Goal: Information Seeking & Learning: Check status

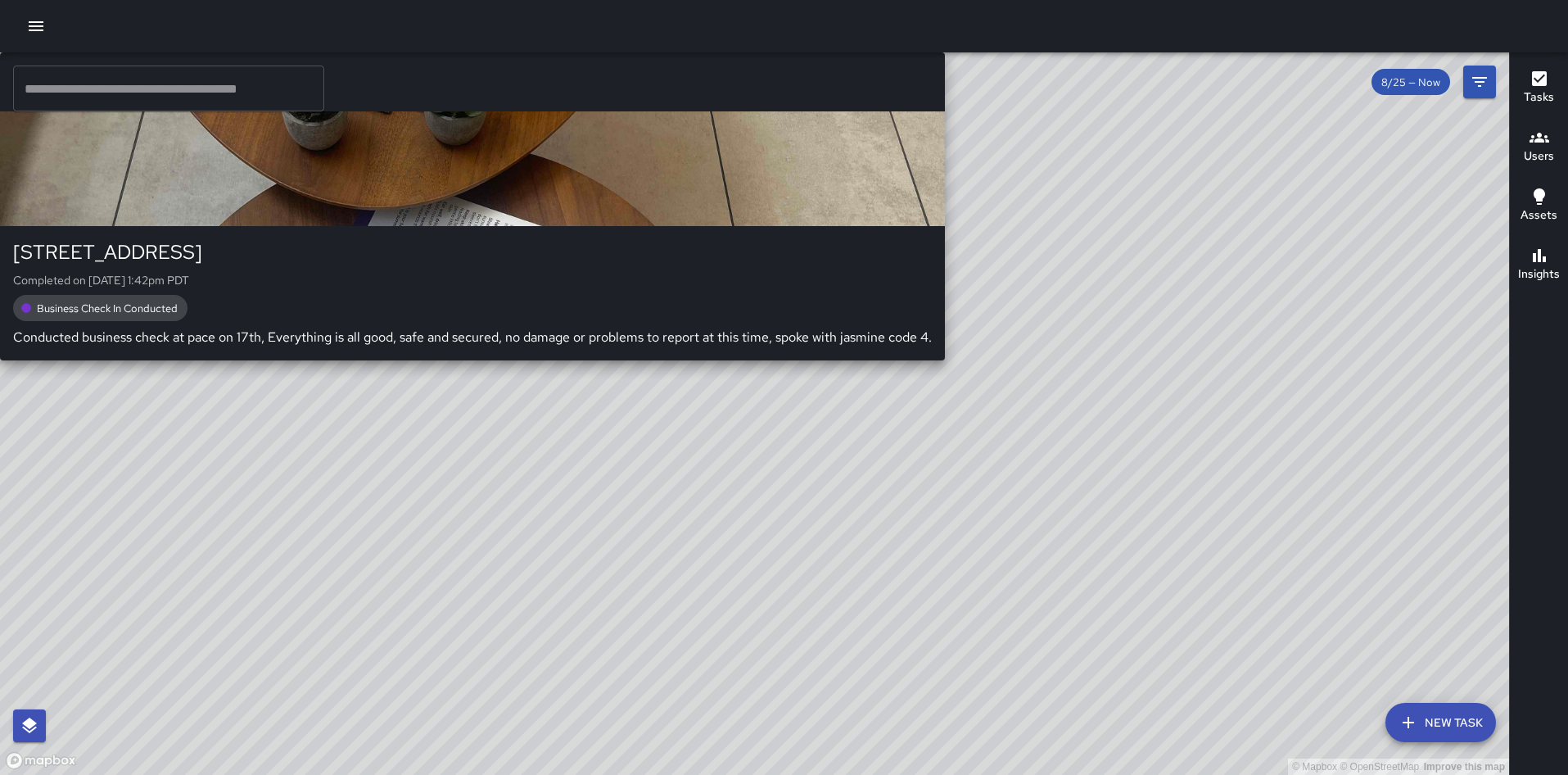
drag, startPoint x: 687, startPoint y: 405, endPoint x: 614, endPoint y: 299, distance: 128.7
click at [614, 299] on div "© Mapbox © OpenStreetMap Improve this map S4 Sierra [GEOGRAPHIC_DATA][STREET_AD…" at bounding box center [755, 413] width 1509 height 723
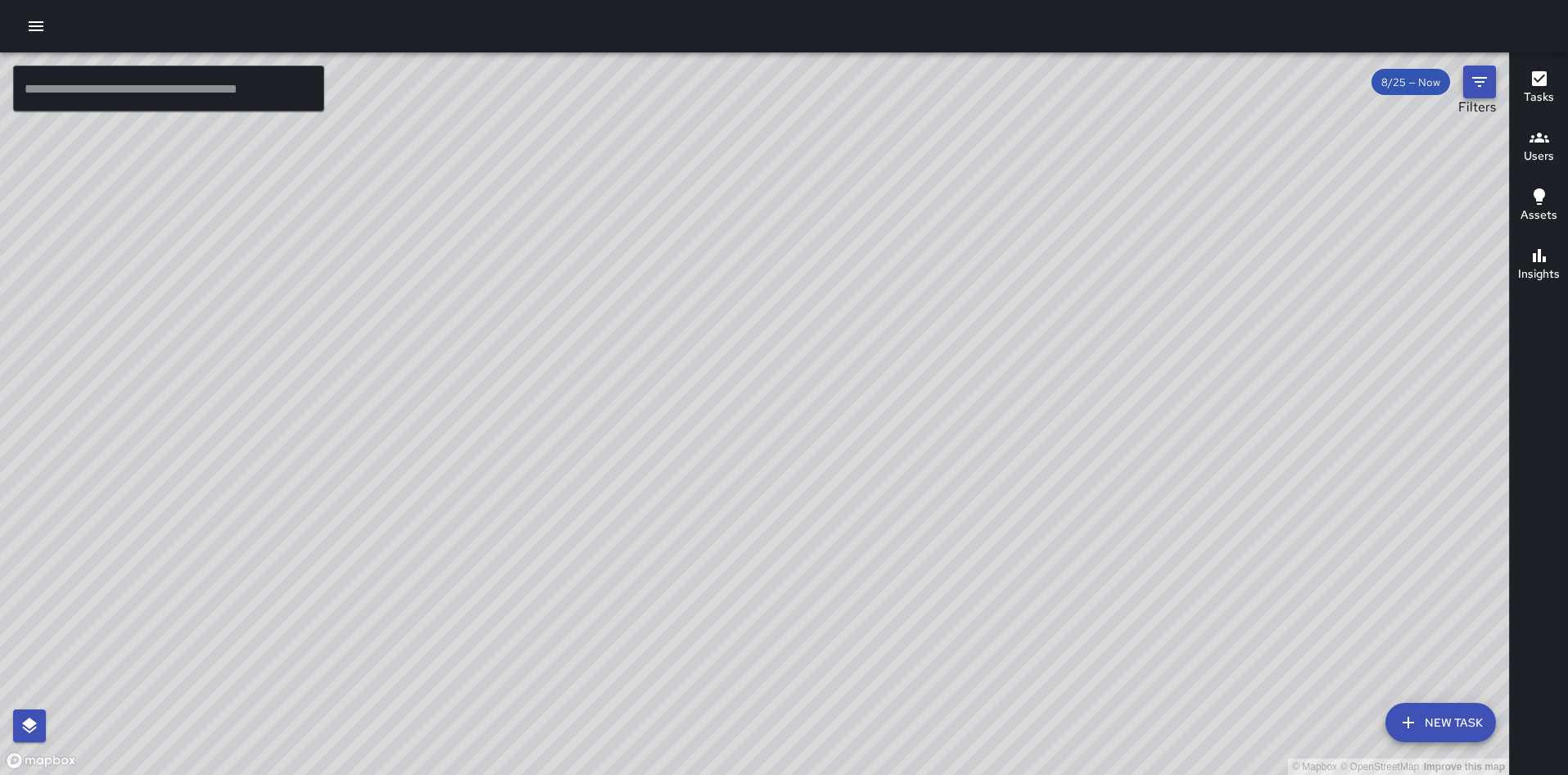
click at [1481, 73] on icon "Filters" at bounding box center [1480, 82] width 20 height 20
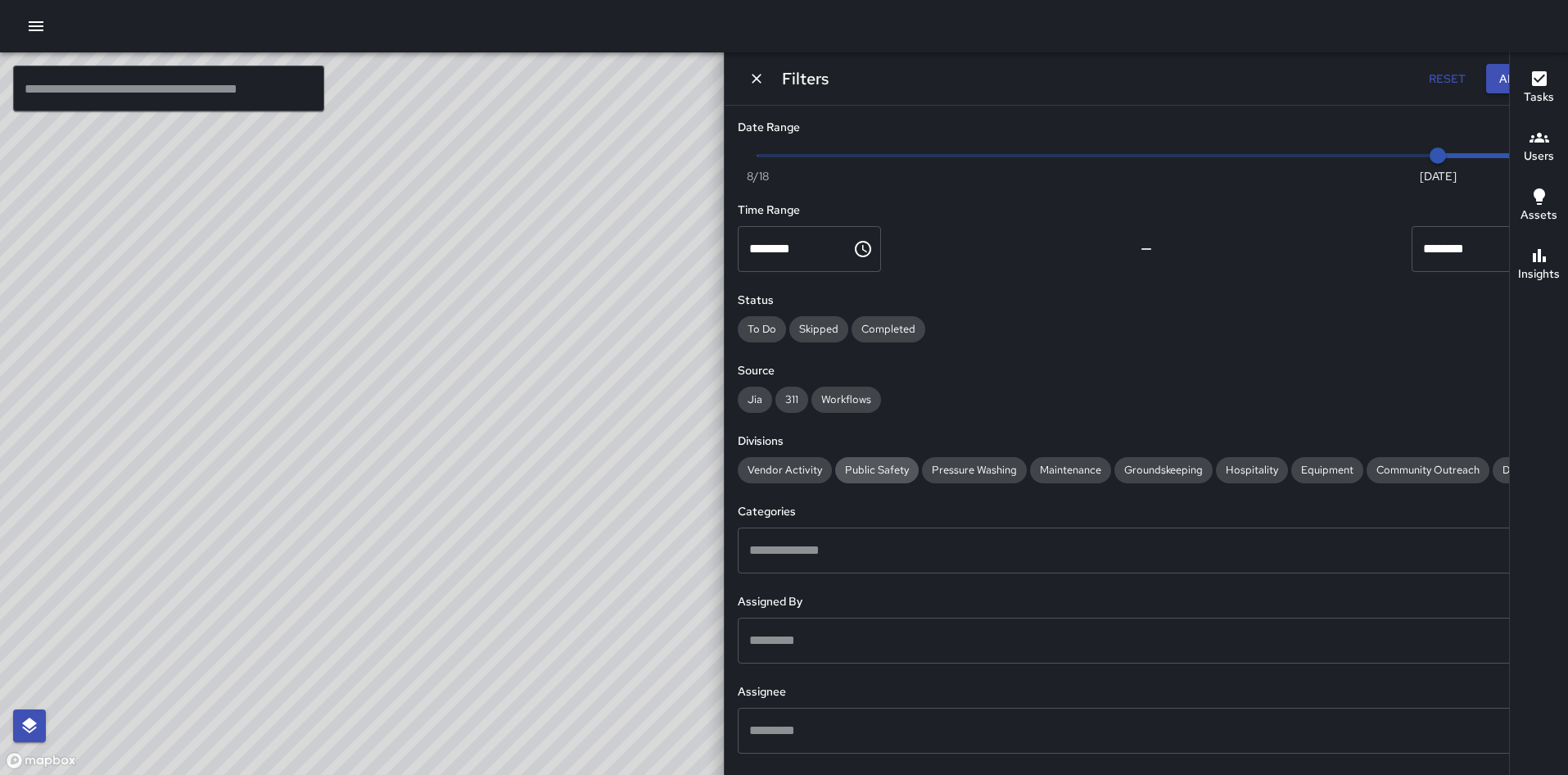
click at [919, 465] on span "Public Safety" at bounding box center [877, 470] width 84 height 14
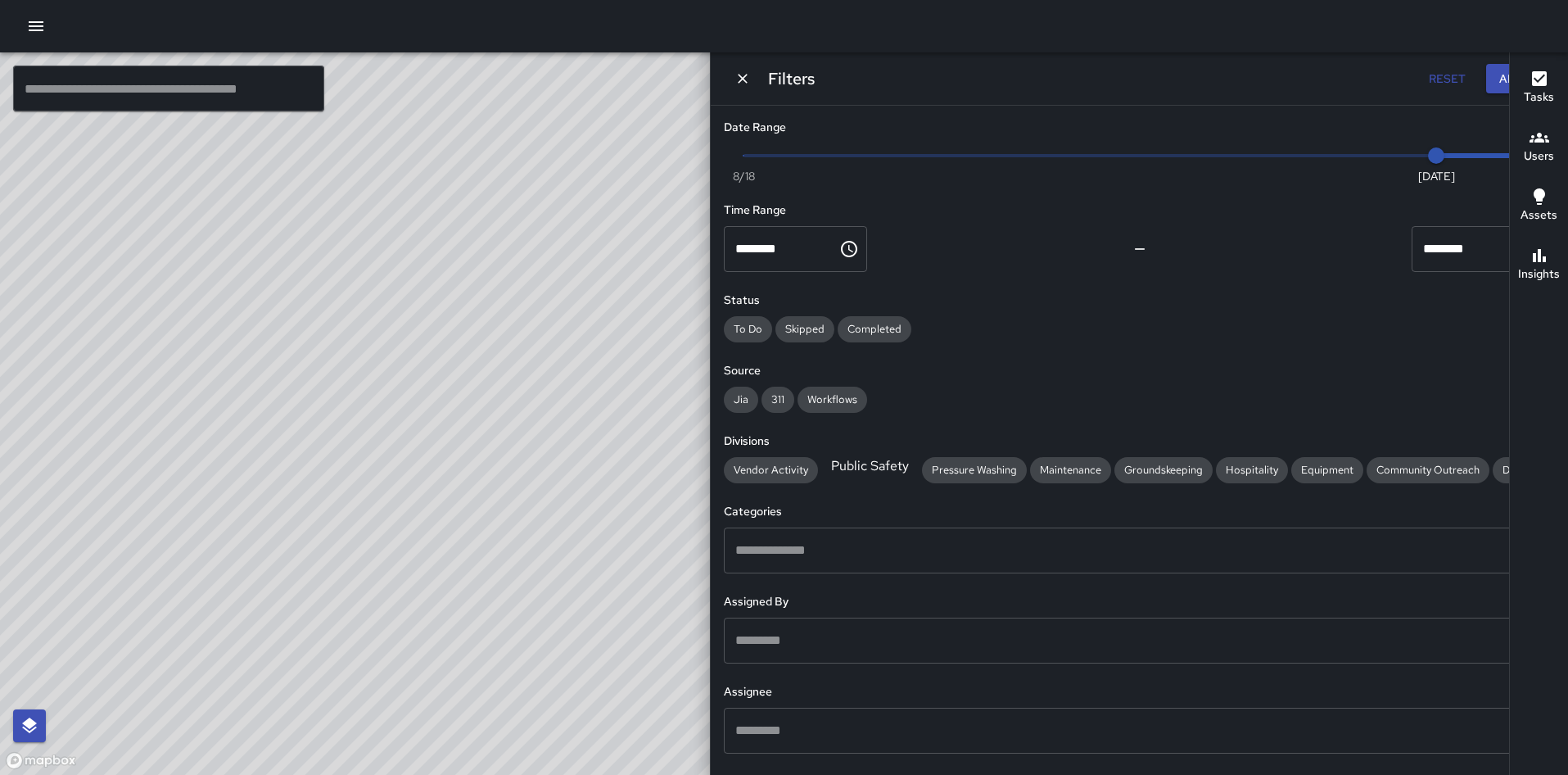
click at [919, 470] on span "Public Safety" at bounding box center [870, 465] width 98 height 17
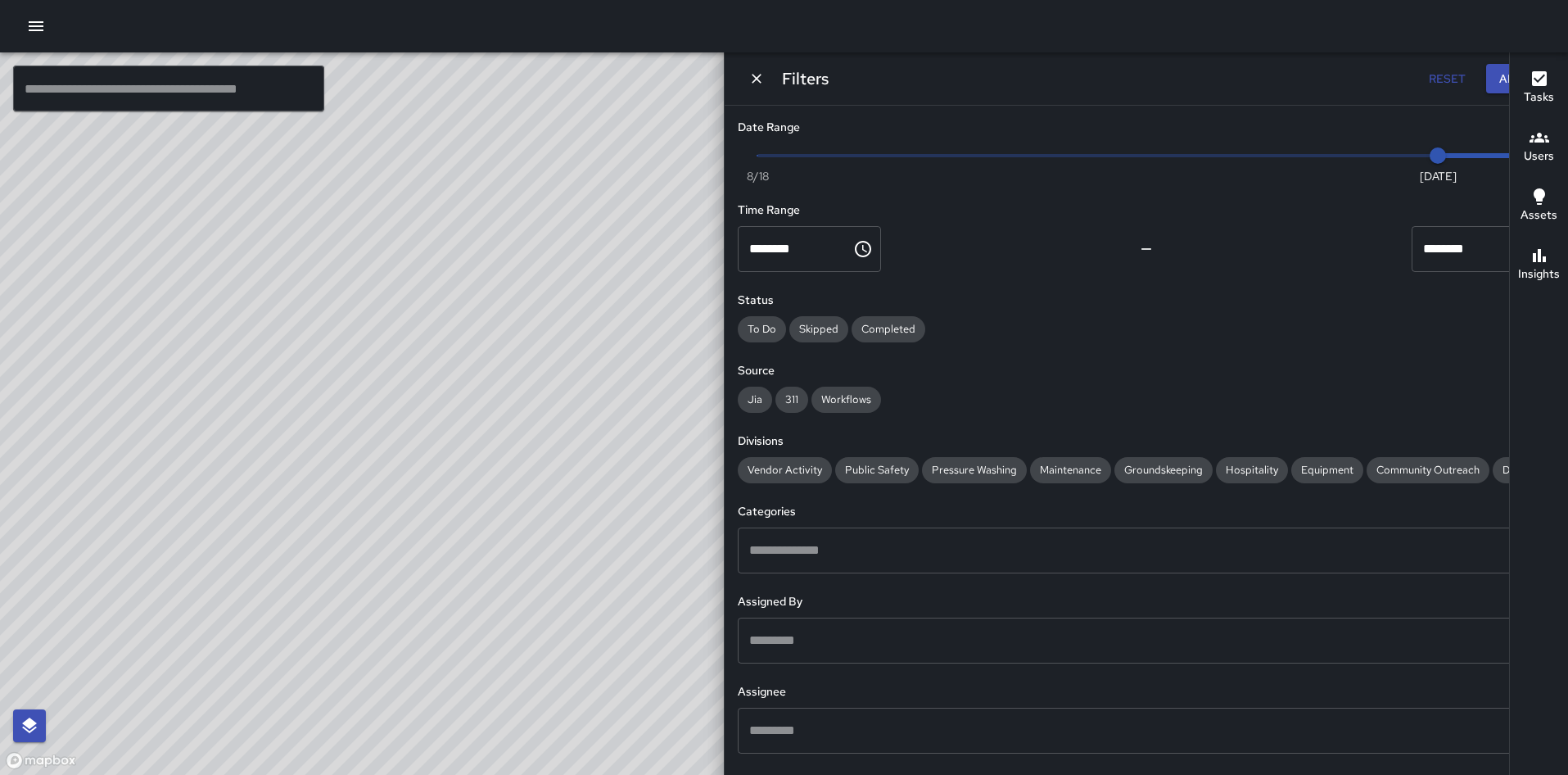
click at [759, 370] on div "© Mapbox © OpenStreetMap Improve this map S4 Sierra 4 Supervisor Tasks 28 / 28 …" at bounding box center [591, 413] width 1182 height 723
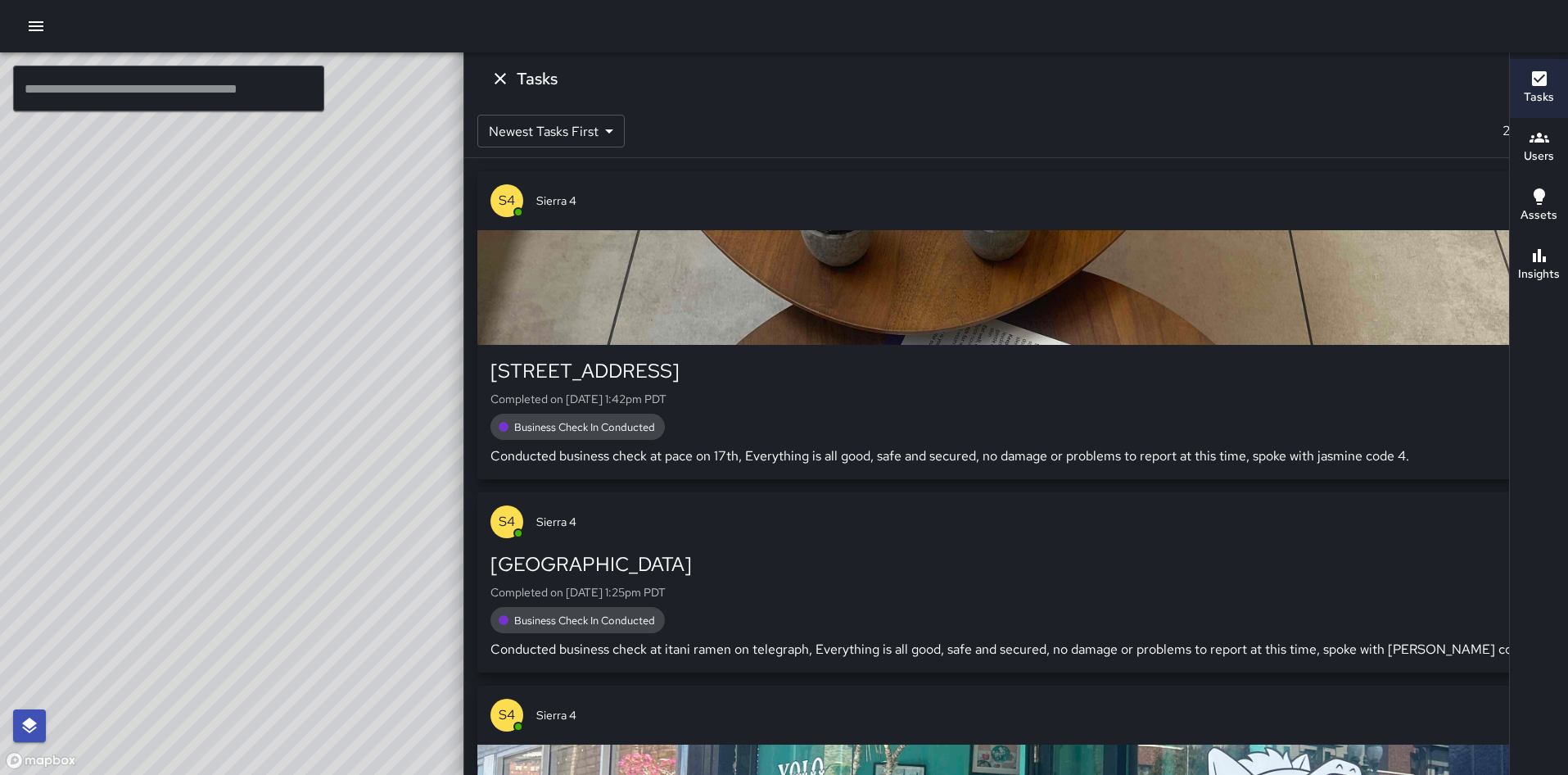
drag, startPoint x: 937, startPoint y: 380, endPoint x: 779, endPoint y: 453, distance: 174.0
click at [779, 453] on div "© Mapbox © OpenStreetMap Improve this map" at bounding box center [591, 413] width 1182 height 723
click at [708, 573] on div "© Mapbox © OpenStreetMap Improve this map" at bounding box center [591, 413] width 1182 height 723
click at [1347, 79] on icon at bounding box center [1355, 80] width 16 height 16
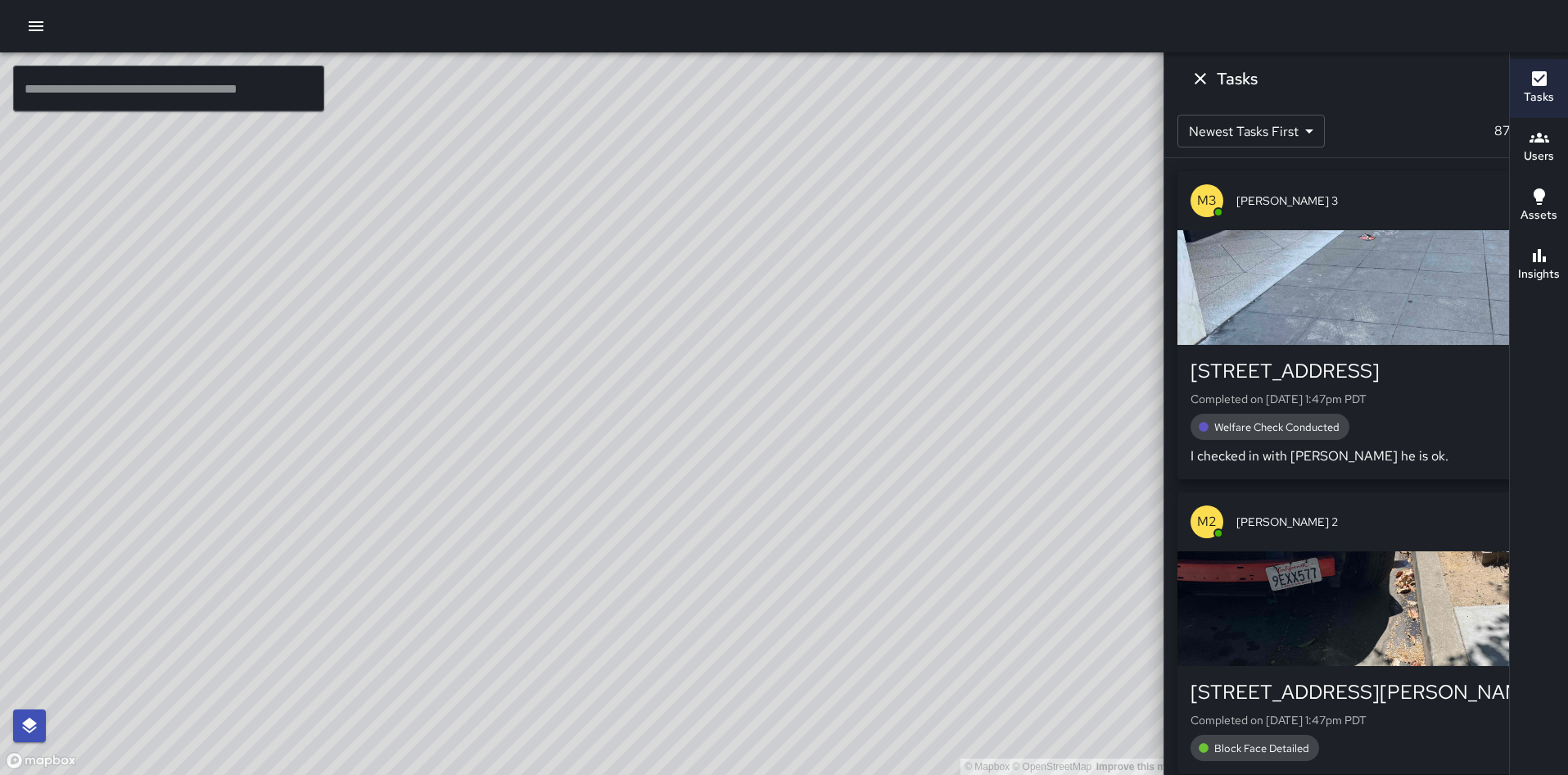
drag, startPoint x: 992, startPoint y: 343, endPoint x: 905, endPoint y: 403, distance: 105.7
click at [905, 403] on div "© Mapbox © OpenStreetMap Improve this map" at bounding box center [591, 413] width 1182 height 723
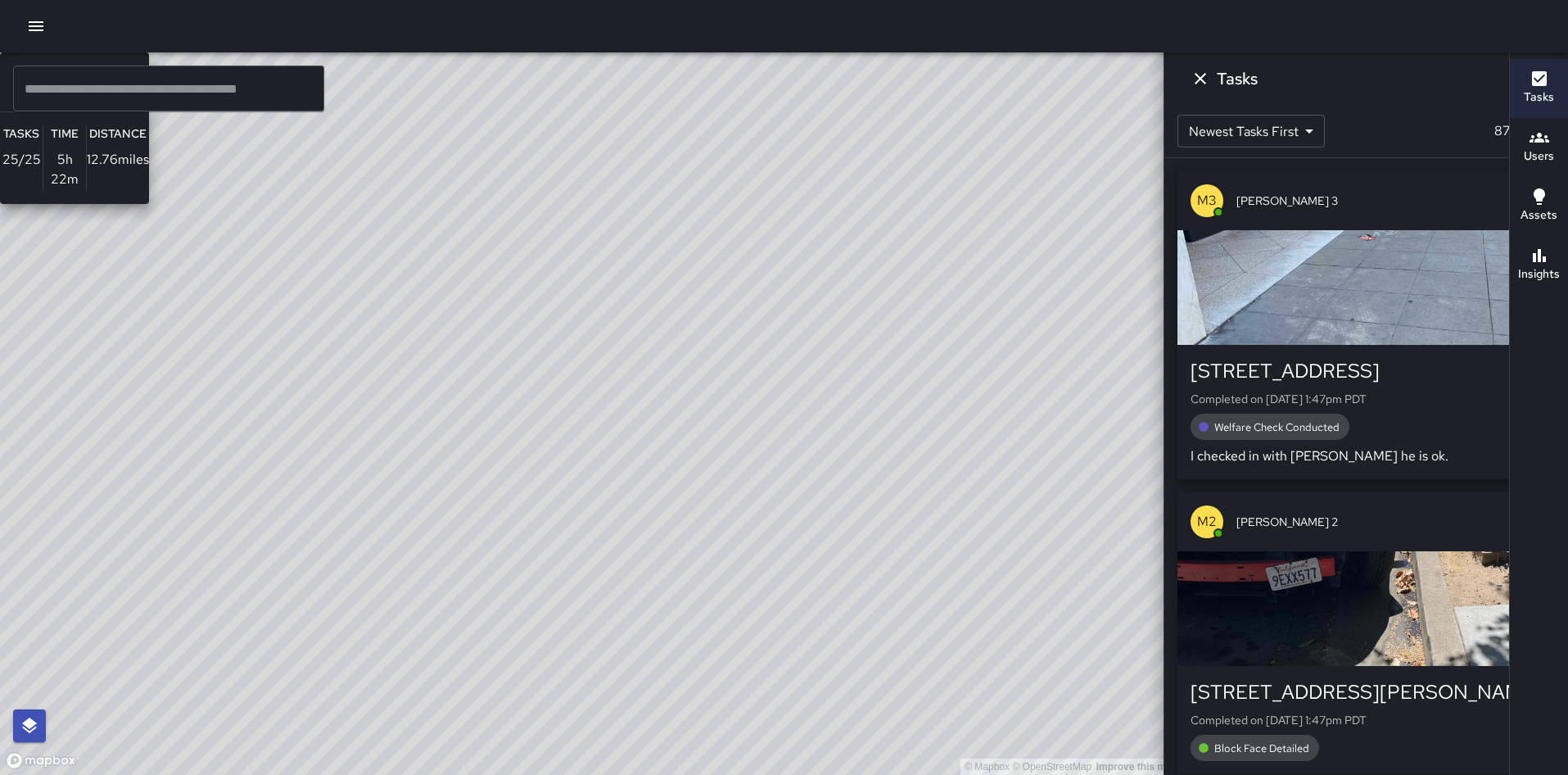
click at [915, 242] on div "© Mapbox © OpenStreetMap Improve this map S1 Sierra 1 Supervisor Tasks 25 / 25 …" at bounding box center [591, 413] width 1182 height 723
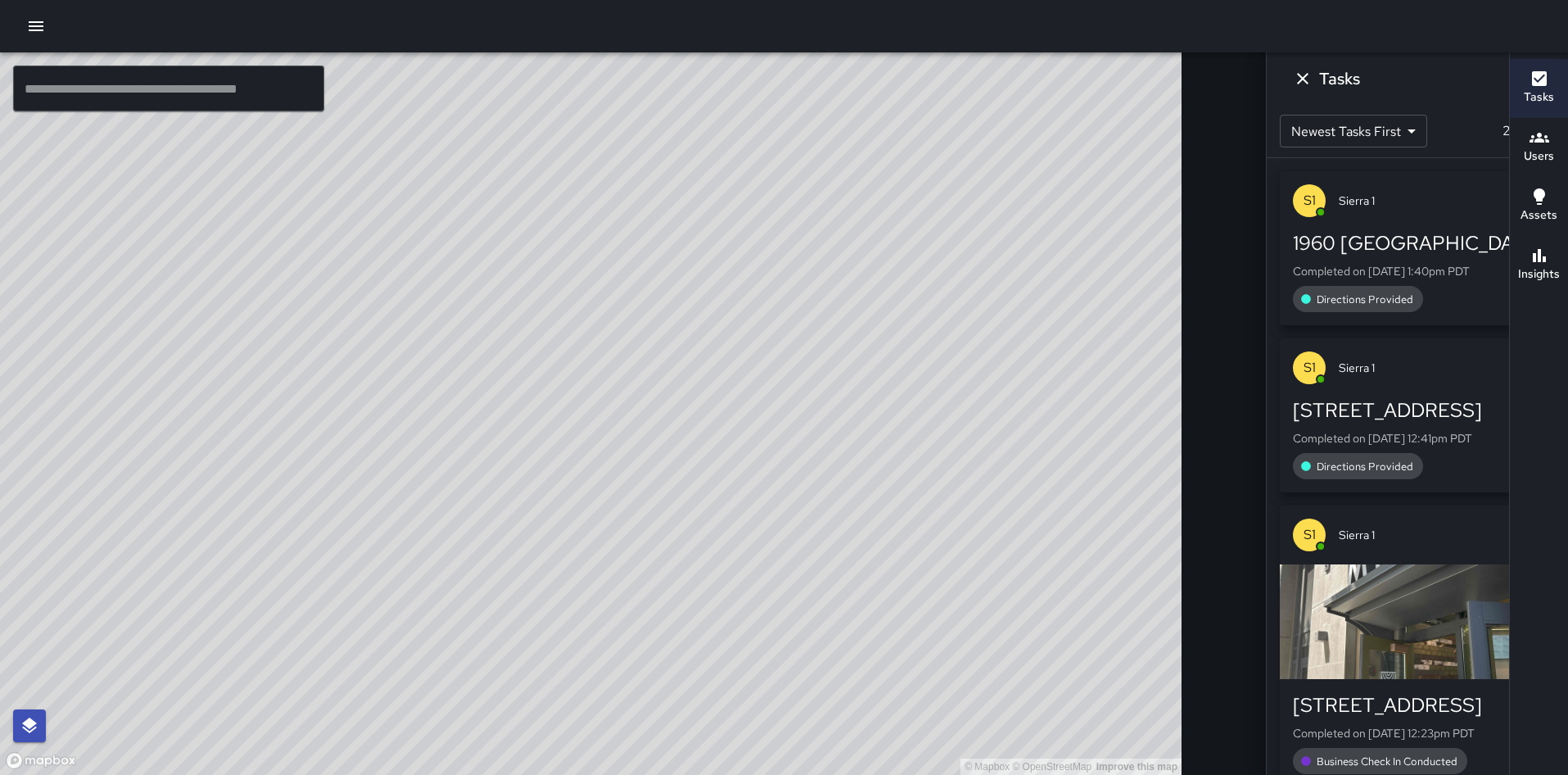
click at [1347, 82] on icon at bounding box center [1355, 80] width 16 height 16
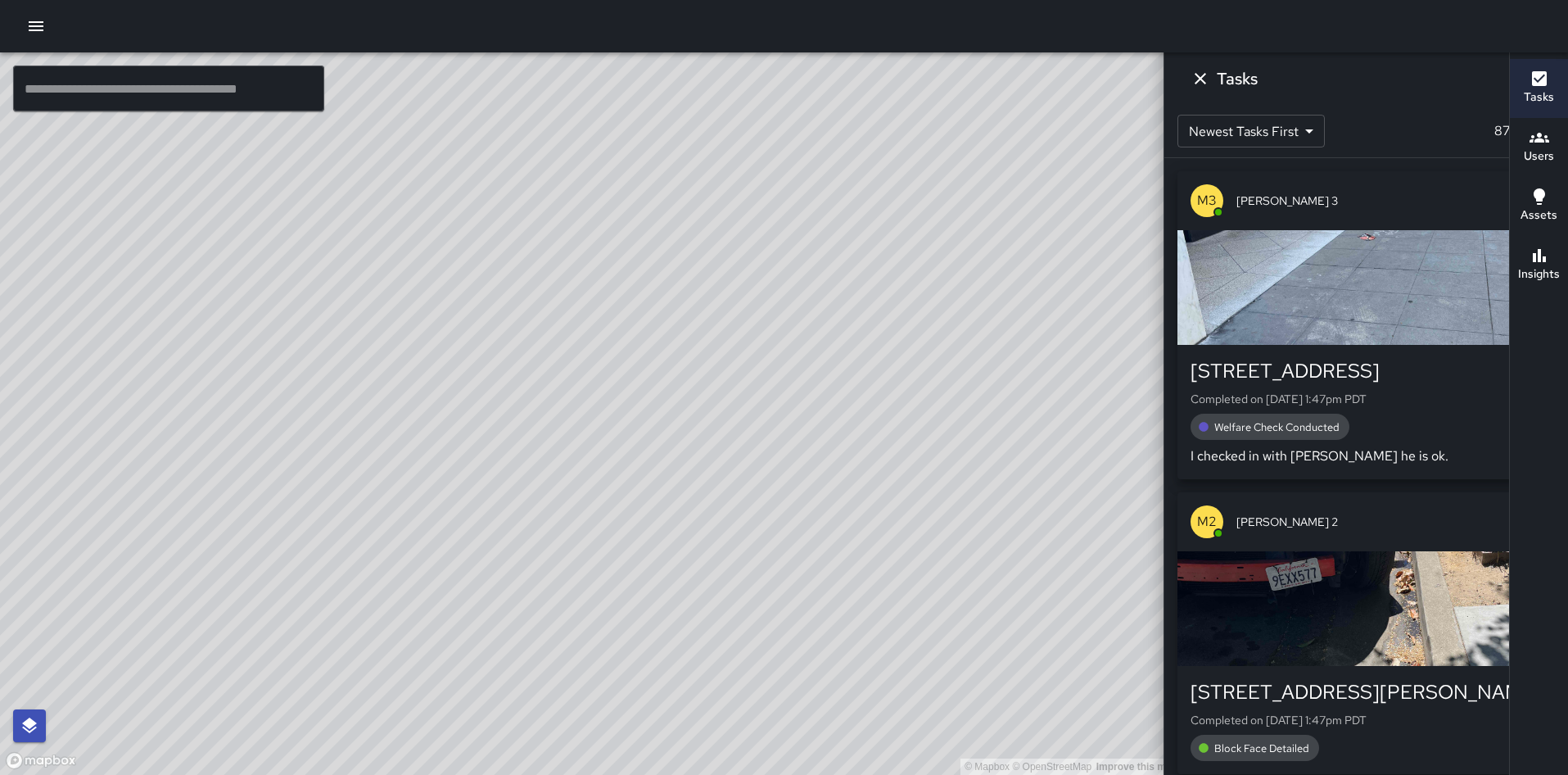
drag, startPoint x: 567, startPoint y: 634, endPoint x: 579, endPoint y: 684, distance: 51.4
drag, startPoint x: 579, startPoint y: 684, endPoint x: 508, endPoint y: 681, distance: 71.1
click at [508, 681] on div "© Mapbox © OpenStreetMap Improve this map" at bounding box center [591, 413] width 1182 height 723
drag, startPoint x: 508, startPoint y: 681, endPoint x: 642, endPoint y: 451, distance: 266.2
click at [642, 451] on div "© Mapbox © OpenStreetMap Improve this map" at bounding box center [591, 413] width 1182 height 723
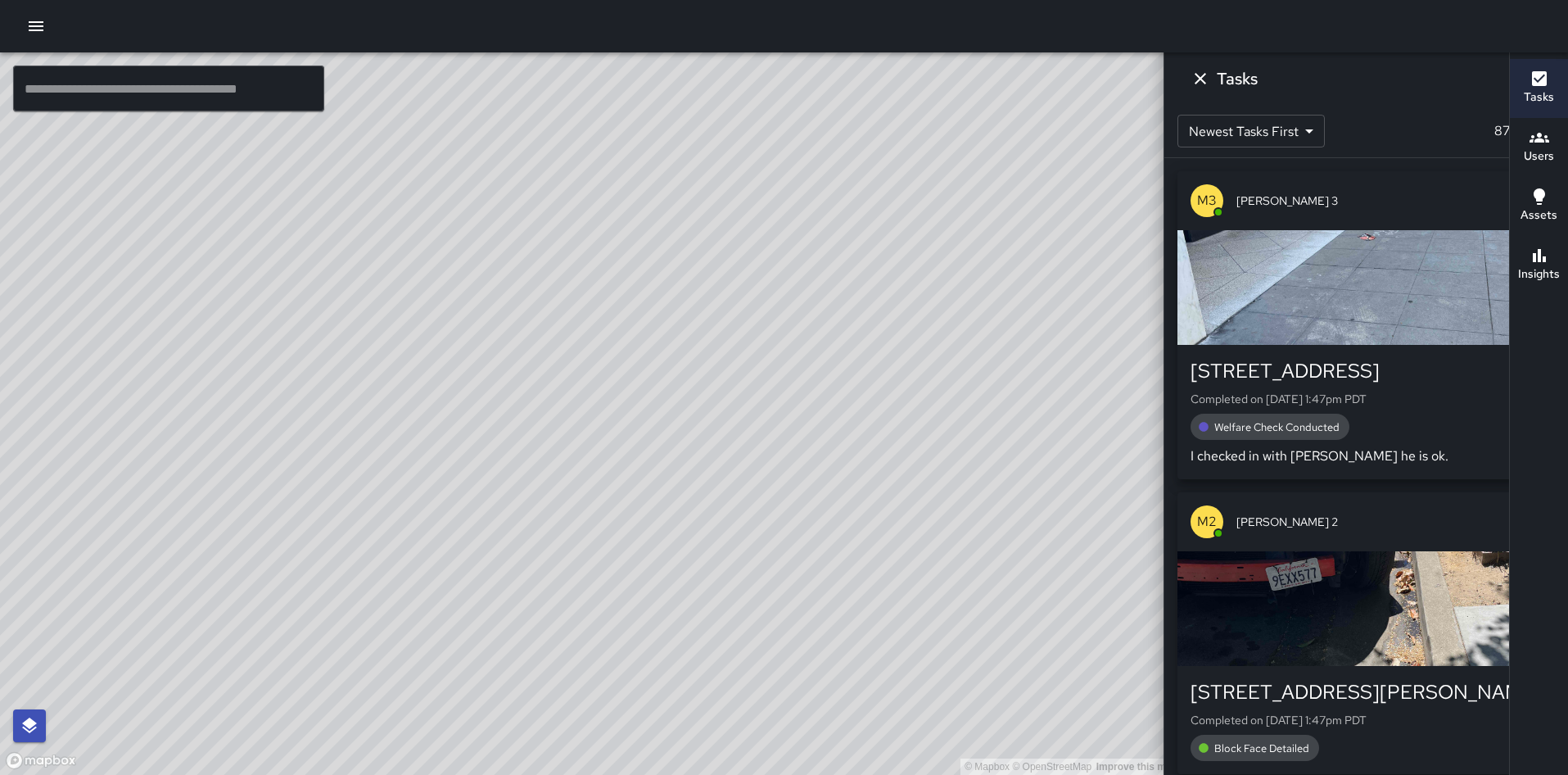
drag, startPoint x: 651, startPoint y: 542, endPoint x: 644, endPoint y: 615, distance: 73.3
drag, startPoint x: 644, startPoint y: 615, endPoint x: 474, endPoint y: 673, distance: 179.6
click at [474, 673] on div "© Mapbox © OpenStreetMap Improve this map" at bounding box center [591, 413] width 1182 height 723
drag, startPoint x: 474, startPoint y: 673, endPoint x: 690, endPoint y: 261, distance: 465.2
click at [690, 261] on div "© Mapbox © OpenStreetMap Improve this map" at bounding box center [591, 413] width 1182 height 723
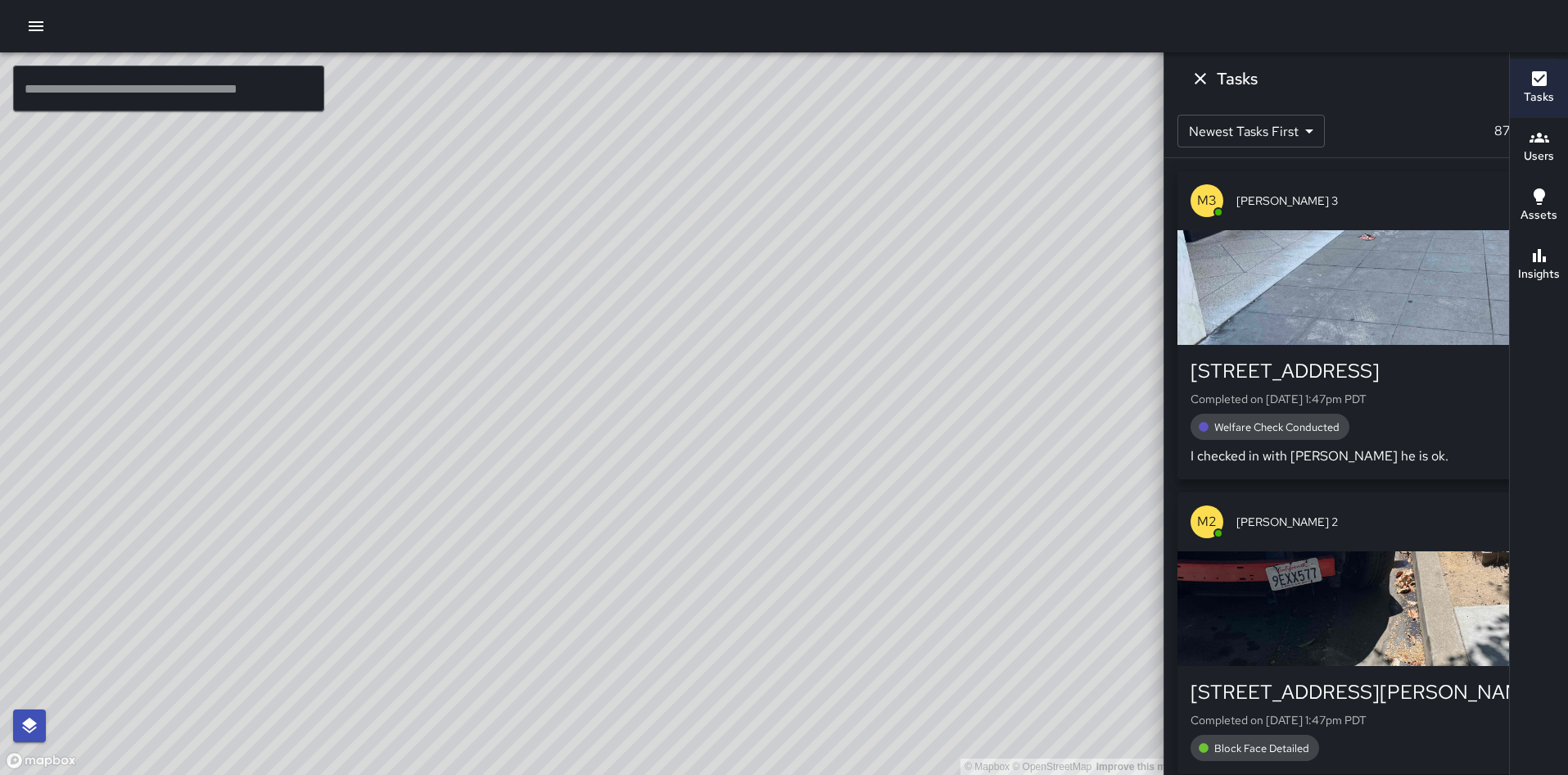
drag, startPoint x: 488, startPoint y: 647, endPoint x: 625, endPoint y: 371, distance: 308.1
click at [625, 371] on div "© Mapbox © OpenStreetMap Improve this map" at bounding box center [591, 413] width 1182 height 723
drag, startPoint x: 498, startPoint y: 572, endPoint x: 615, endPoint y: 366, distance: 236.9
click at [615, 366] on div "© Mapbox © OpenStreetMap Improve this map" at bounding box center [591, 413] width 1182 height 723
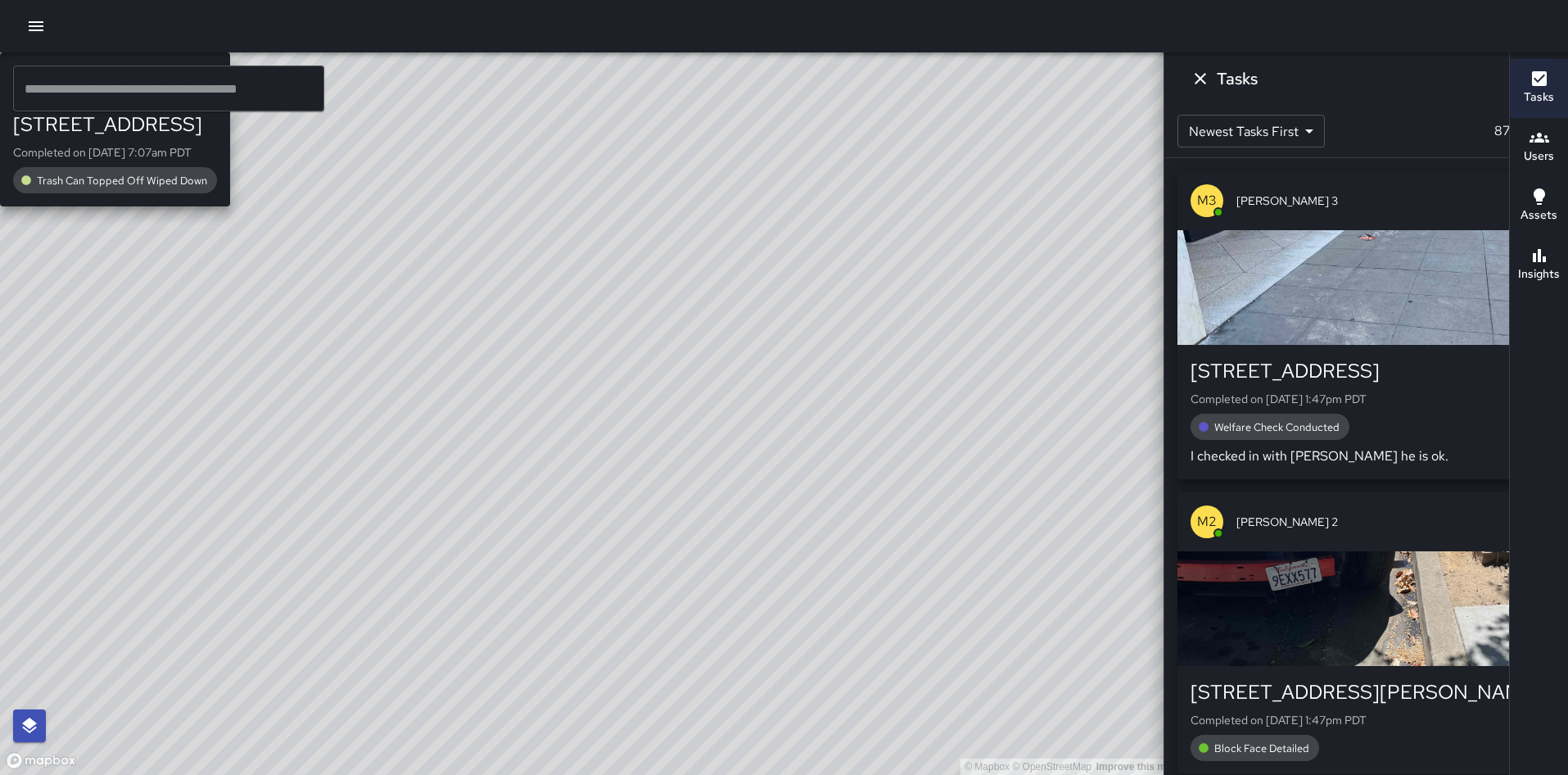
drag, startPoint x: 511, startPoint y: 667, endPoint x: 658, endPoint y: 405, distance: 300.4
click at [658, 405] on div "© Mapbox © OpenStreetMap Improve this map M3 [PERSON_NAME] 3 [STREET_ADDRESS] C…" at bounding box center [591, 413] width 1182 height 723
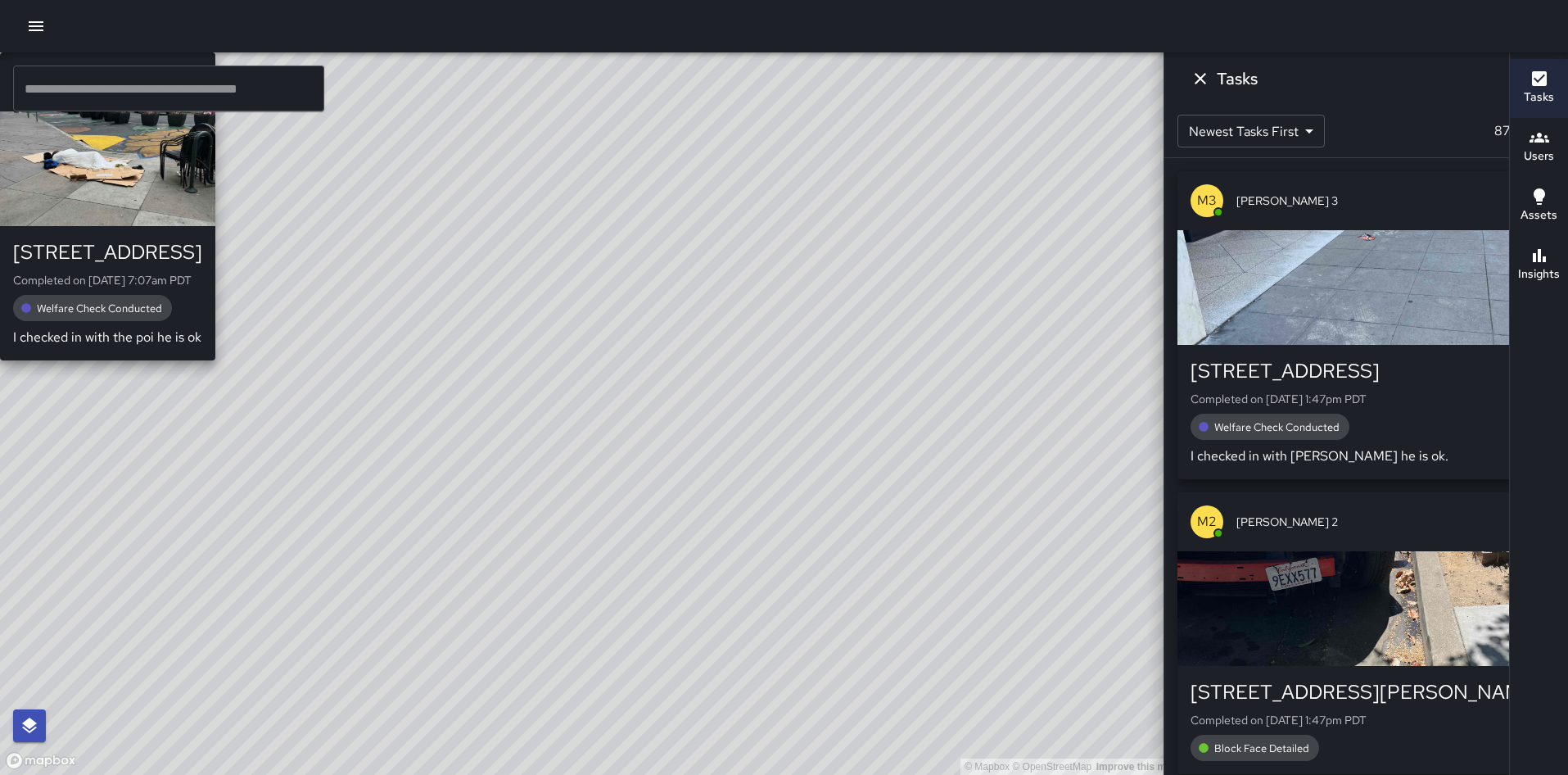
click at [643, 368] on div "© Mapbox © OpenStreetMap Improve this map M3 [PERSON_NAME] 3 [STREET_ADDRESS] C…" at bounding box center [591, 413] width 1182 height 723
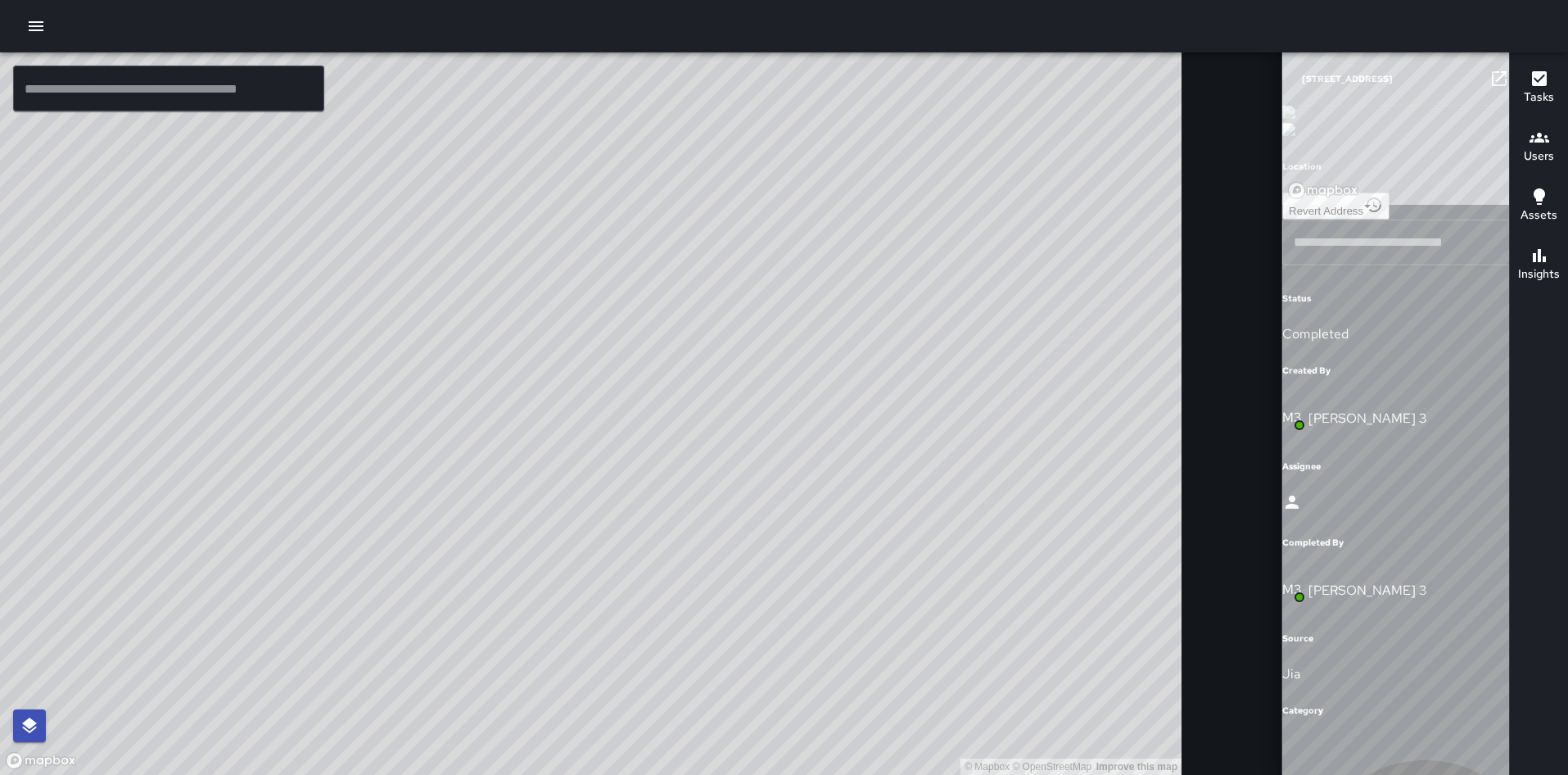
type input "**********"
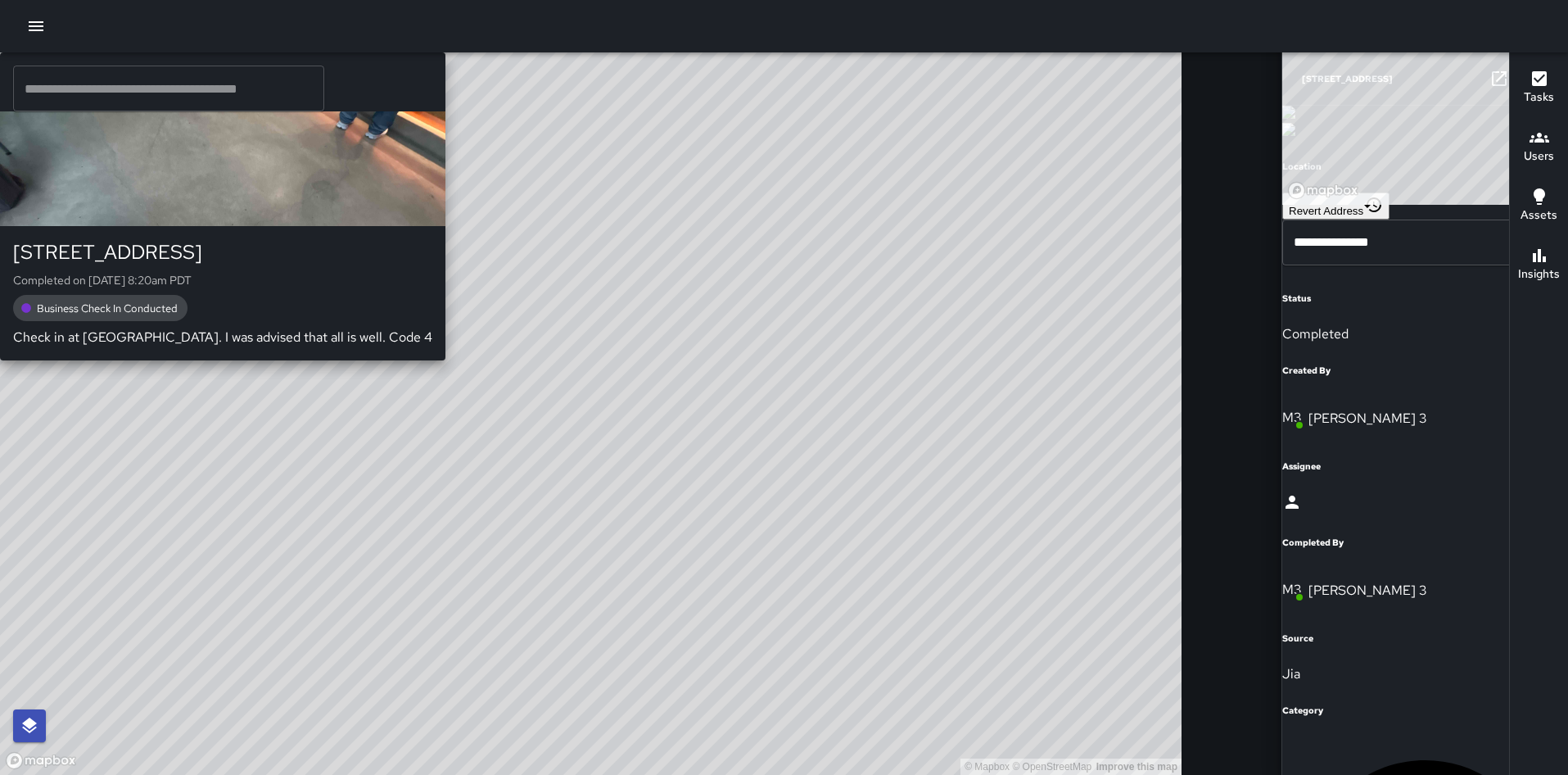
click at [446, 361] on div "S6 Sierra 6 [STREET_ADDRESS] Completed on [DATE] 8:20am PDT Business Check In C…" at bounding box center [223, 206] width 446 height 308
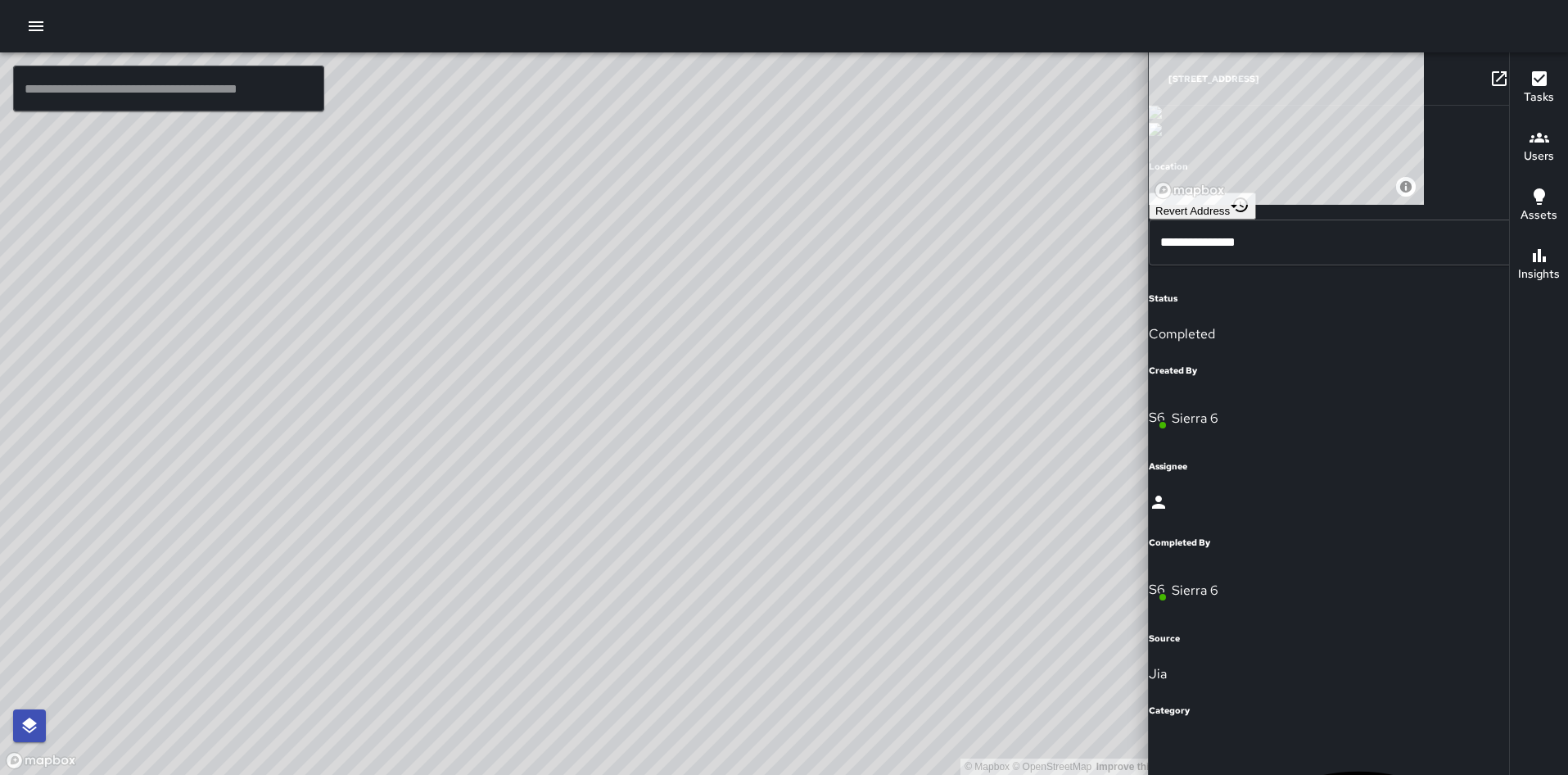
click at [1523, 76] on icon "button" at bounding box center [1533, 79] width 20 height 20
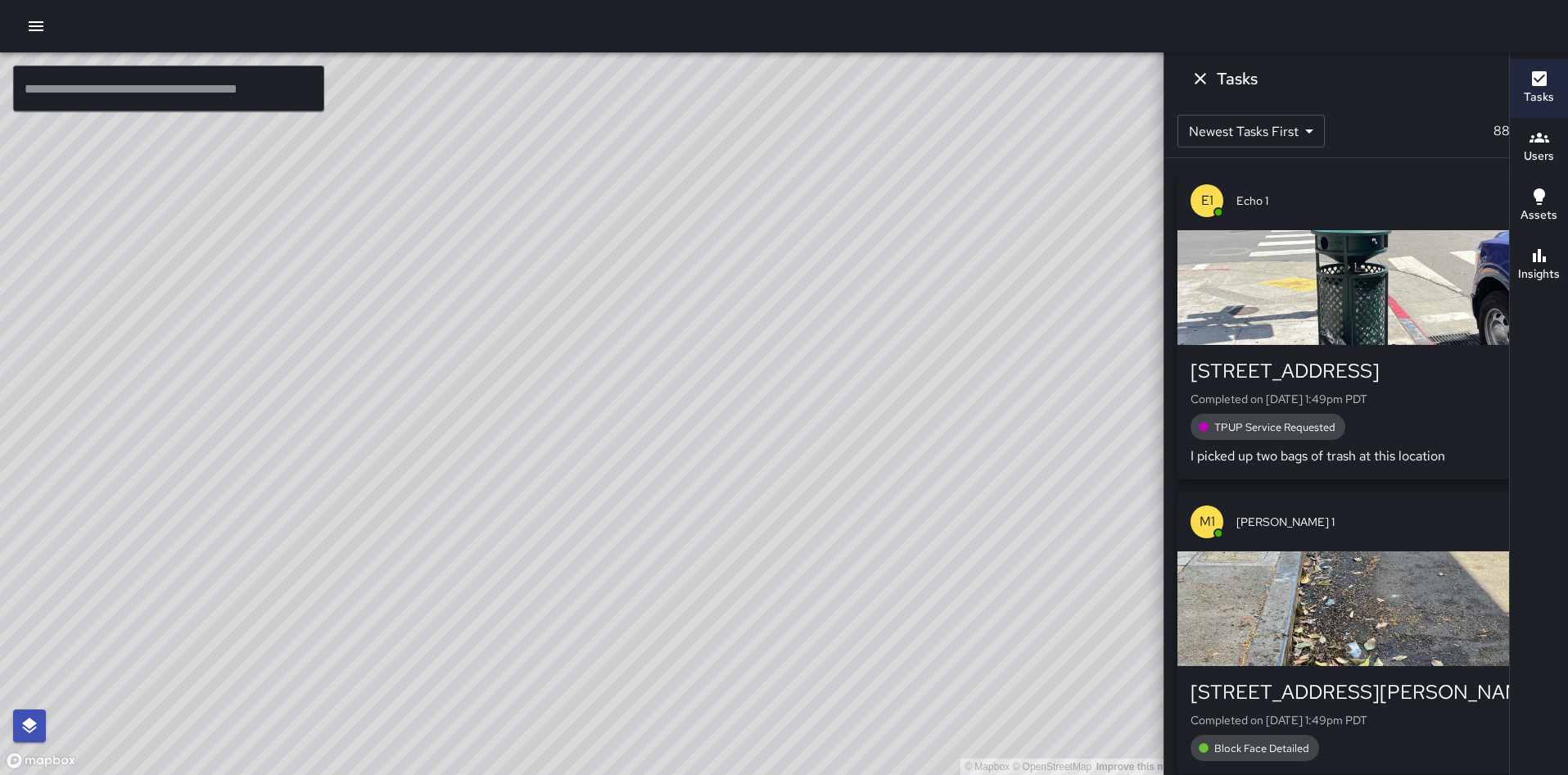
click at [1210, 79] on icon "Dismiss" at bounding box center [1201, 79] width 20 height 20
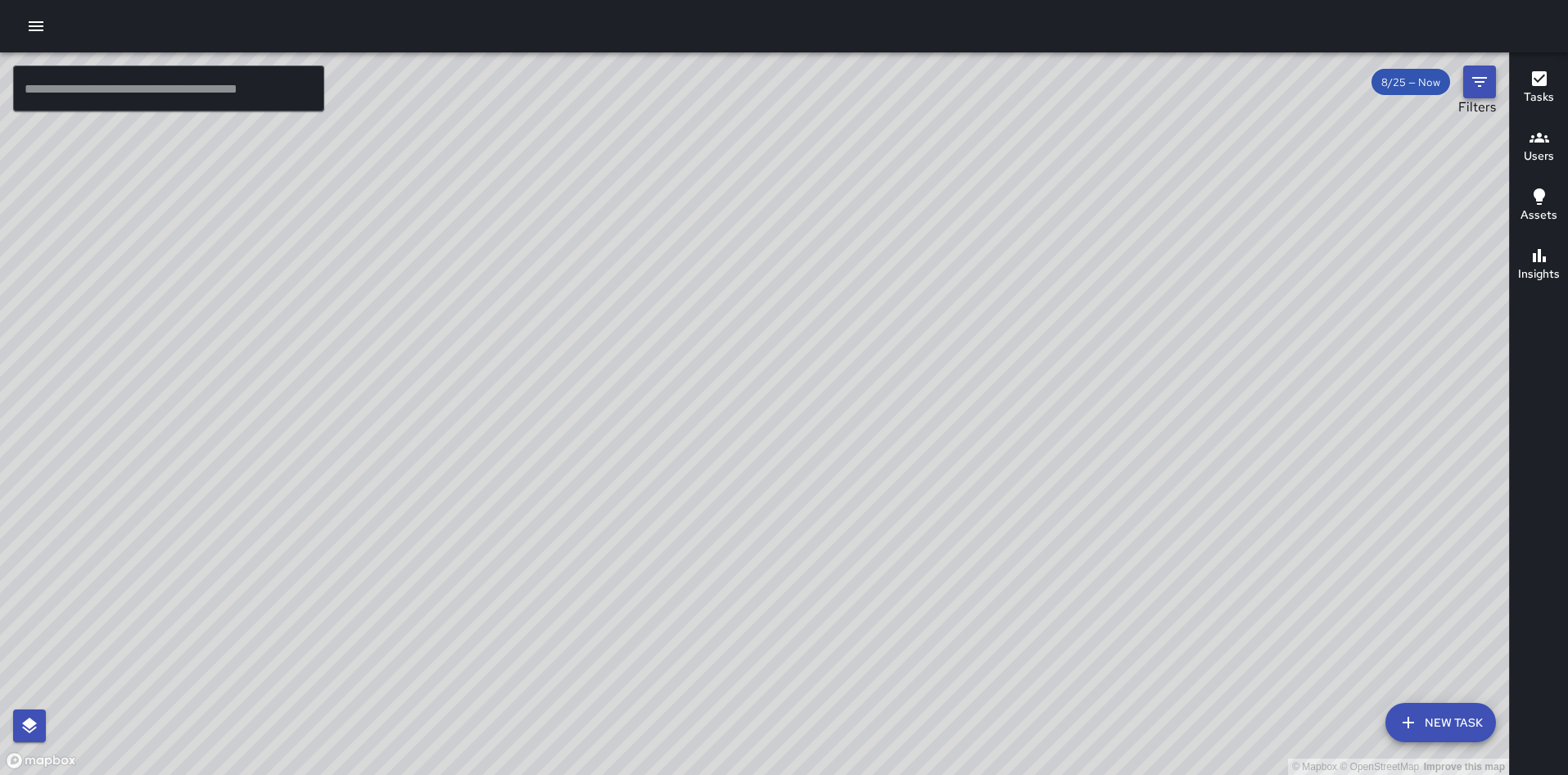
click at [1484, 86] on icon "Filters" at bounding box center [1480, 82] width 20 height 20
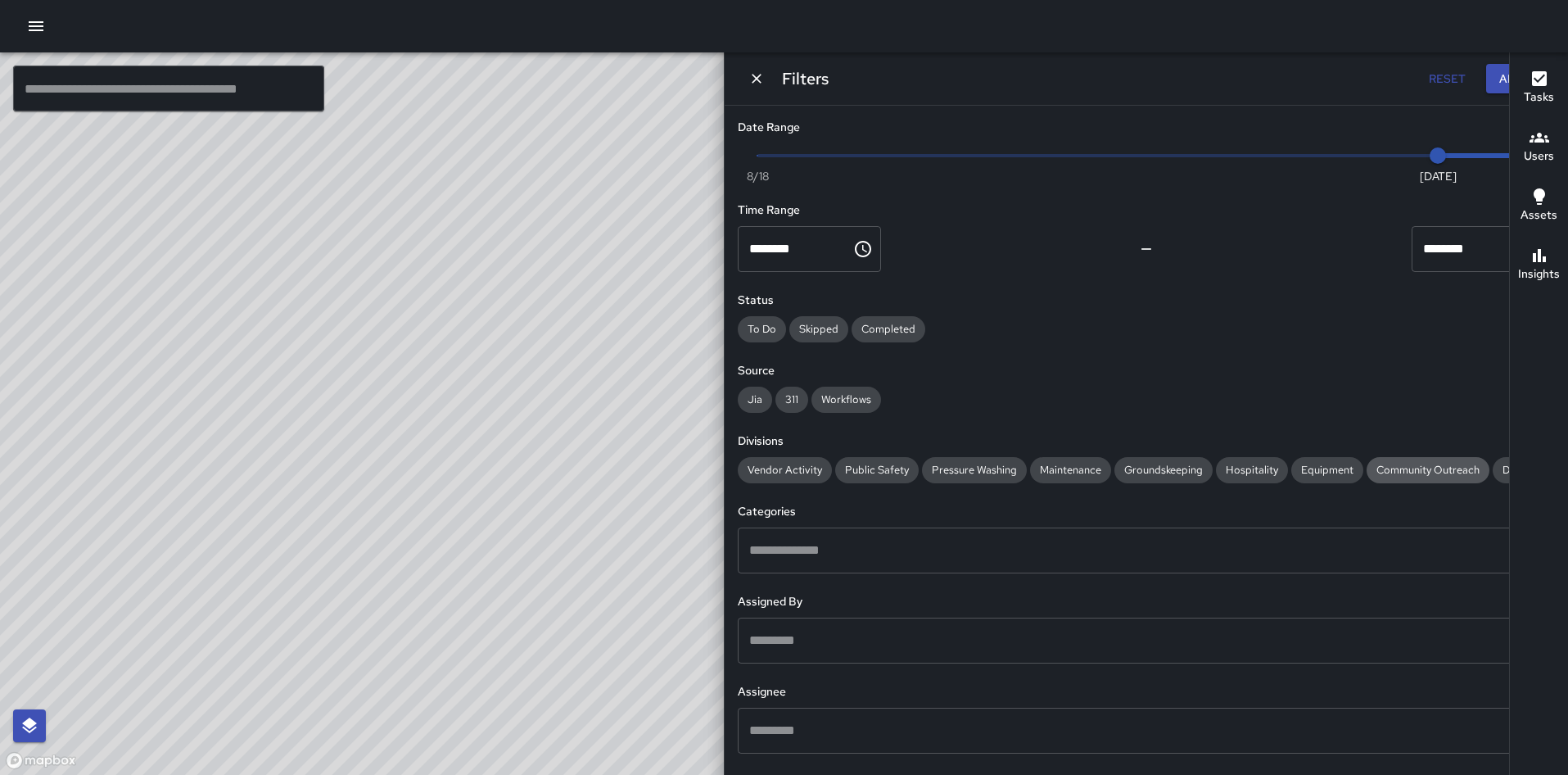
click at [1367, 477] on span "Community Outreach" at bounding box center [1428, 470] width 123 height 14
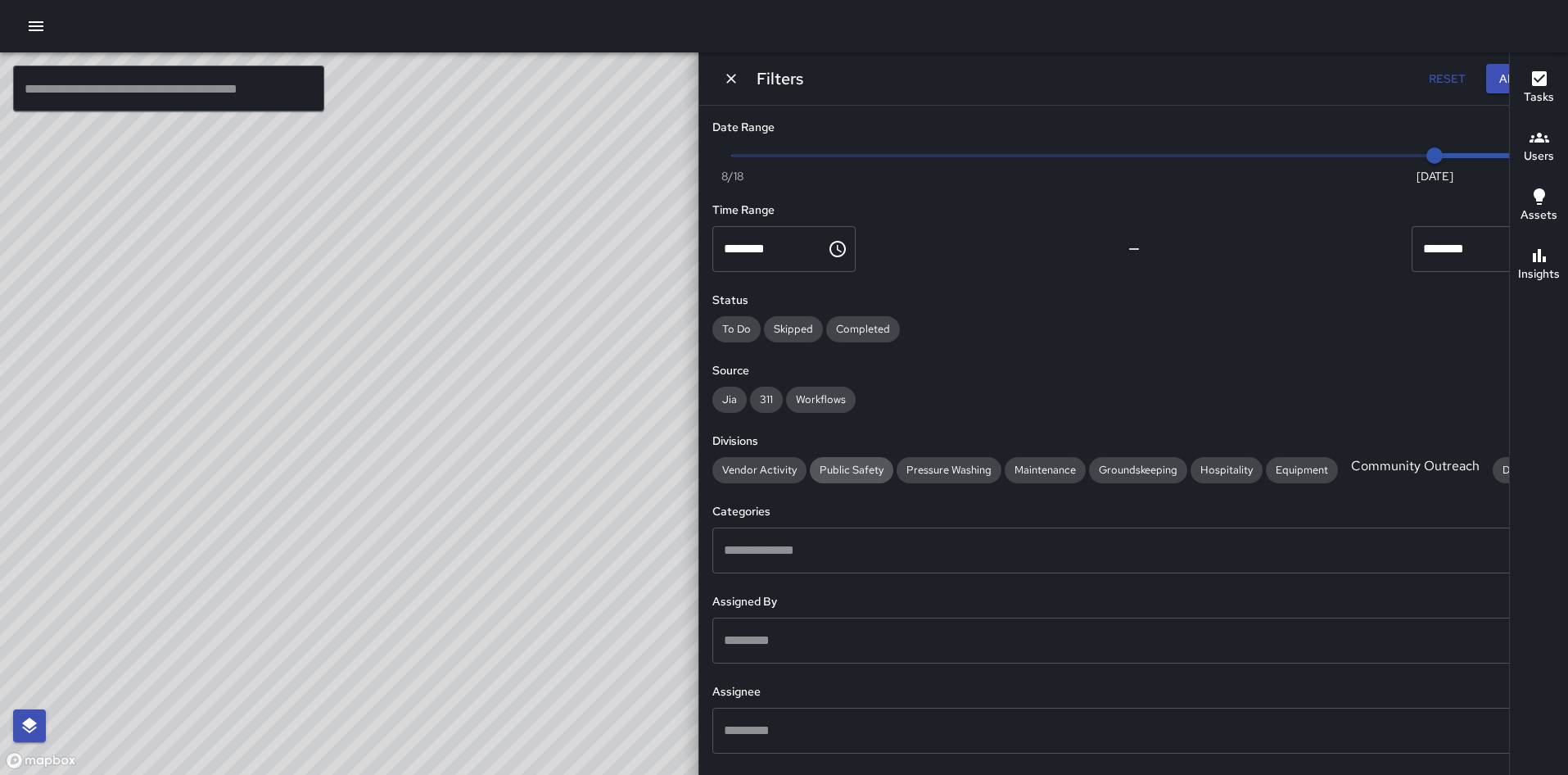
click at [893, 473] on span "Public Safety" at bounding box center [852, 470] width 84 height 14
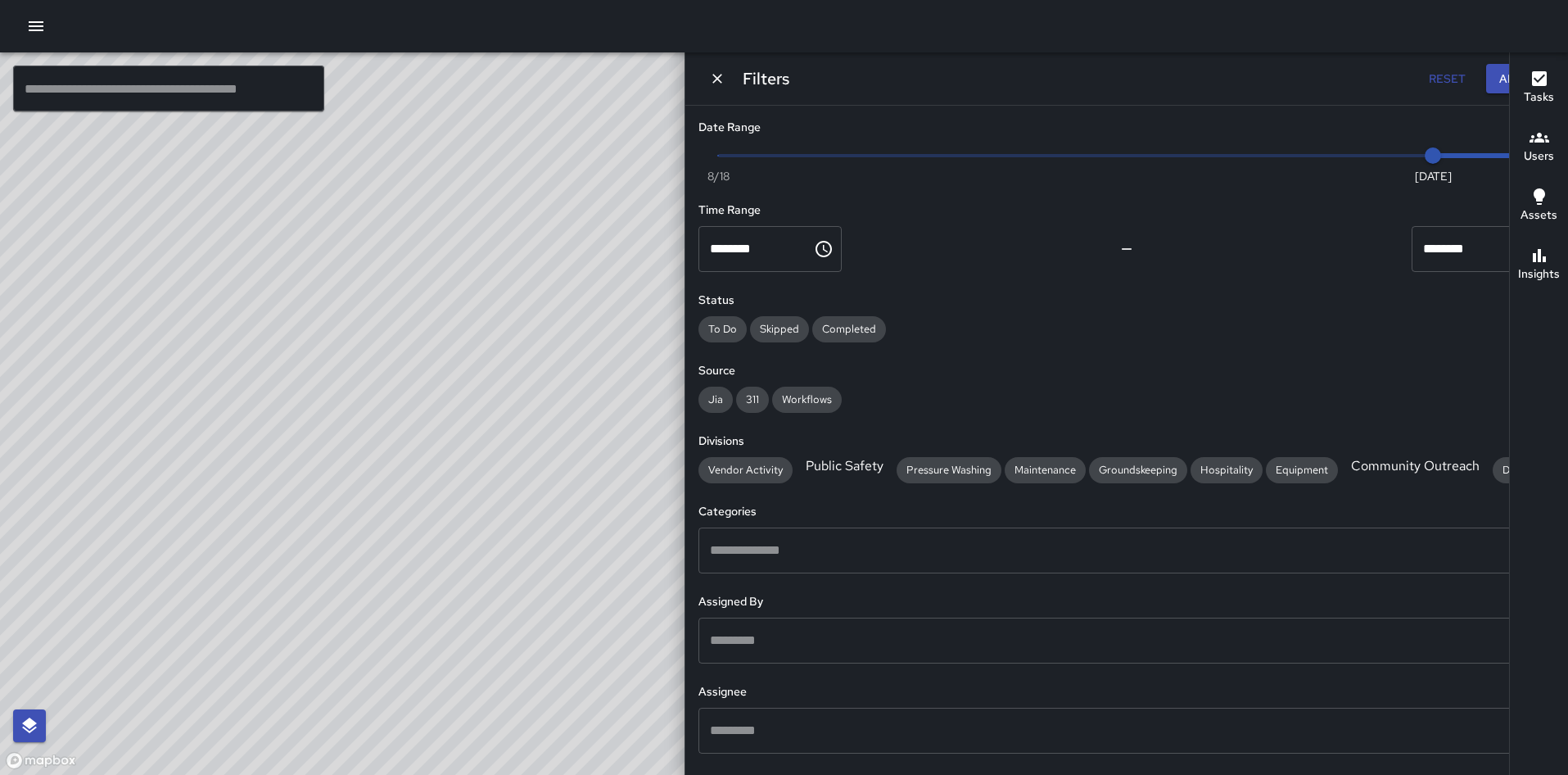
drag, startPoint x: 866, startPoint y: 275, endPoint x: 706, endPoint y: 636, distance: 394.9
click at [706, 636] on div "© Mapbox © OpenStreetMap Improve this map" at bounding box center [591, 413] width 1182 height 723
drag, startPoint x: 706, startPoint y: 629, endPoint x: 882, endPoint y: 254, distance: 414.2
click at [882, 254] on div "© Mapbox © OpenStreetMap Improve this map" at bounding box center [591, 413] width 1182 height 723
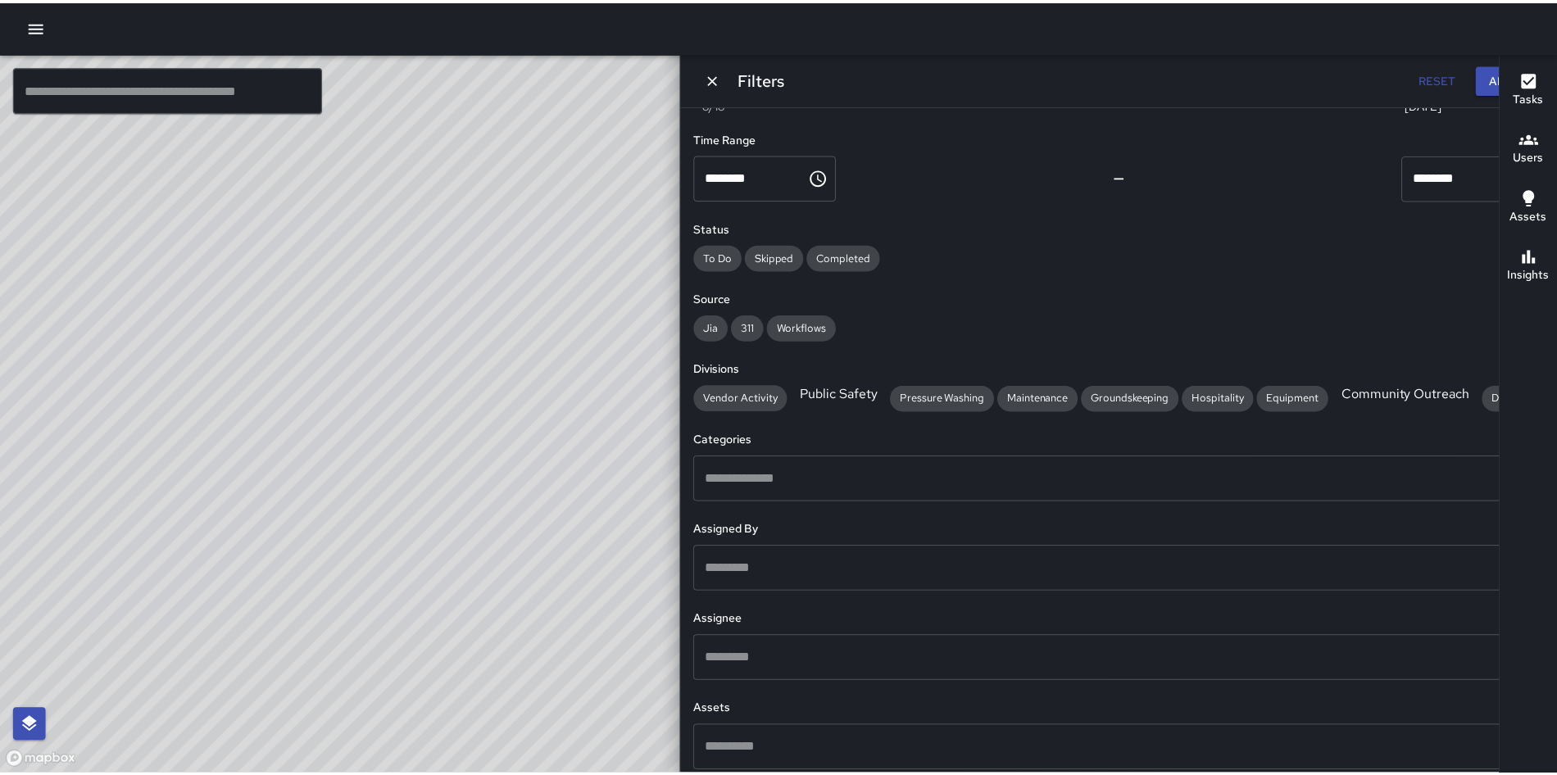
scroll to position [141, 0]
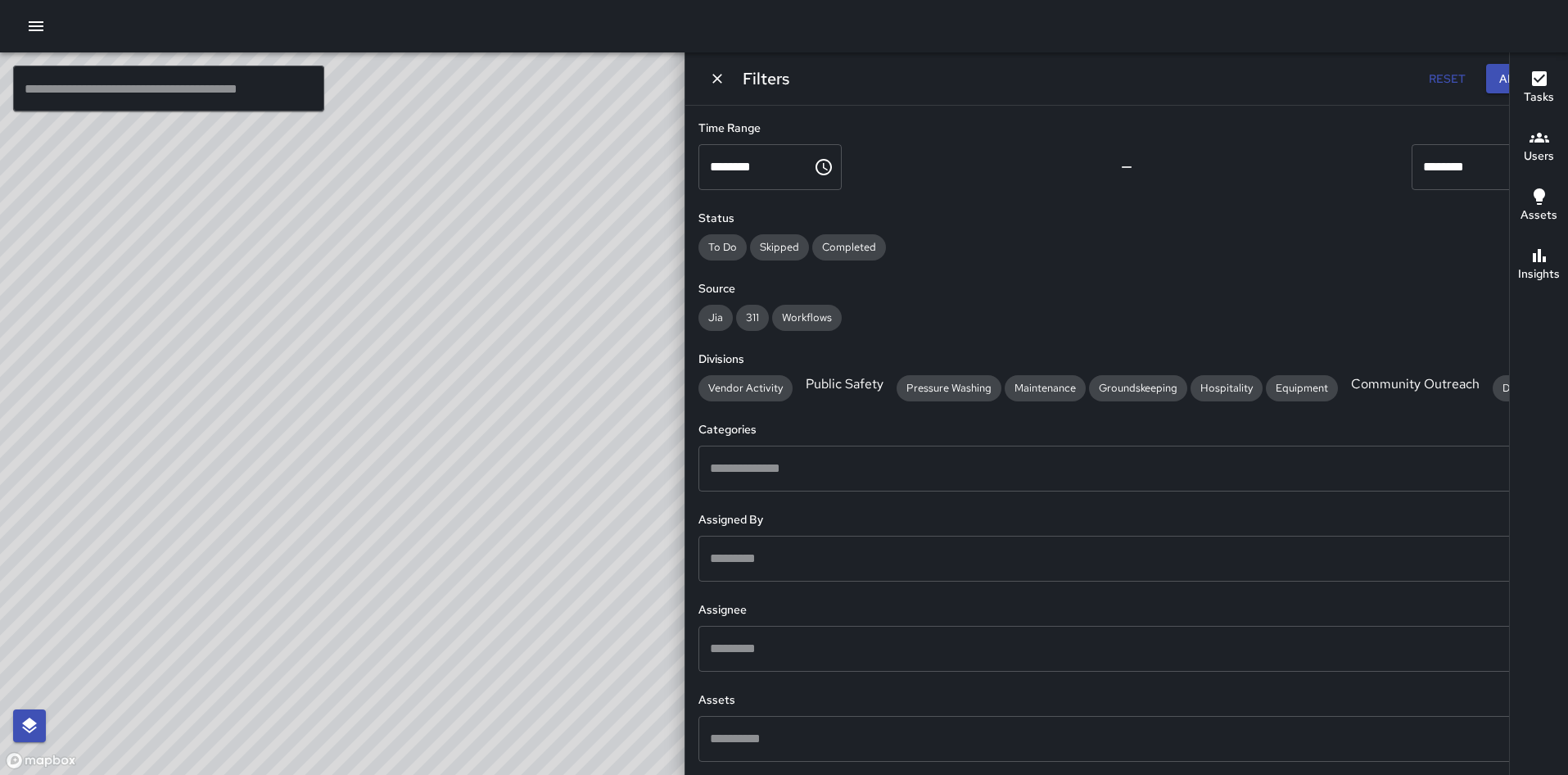
click at [41, 28] on icon "button" at bounding box center [36, 26] width 20 height 20
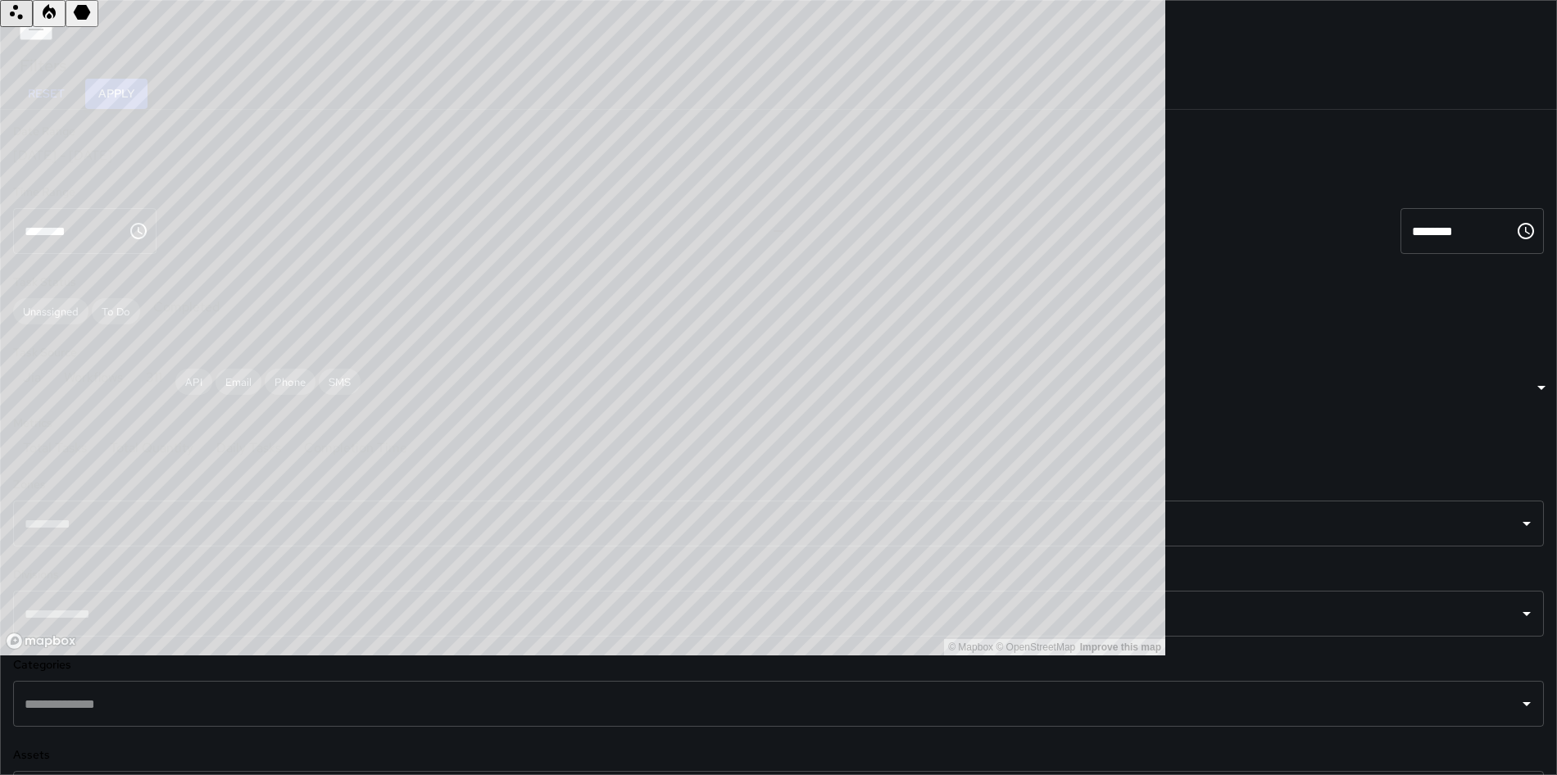
scroll to position [591, 0]
click at [216, 688] on input "text" at bounding box center [766, 703] width 1492 height 31
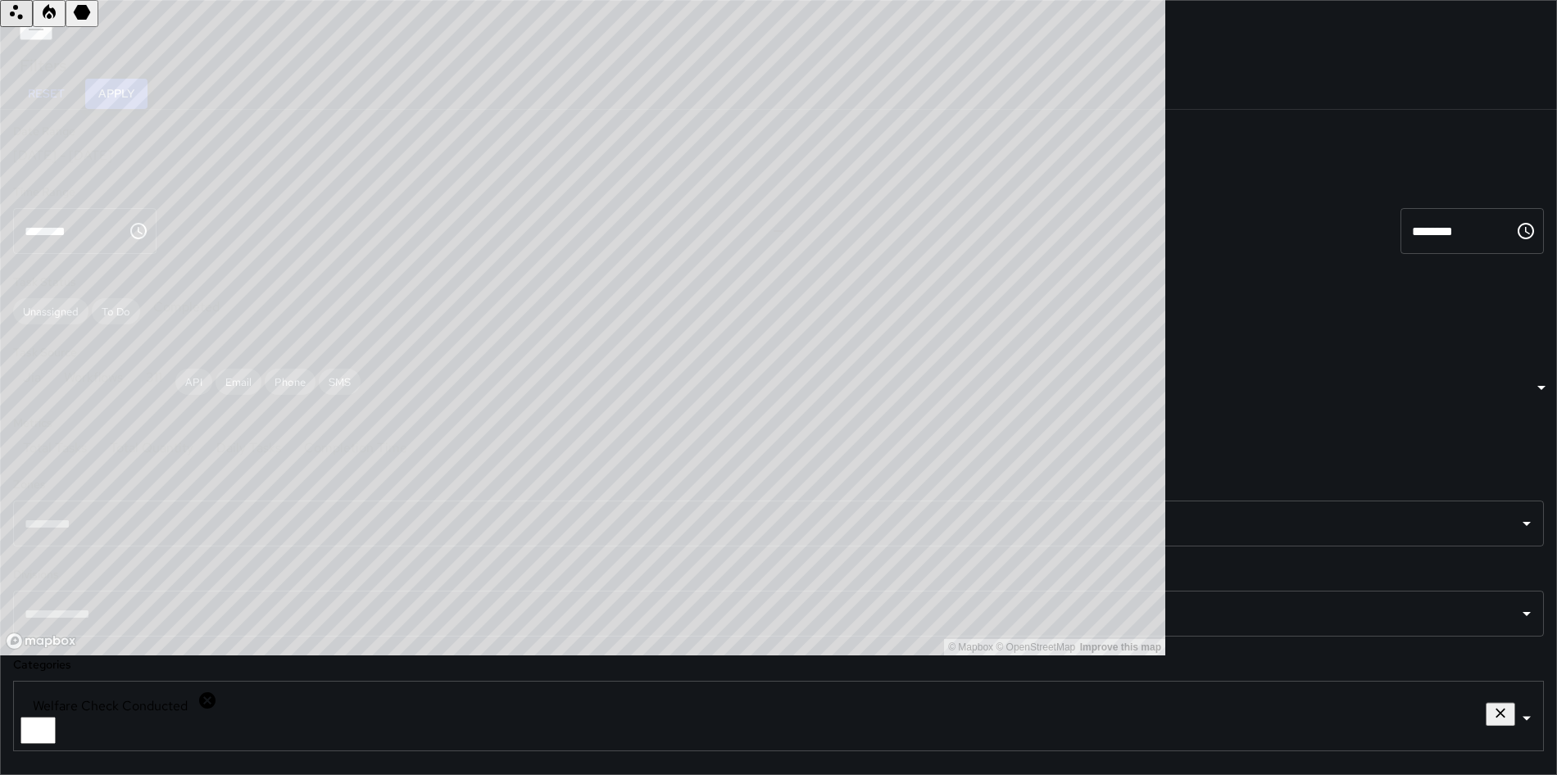
click at [148, 89] on button "Apply" at bounding box center [116, 94] width 62 height 30
click at [165, 164] on div "[DATE] - [DATE]" at bounding box center [778, 155] width 1531 height 17
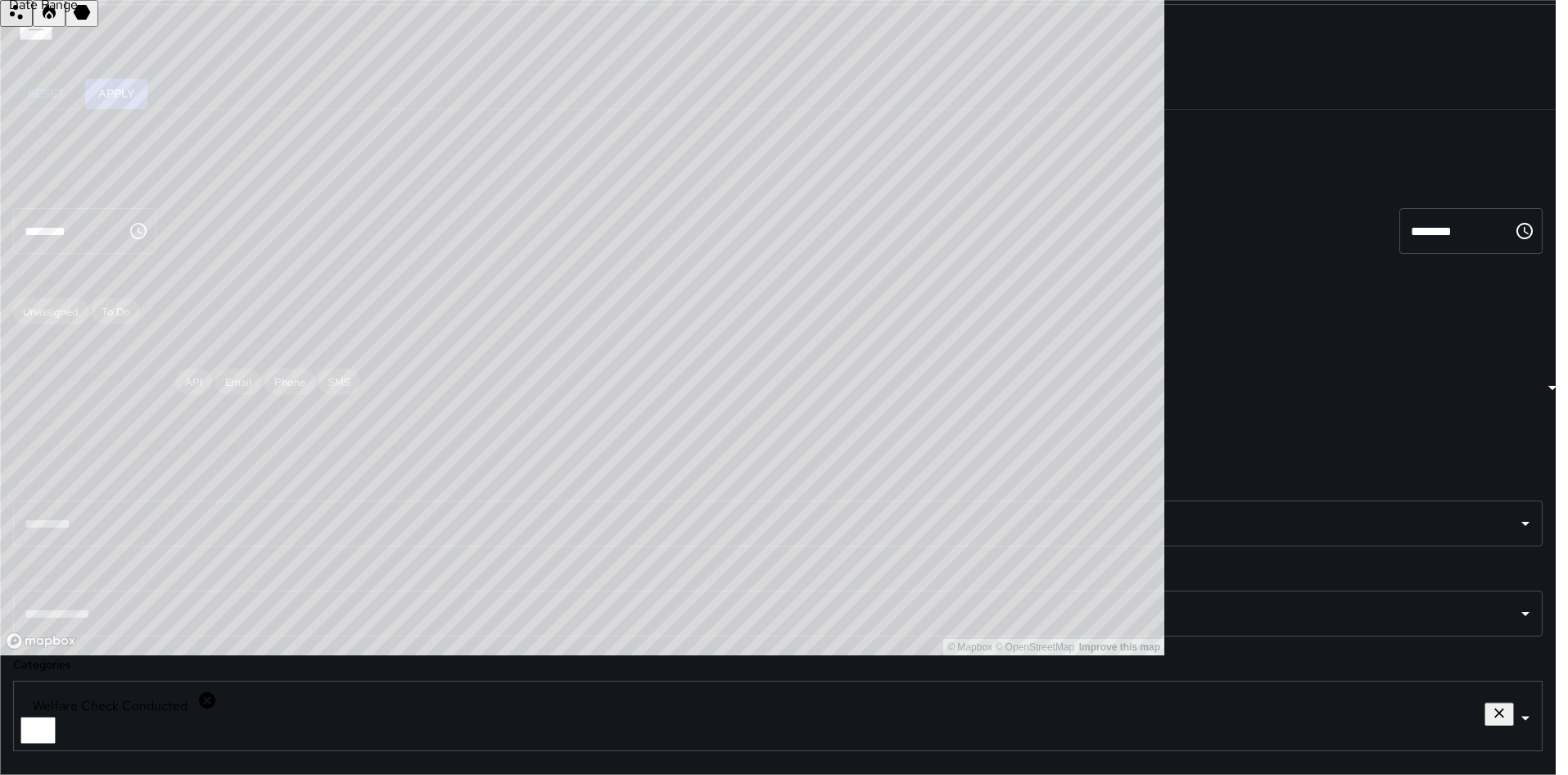
type input "*****"
type input "**********"
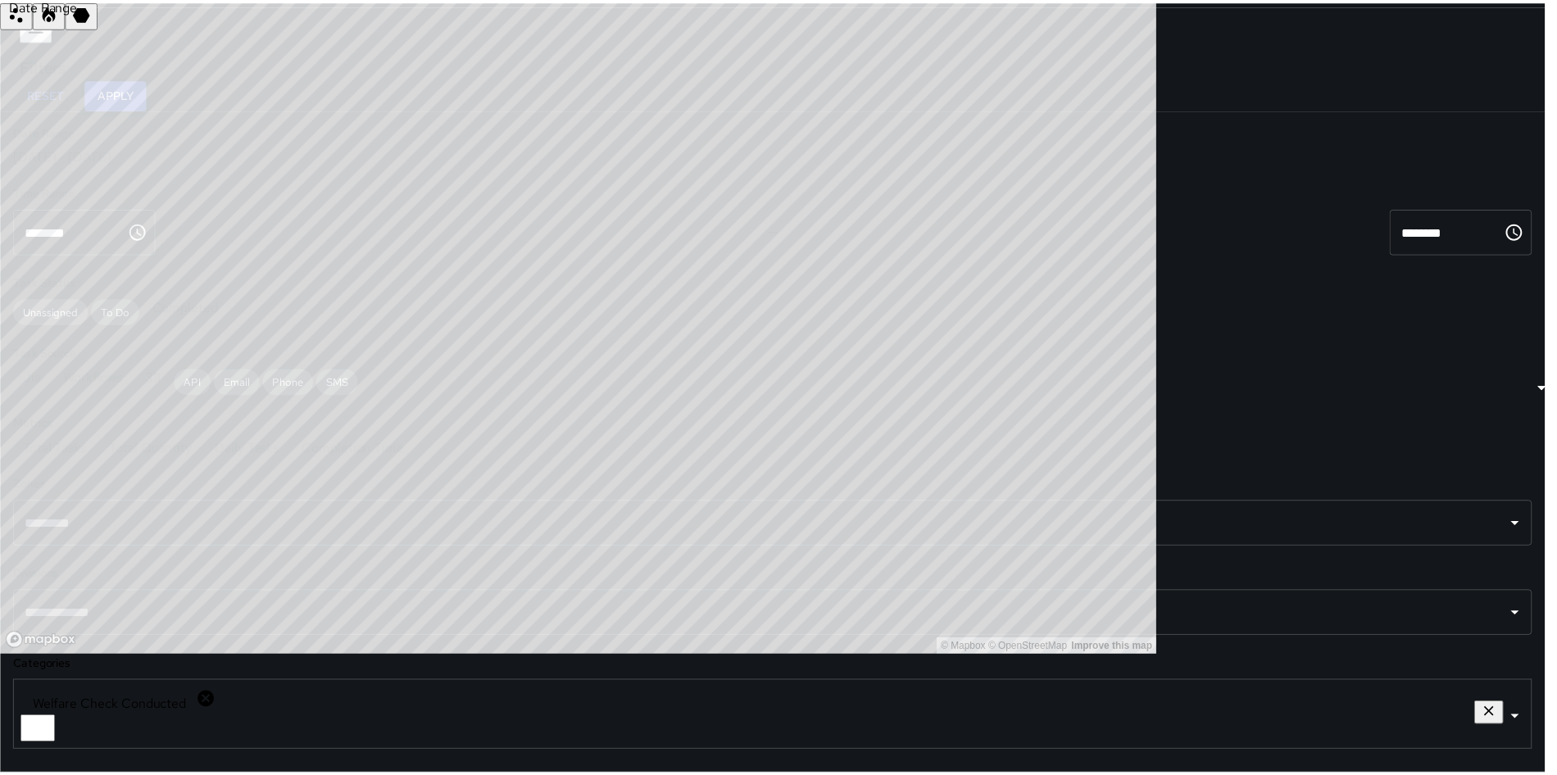
scroll to position [13, 13]
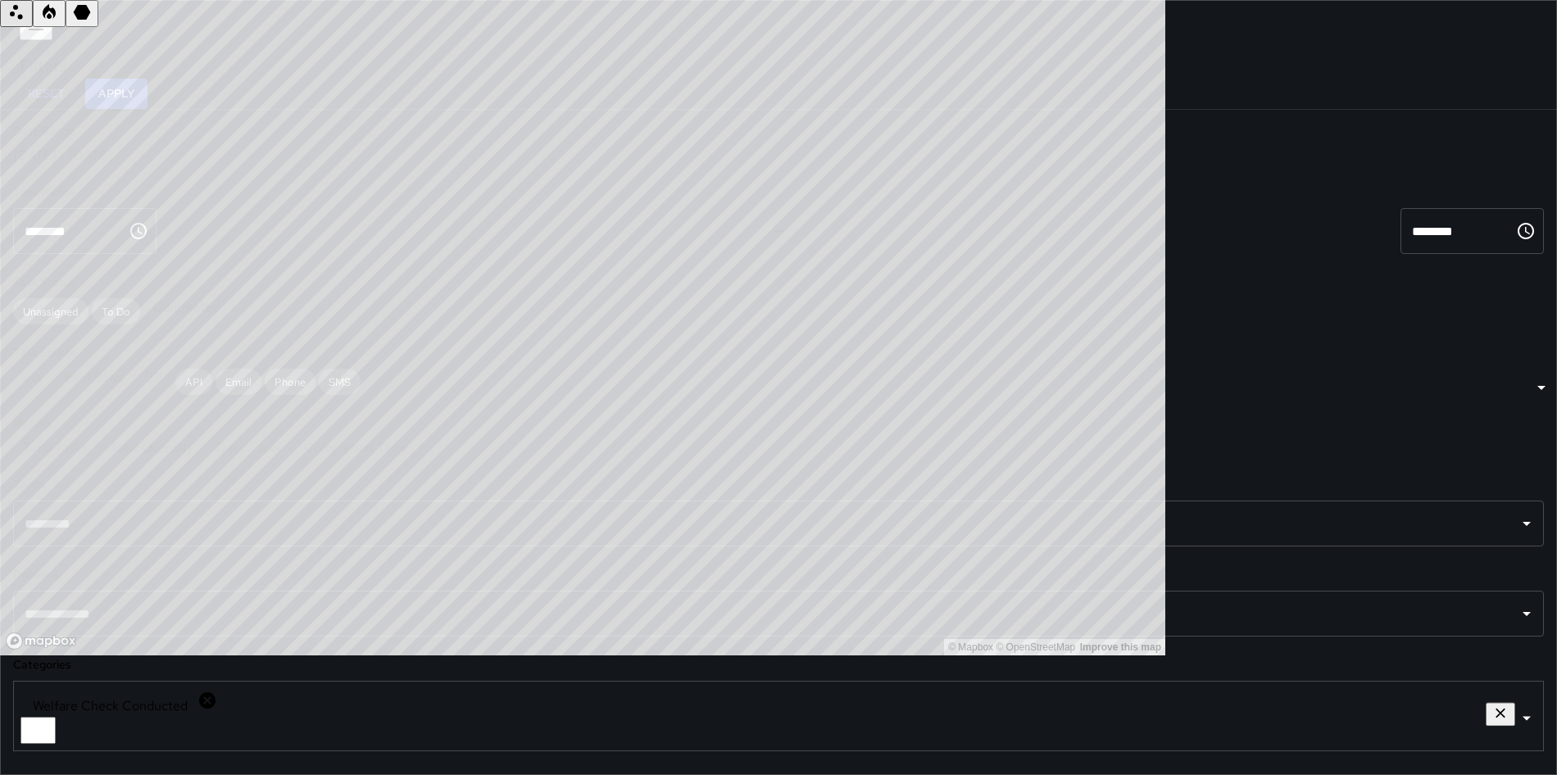
click at [148, 96] on button "Apply" at bounding box center [116, 94] width 62 height 30
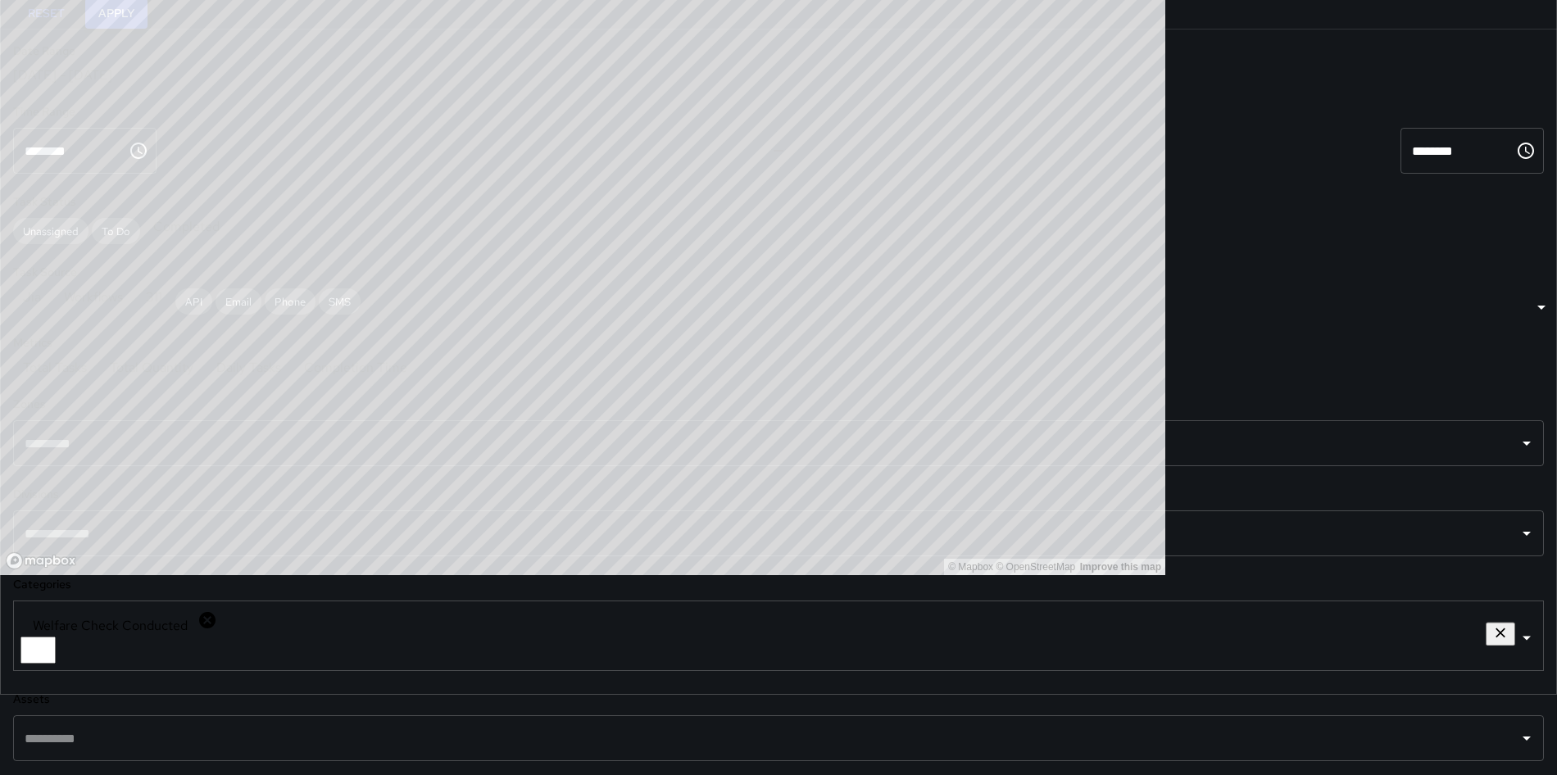
scroll to position [60, 0]
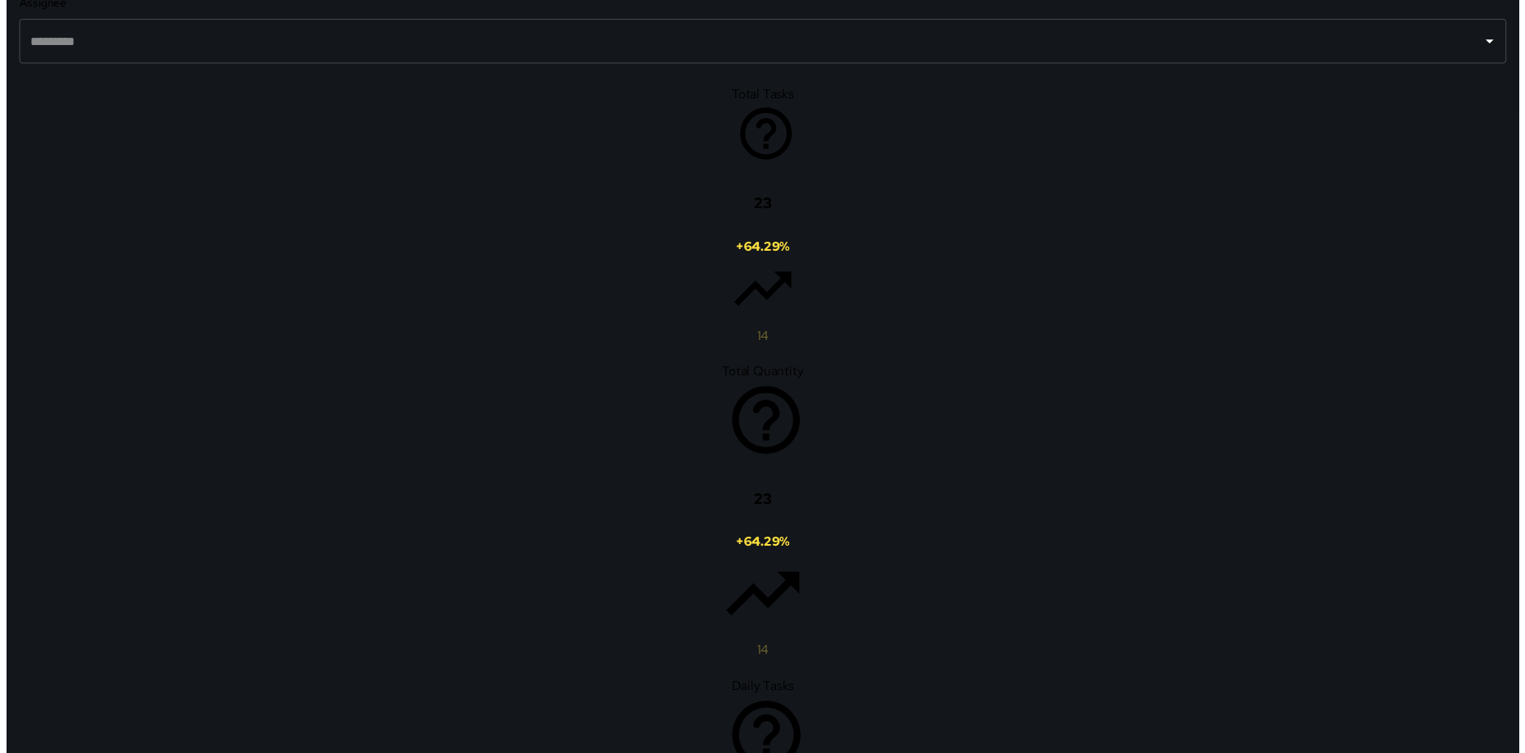
scroll to position [957, 0]
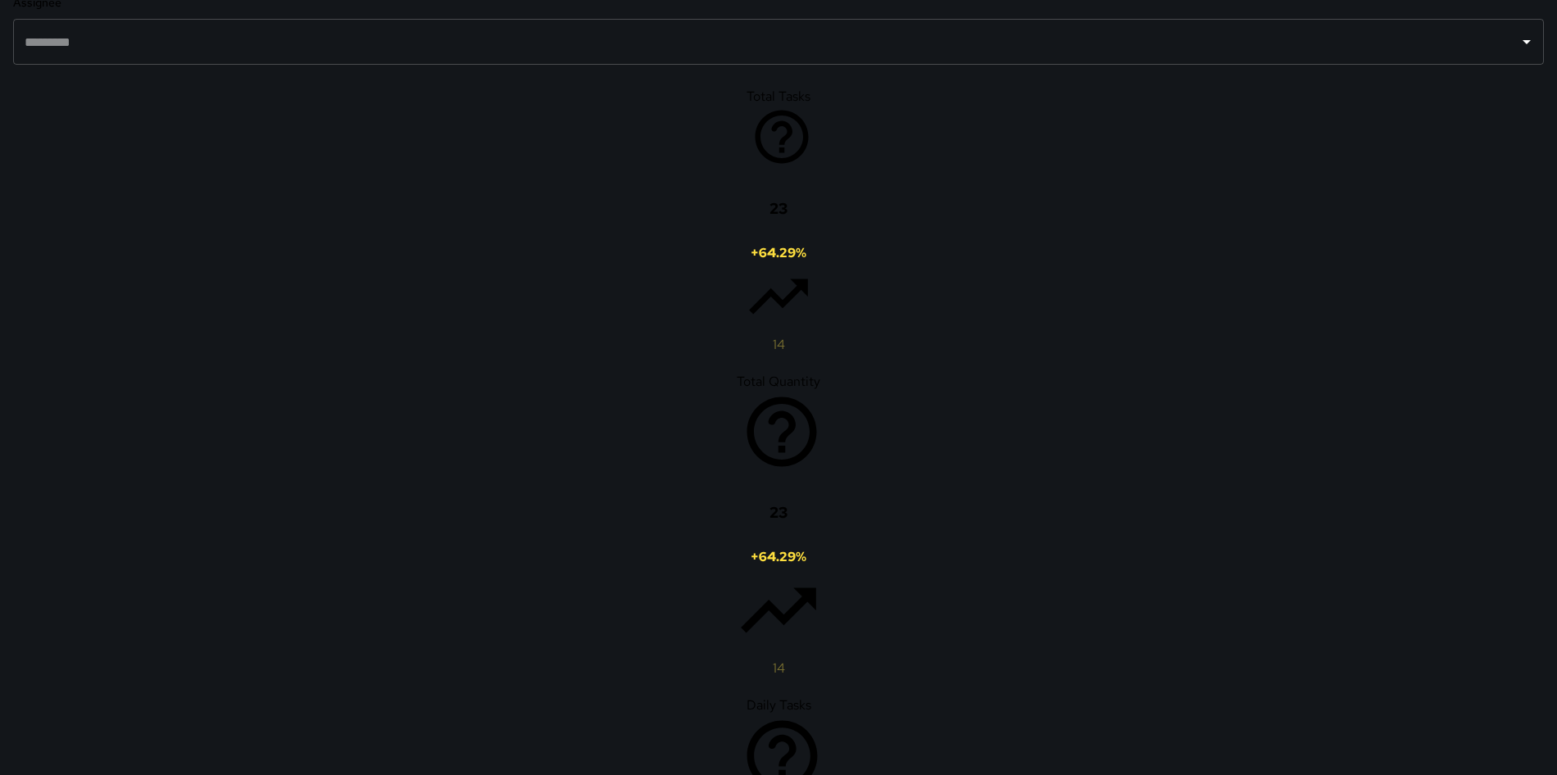
drag, startPoint x: 847, startPoint y: 167, endPoint x: 789, endPoint y: 316, distance: 159.0
type input "**********"
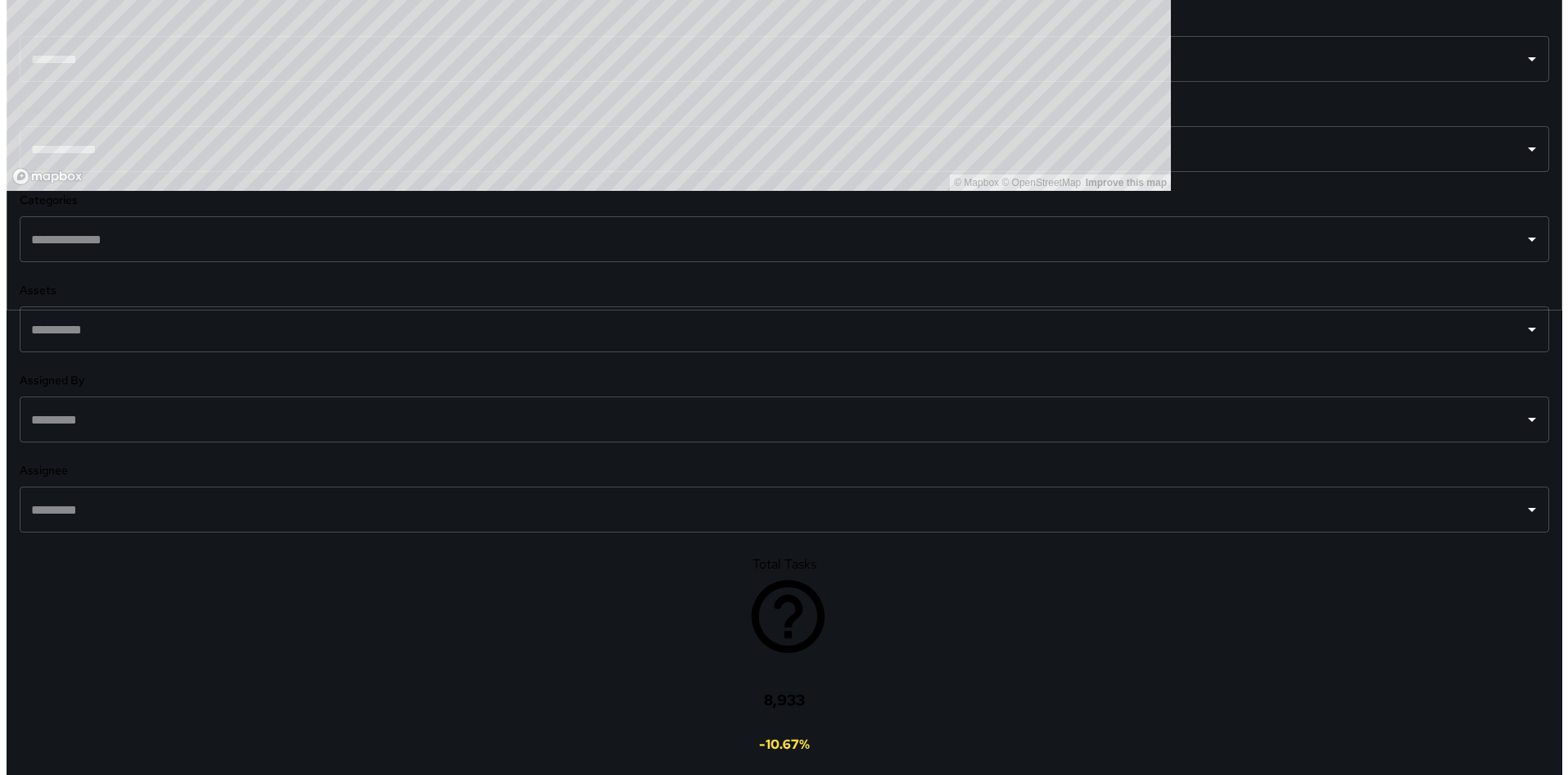
scroll to position [0, 0]
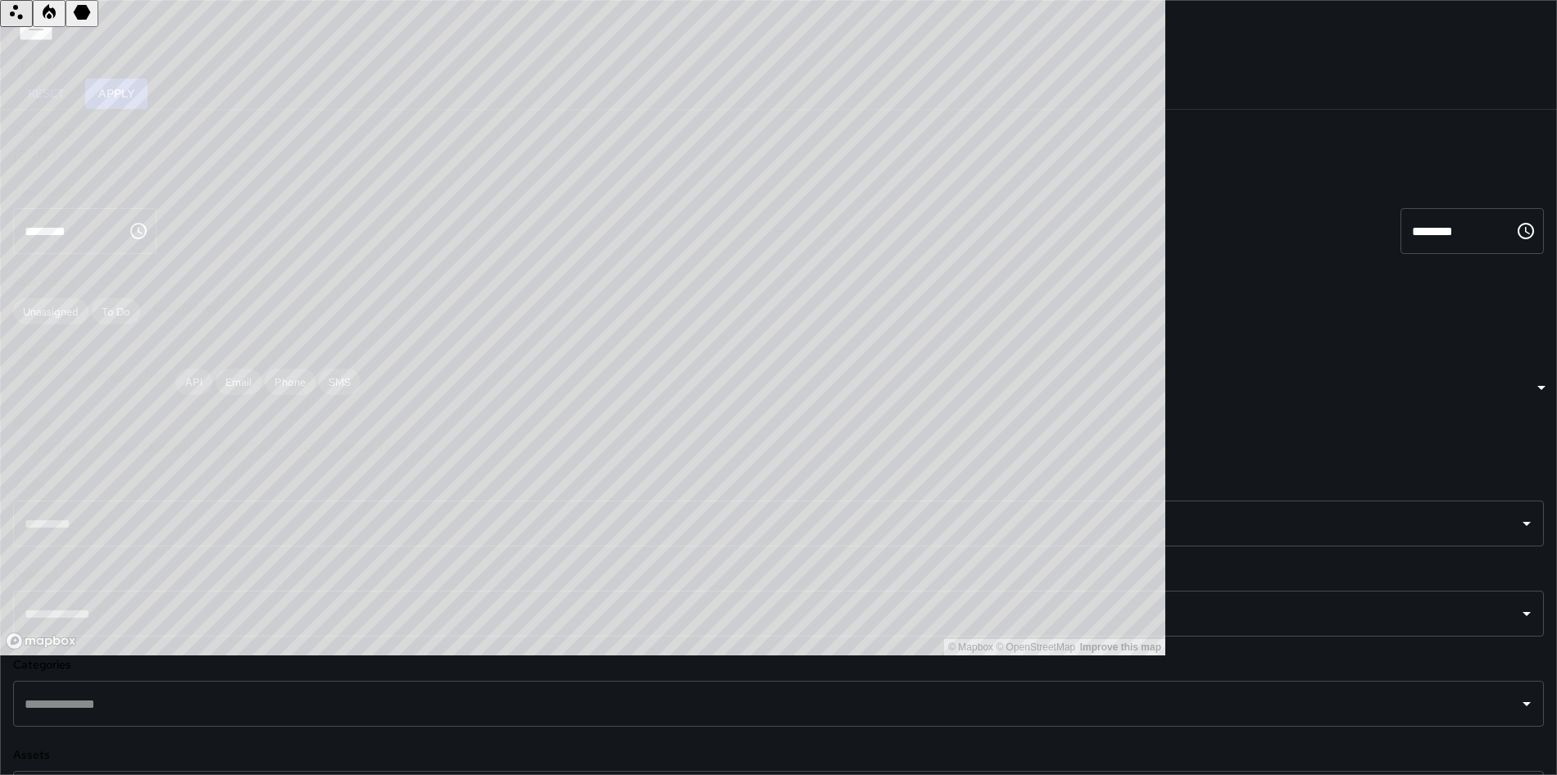
click at [26, 27] on icon "button" at bounding box center [36, 26] width 20 height 20
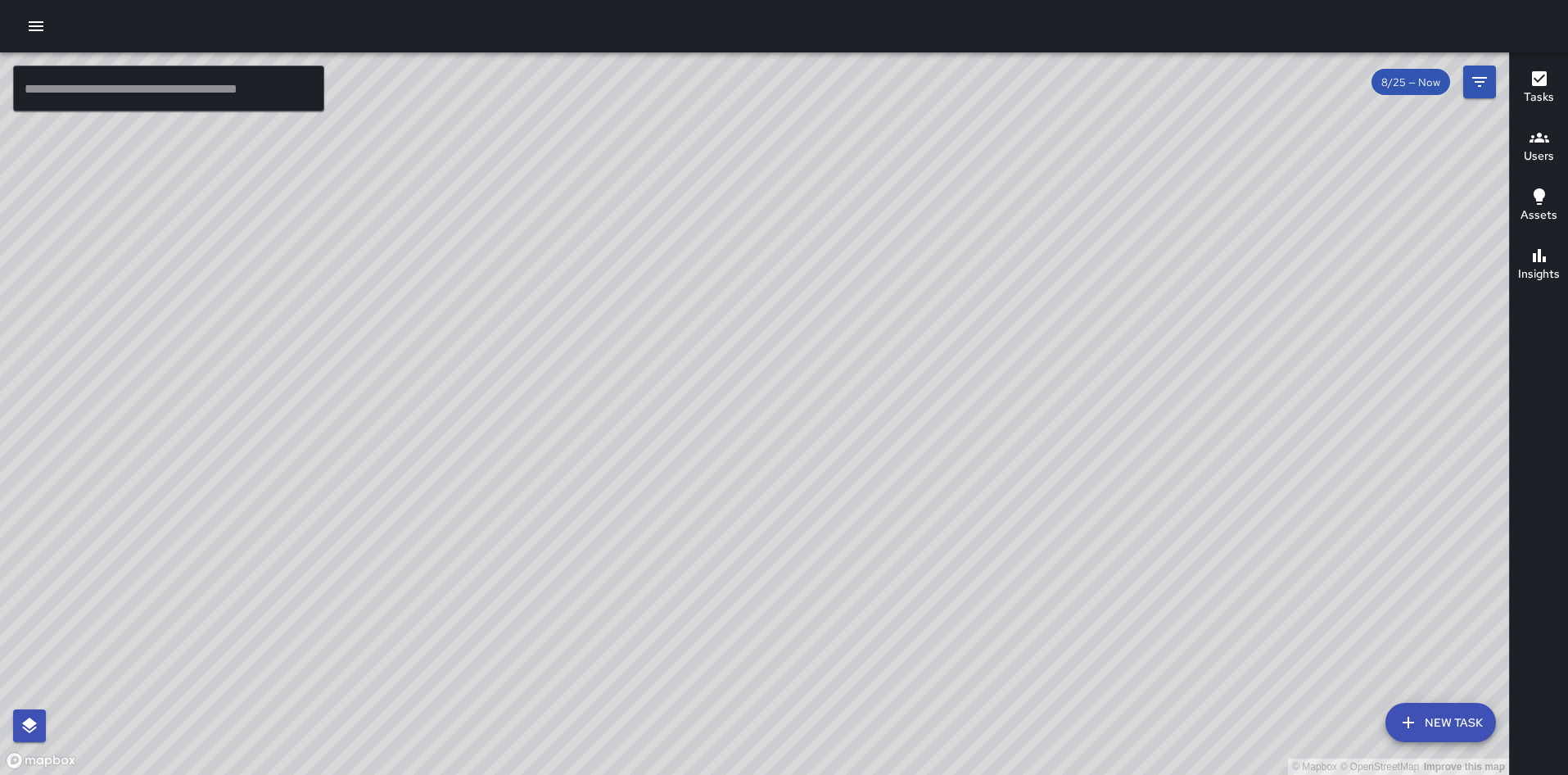
drag, startPoint x: 625, startPoint y: 602, endPoint x: 758, endPoint y: 206, distance: 417.7
click at [758, 206] on div "© Mapbox © OpenStreetMap Improve this map" at bounding box center [755, 413] width 1509 height 723
drag, startPoint x: 669, startPoint y: 277, endPoint x: 570, endPoint y: 446, distance: 195.9
click at [570, 446] on div "© Mapbox © OpenStreetMap Improve this map" at bounding box center [755, 413] width 1509 height 723
drag, startPoint x: 688, startPoint y: 252, endPoint x: 619, endPoint y: 392, distance: 156.1
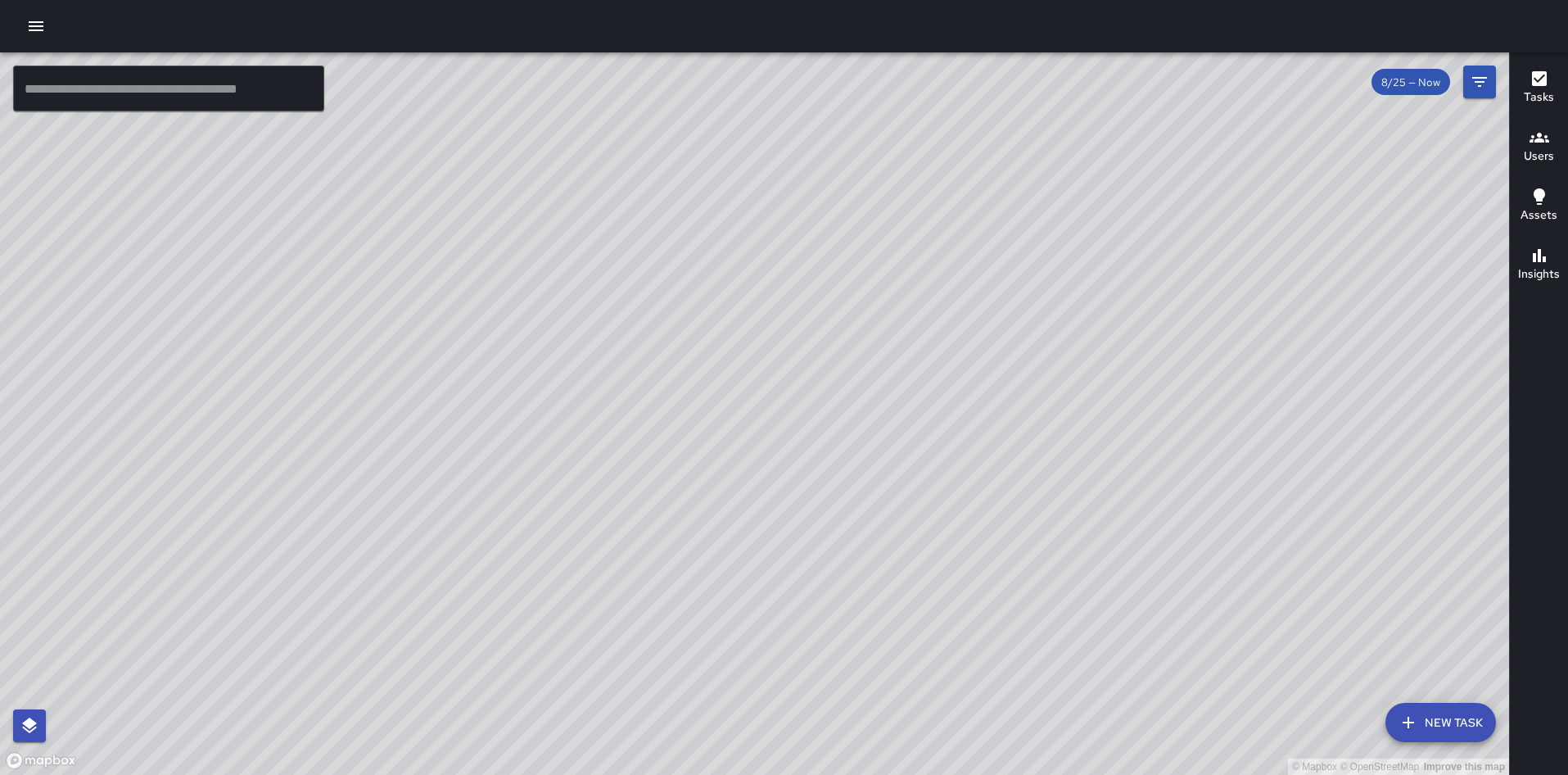
click at [619, 392] on div "© Mapbox © OpenStreetMap Improve this map" at bounding box center [755, 413] width 1509 height 723
click at [764, 393] on div "© Mapbox © OpenStreetMap Improve this map S6 Sierra 6 Supervisor Tasks 26 / 26 …" at bounding box center [755, 413] width 1509 height 723
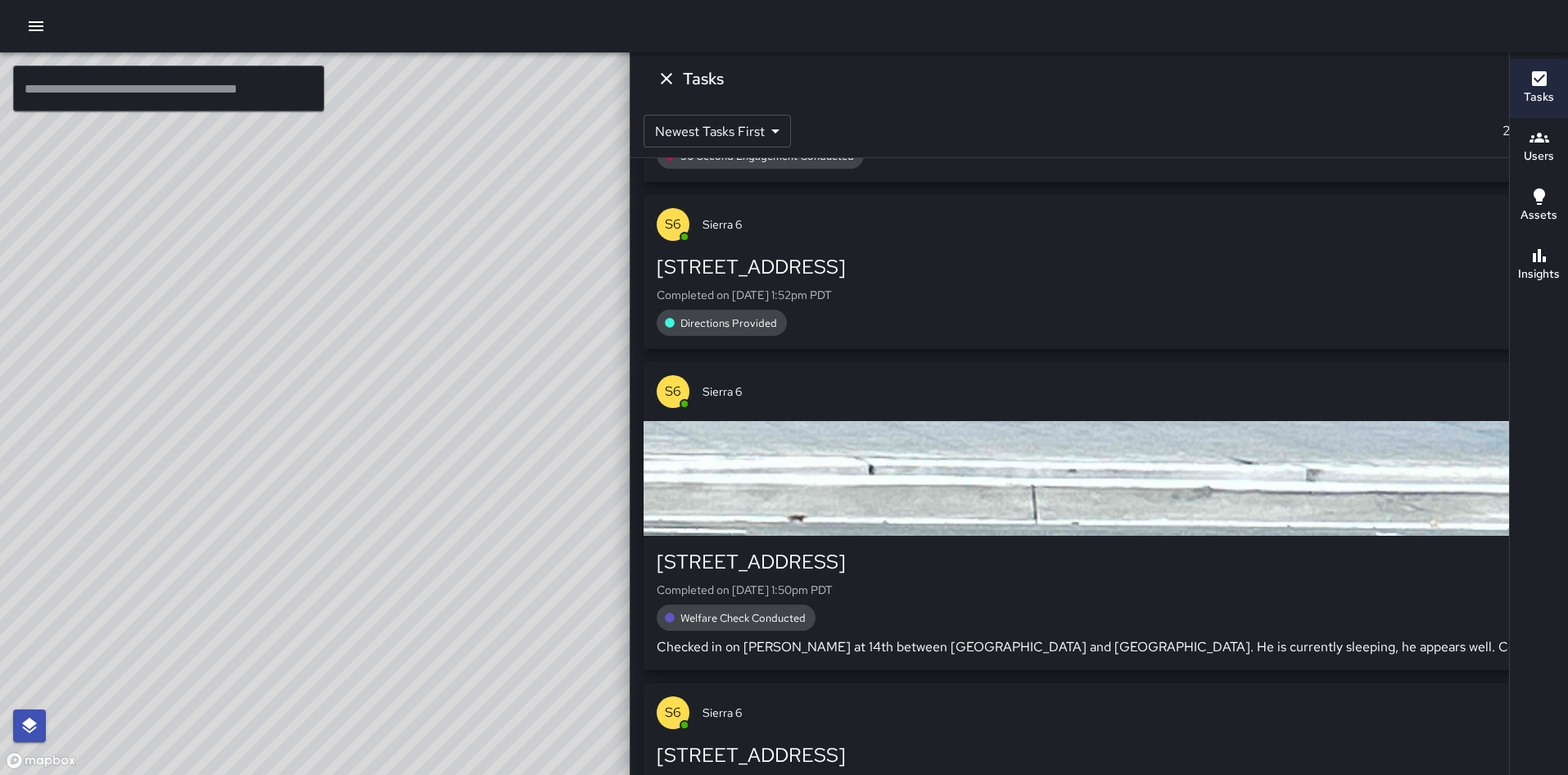
scroll to position [633, 0]
drag, startPoint x: 743, startPoint y: 695, endPoint x: 777, endPoint y: 472, distance: 225.6
click at [777, 472] on div "© Mapbox © OpenStreetMap Improve this map" at bounding box center [591, 413] width 1182 height 723
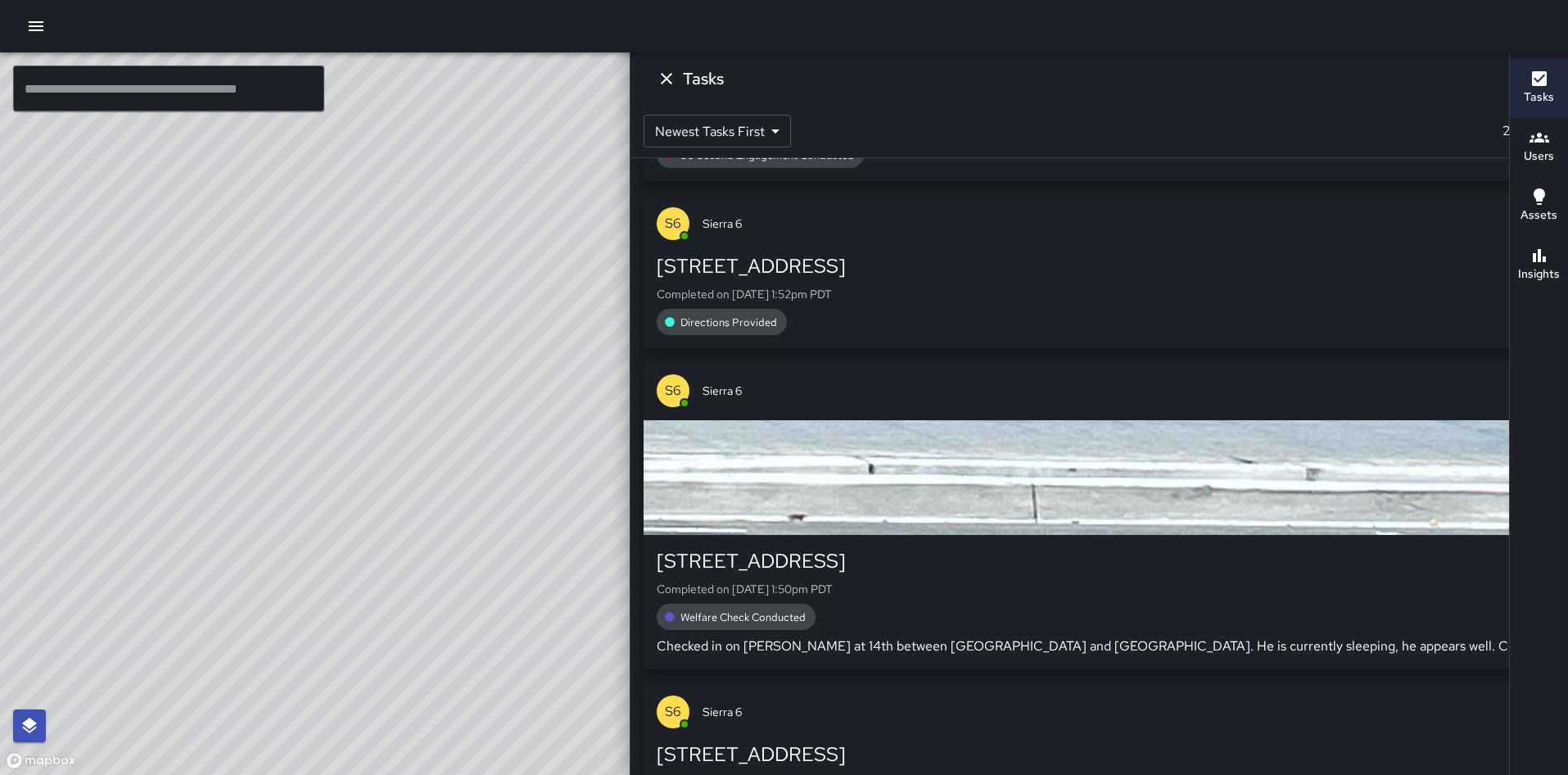
drag, startPoint x: 803, startPoint y: 310, endPoint x: 725, endPoint y: 461, distance: 170.0
click at [725, 461] on div "© Mapbox © OpenStreetMap Improve this map" at bounding box center [591, 413] width 1182 height 723
click at [1346, 79] on icon at bounding box center [1356, 80] width 20 height 20
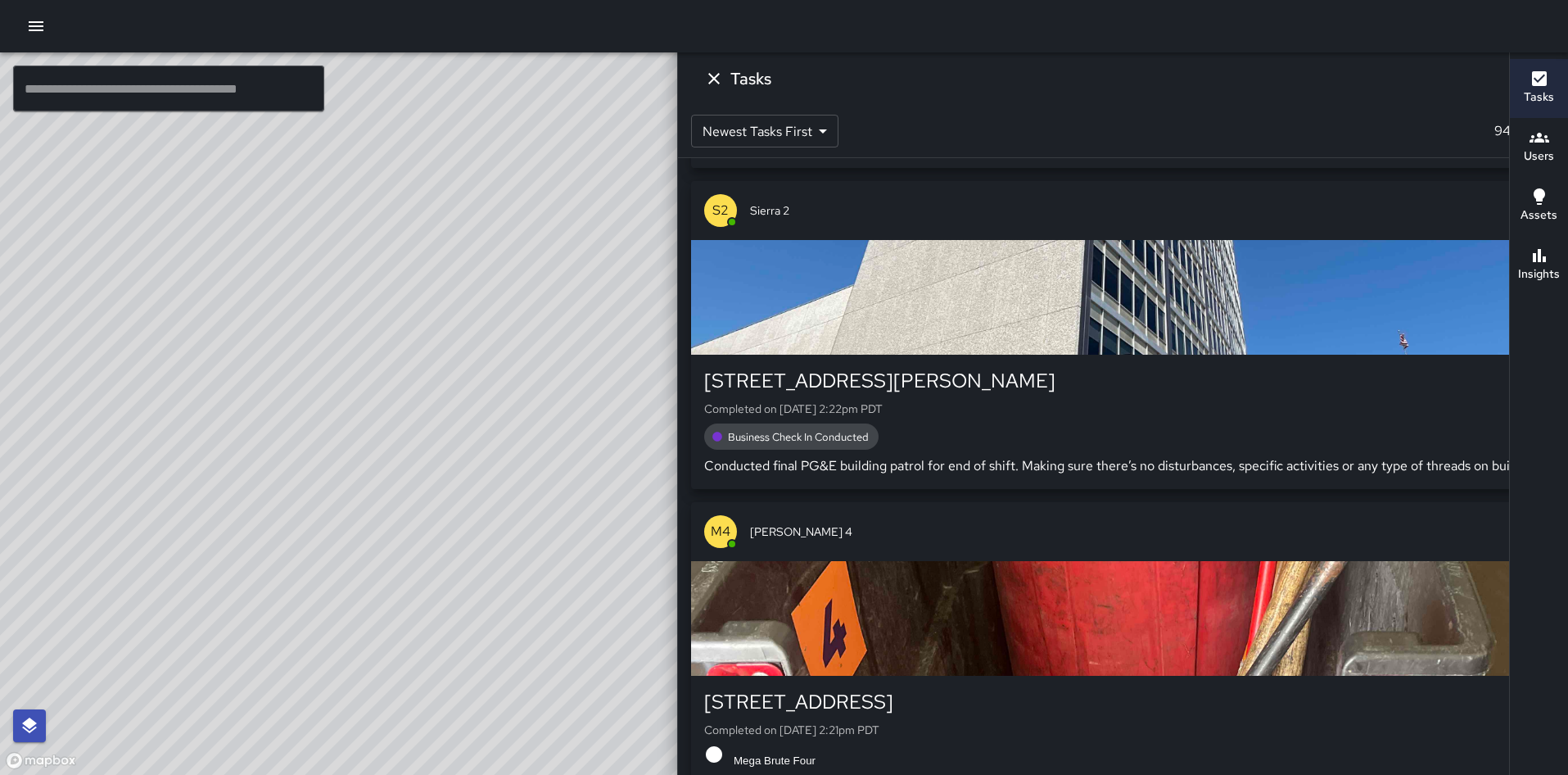
drag, startPoint x: 773, startPoint y: 266, endPoint x: 774, endPoint y: 296, distance: 30.0
click at [774, 296] on div "© Mapbox © OpenStreetMap Improve this map" at bounding box center [591, 413] width 1182 height 723
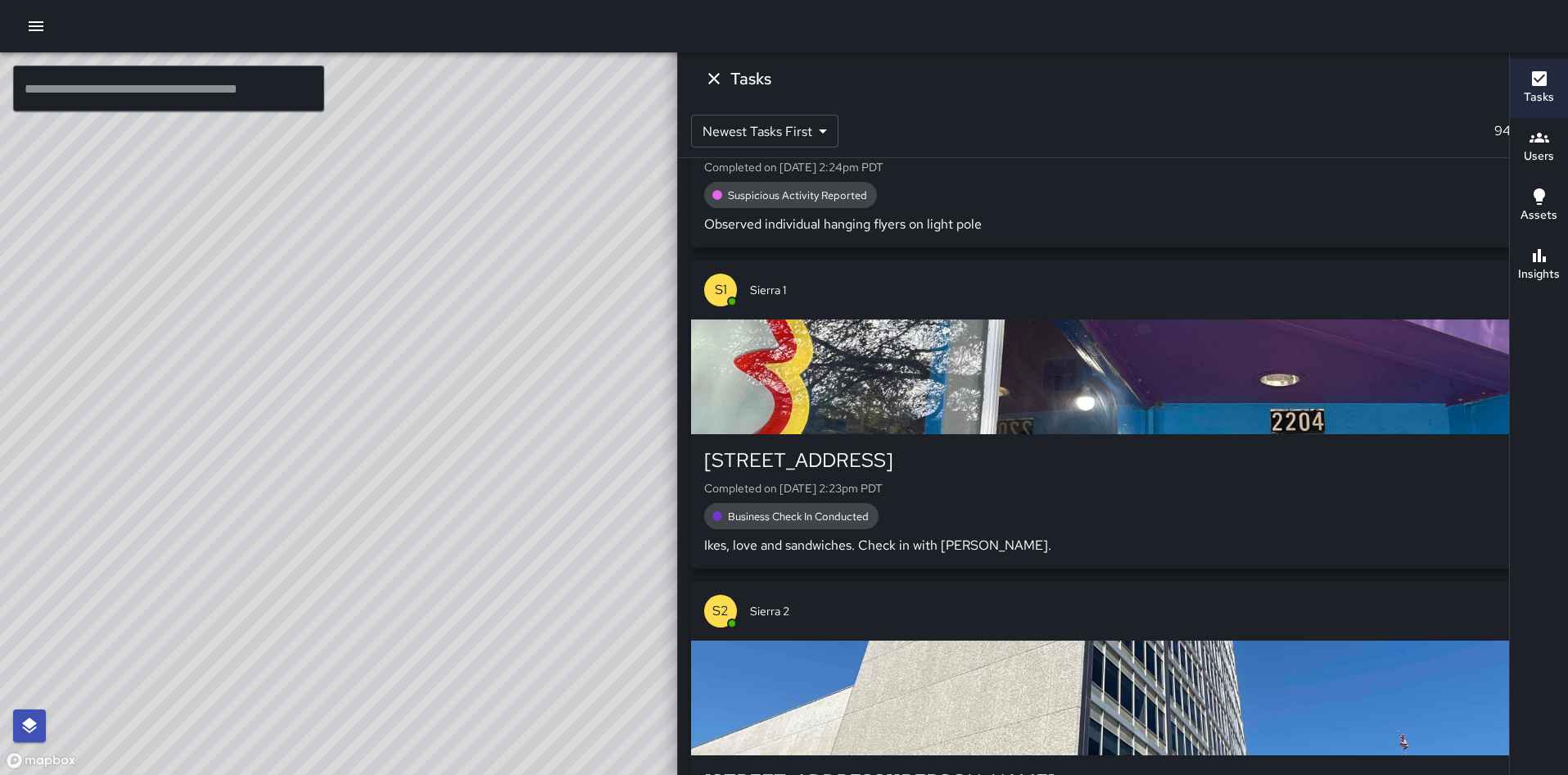
scroll to position [0, 0]
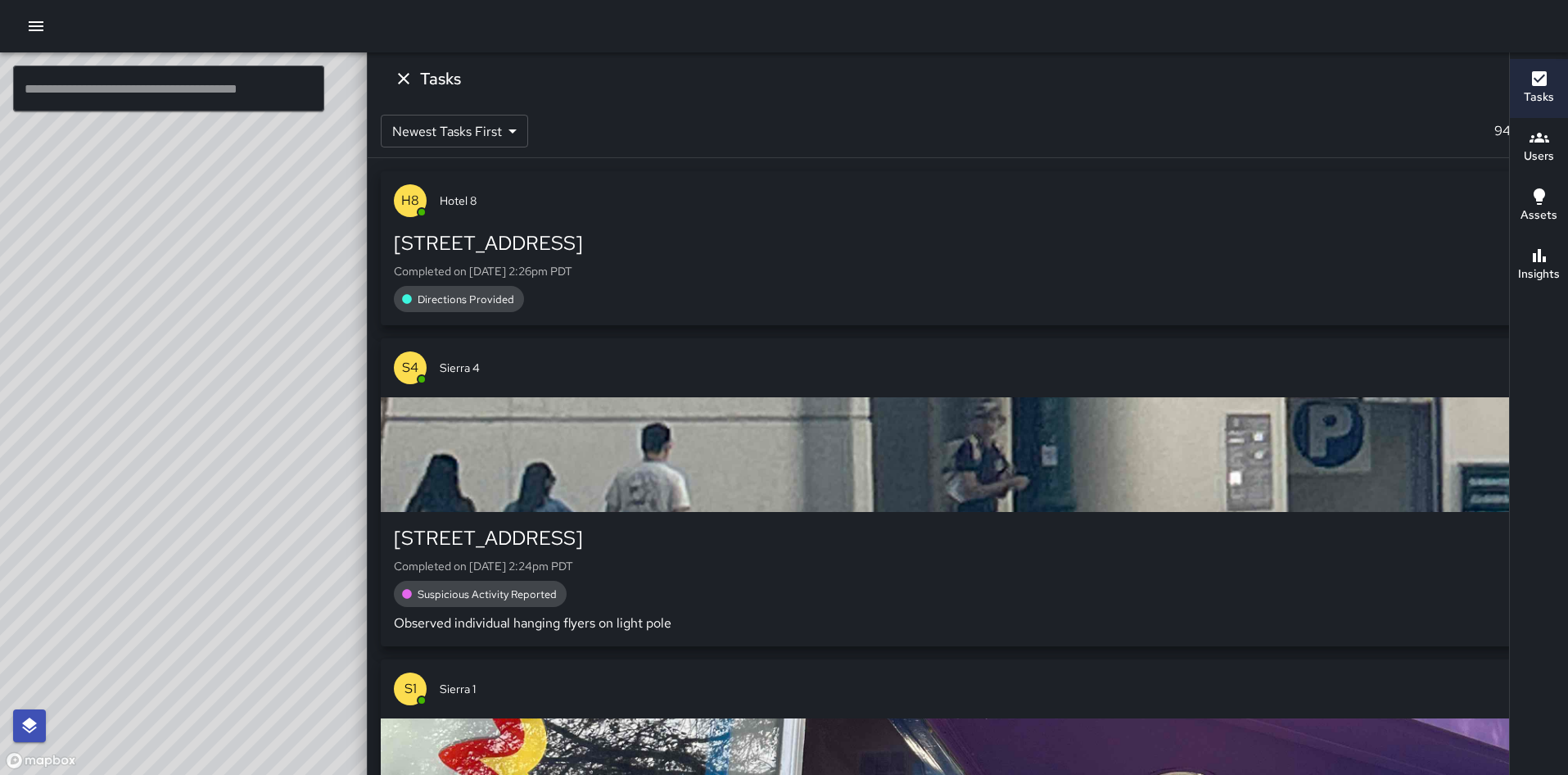
click at [1339, 373] on span "Sierra 4" at bounding box center [990, 368] width 1102 height 16
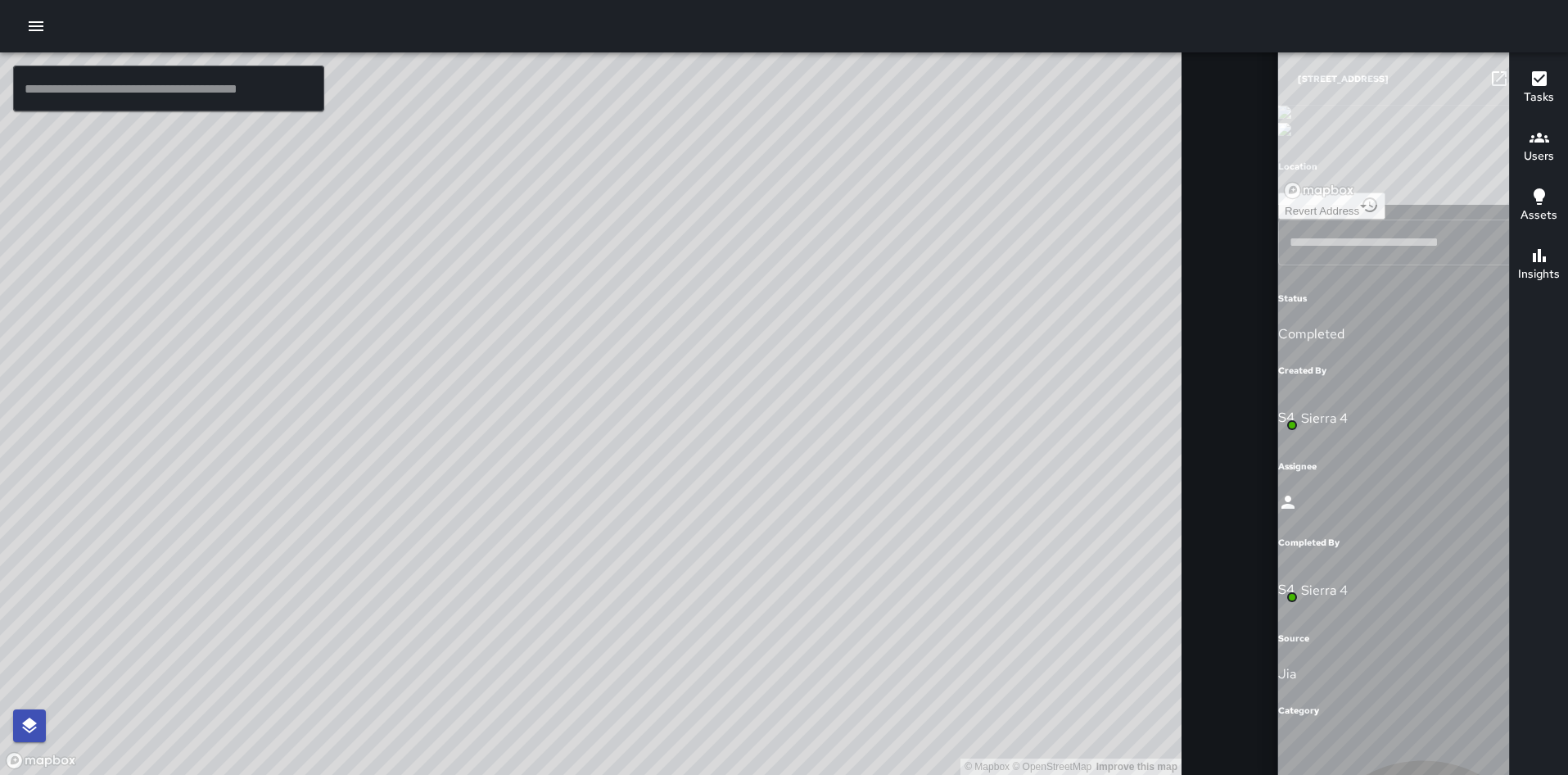
type input "**********"
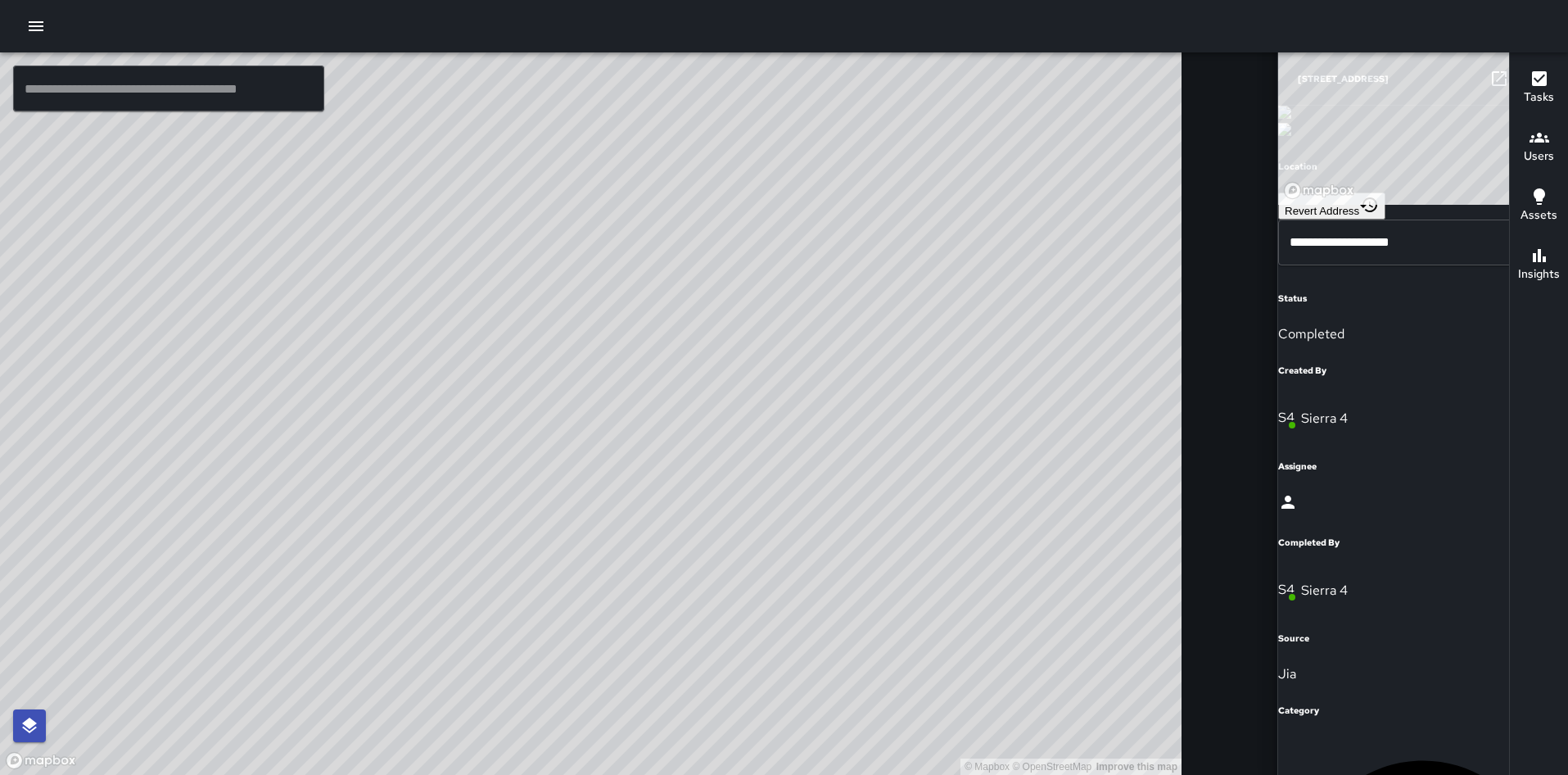
click at [1490, 70] on icon at bounding box center [1500, 79] width 20 height 20
click at [1523, 72] on icon "button" at bounding box center [1533, 79] width 20 height 20
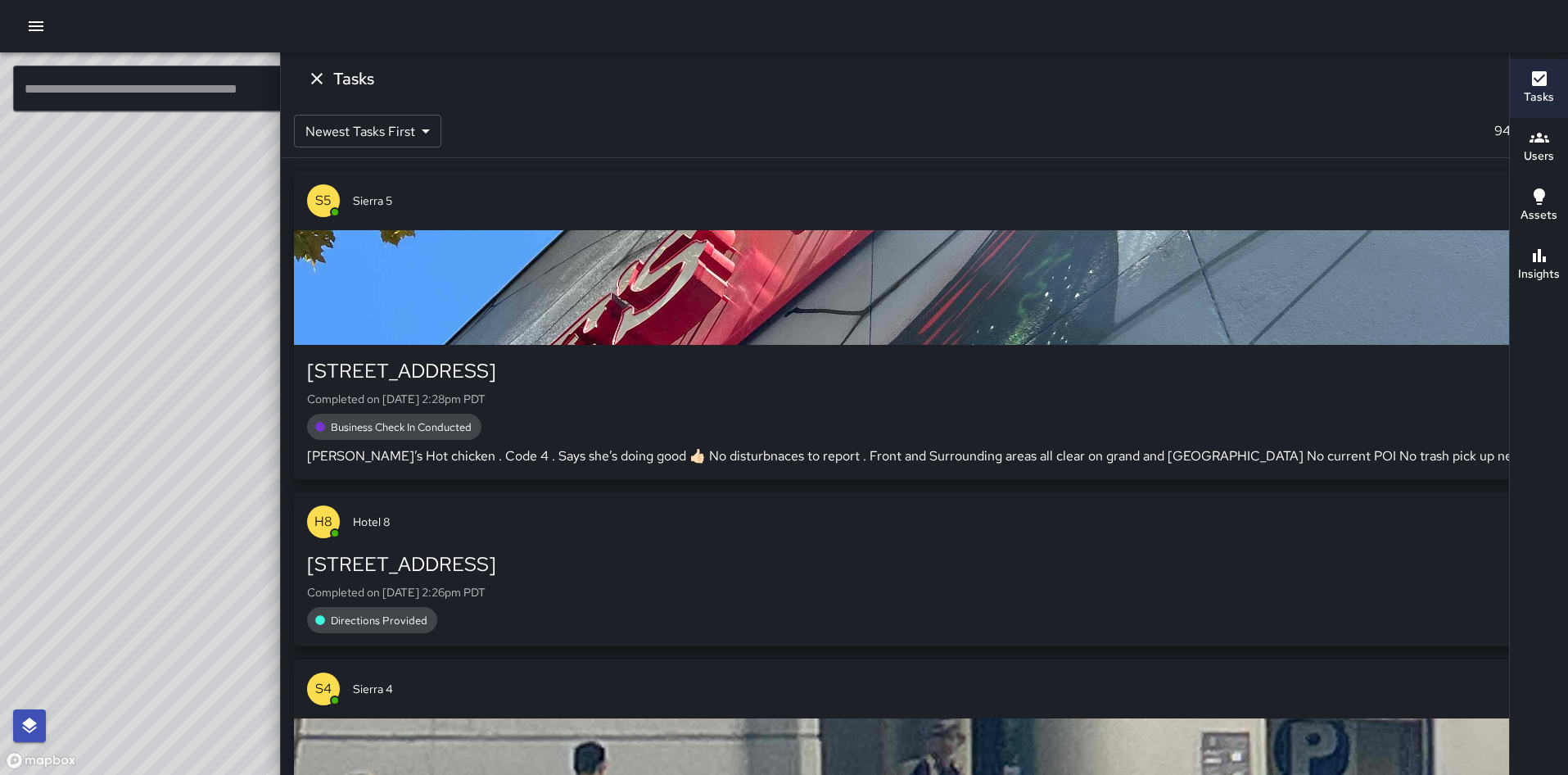
click at [1523, 72] on icon "Blur" at bounding box center [1533, 79] width 20 height 20
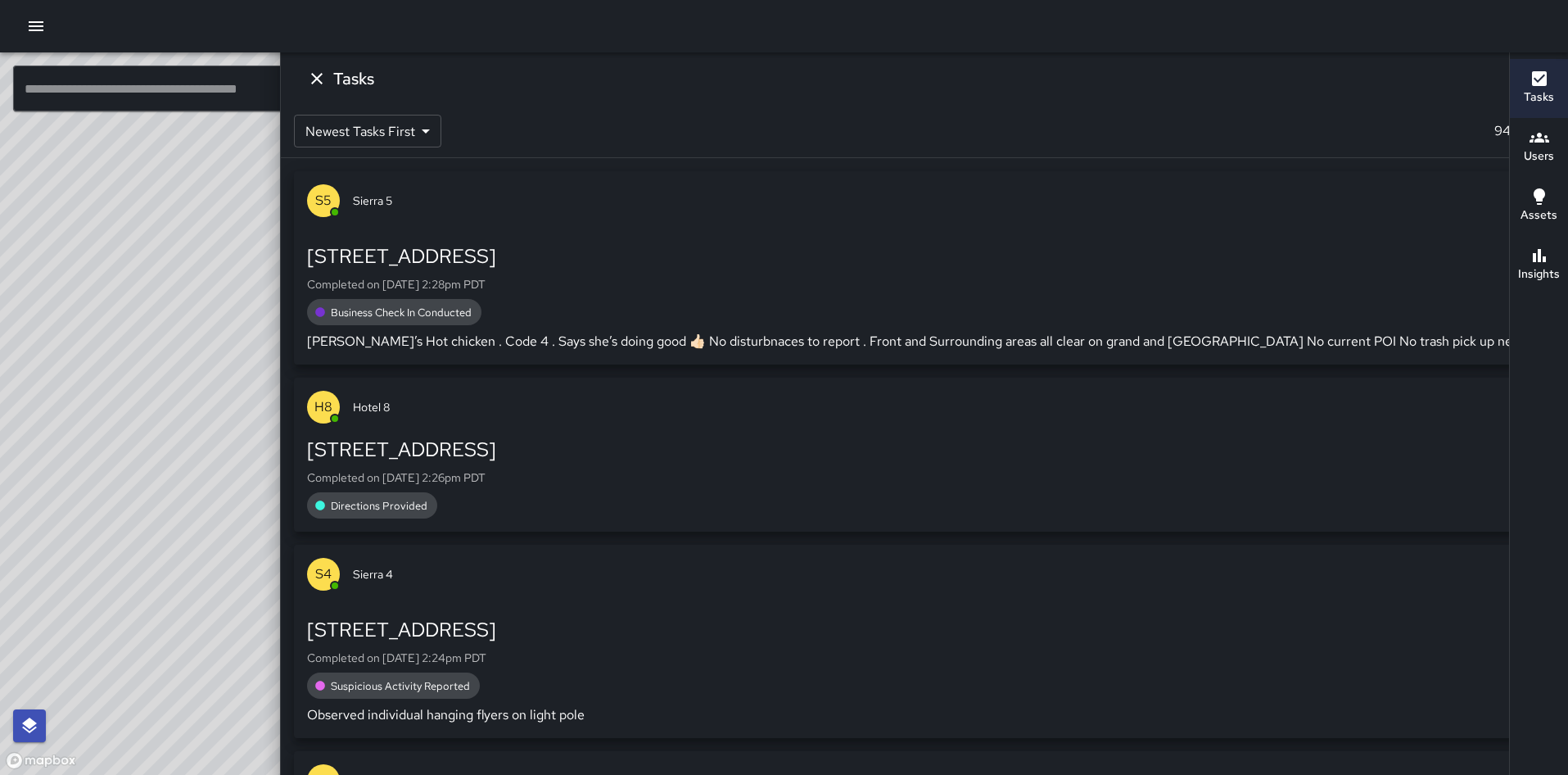
click at [1523, 72] on icon "Unblur" at bounding box center [1533, 79] width 20 height 20
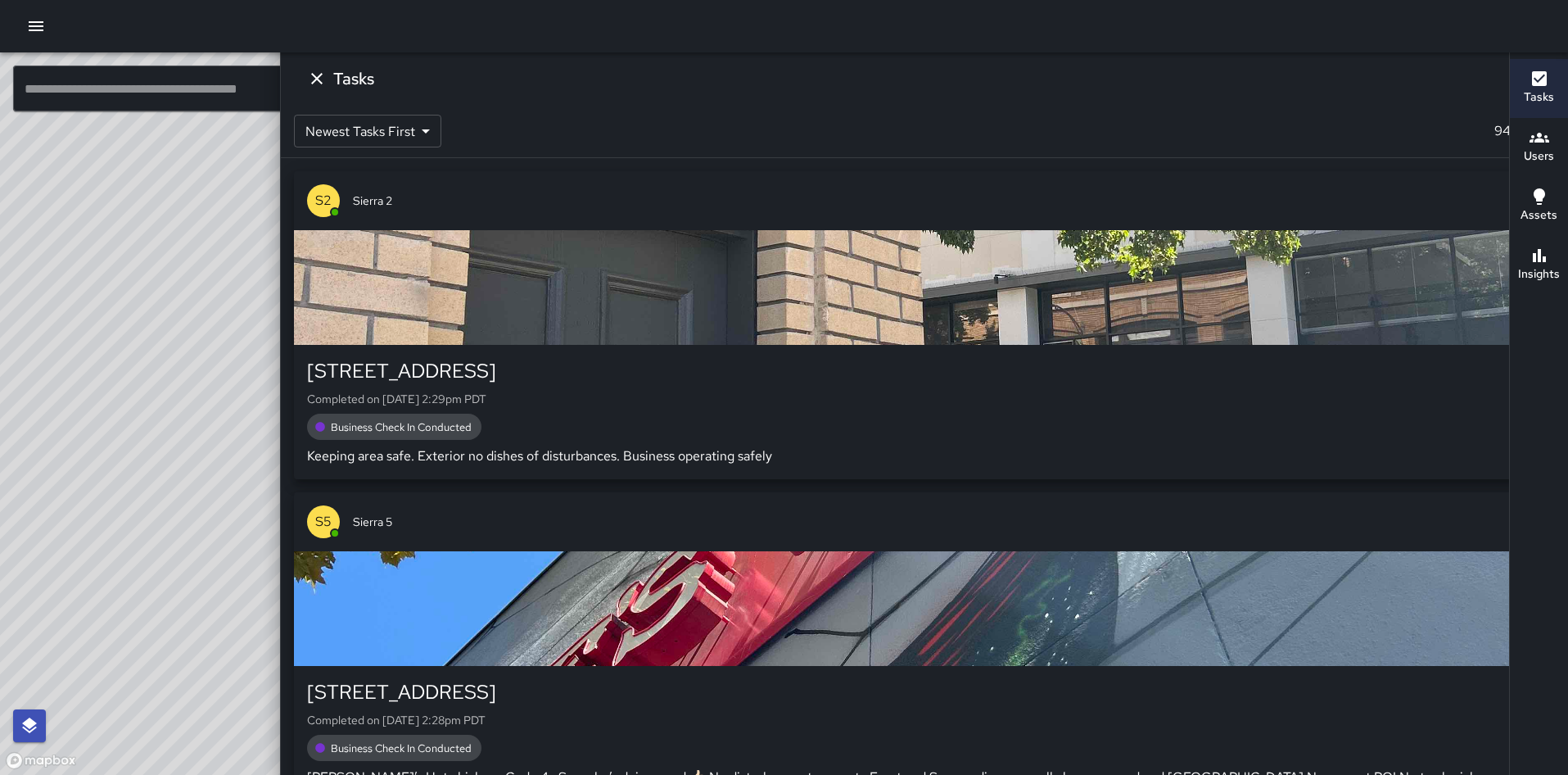
click at [1297, 322] on div "button" at bounding box center [924, 287] width 1261 height 115
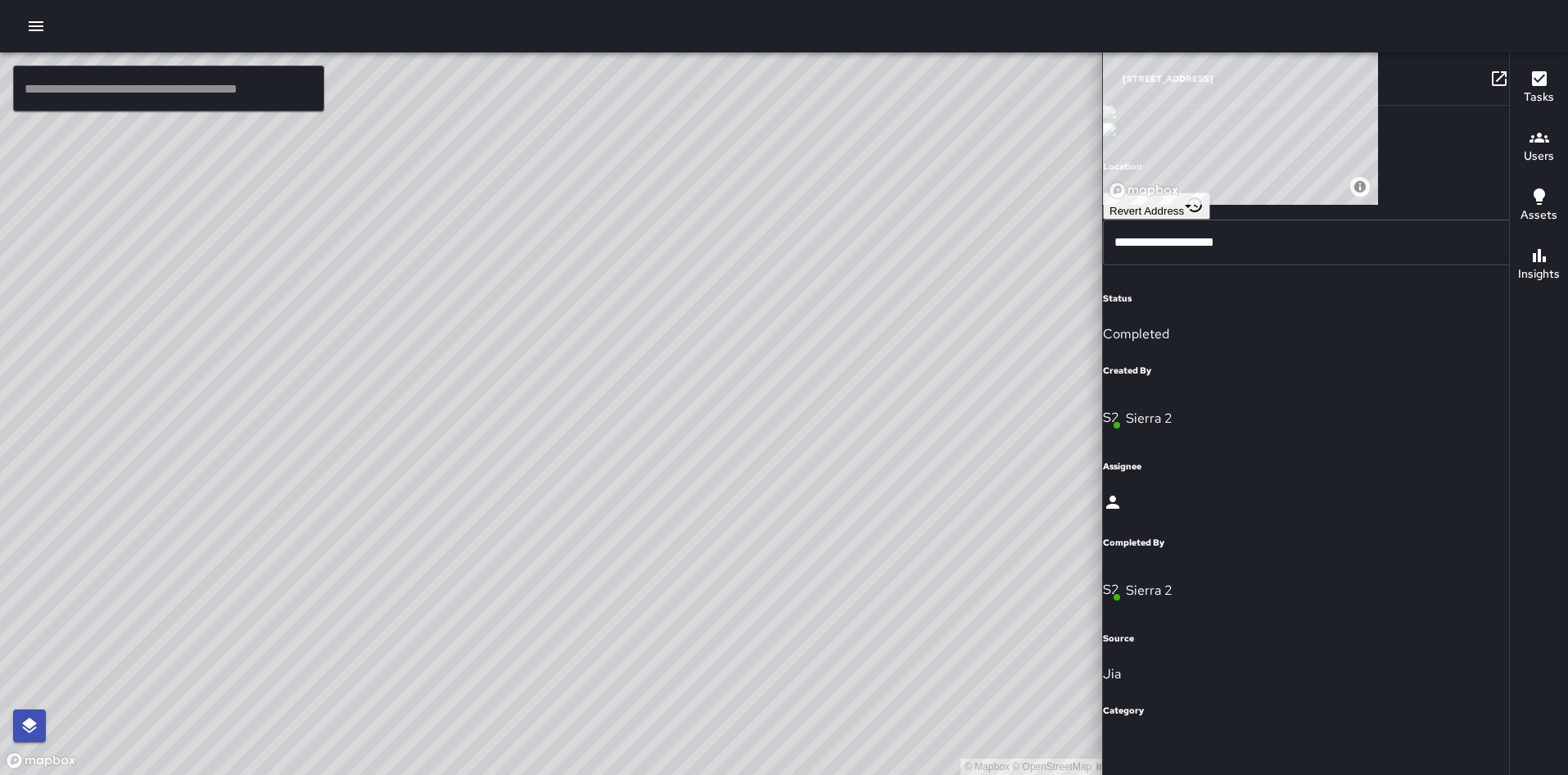
scroll to position [936, 0]
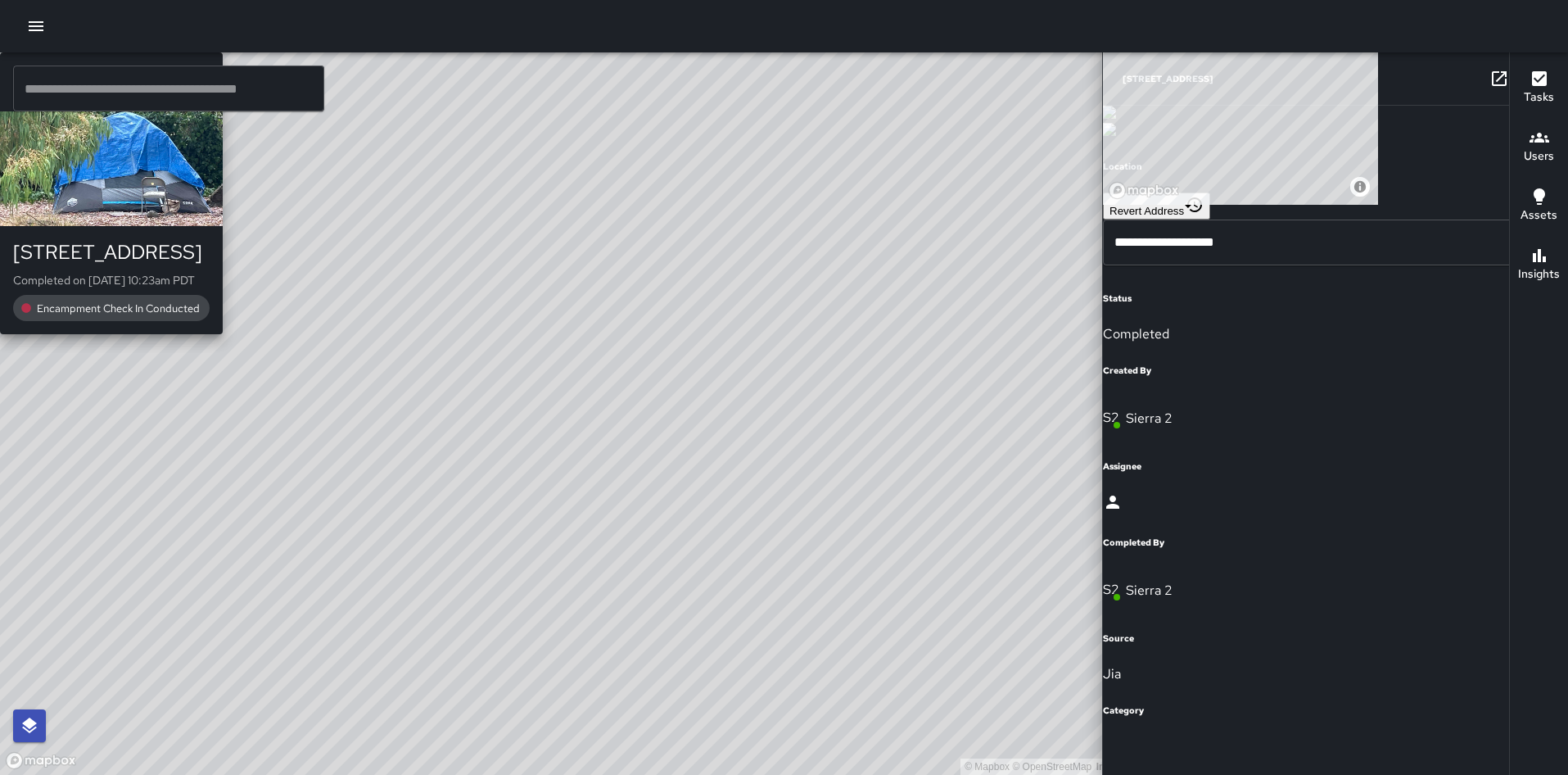
click at [942, 307] on div "© Mapbox © OpenStreetMap Improve this map O1 Oscar 1 [STREET_ADDRESS] Completed…" at bounding box center [591, 413] width 1182 height 723
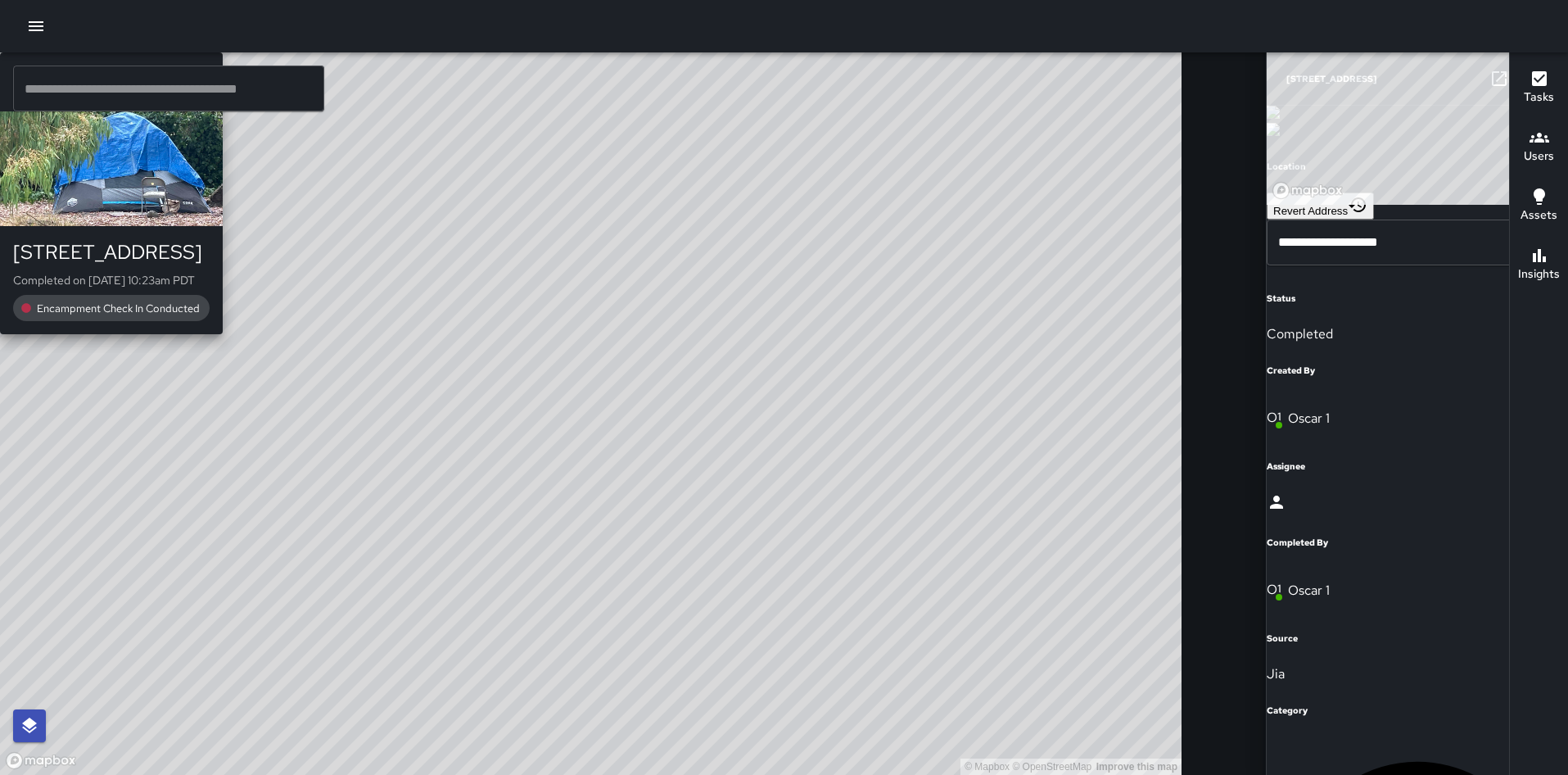
click at [223, 334] on div "O1 Oscar 1 [STREET_ADDRESS] Completed on [DATE] 10:23am PDT Encampment Check In…" at bounding box center [111, 193] width 223 height 282
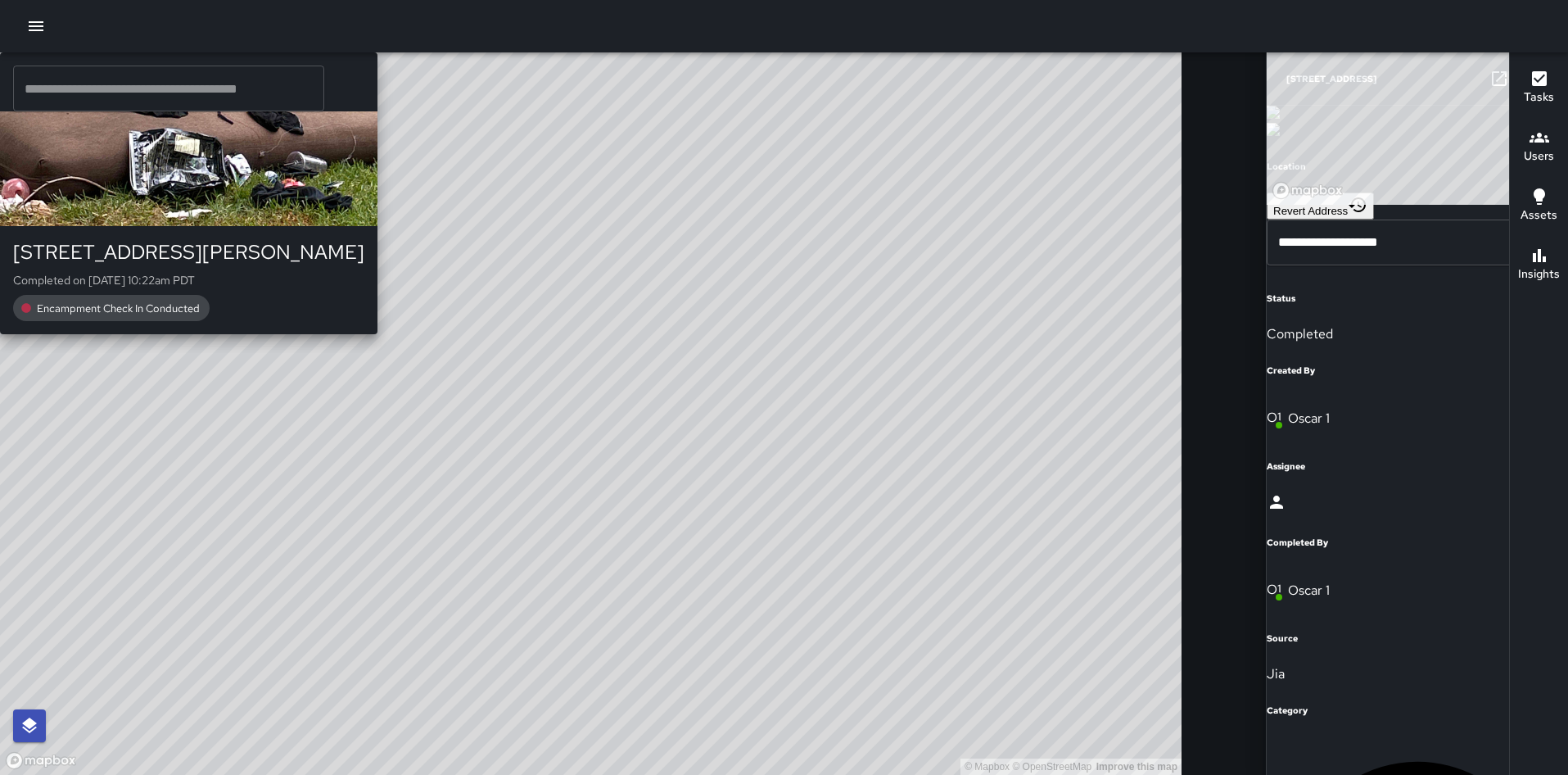
click at [461, 412] on div "© Mapbox © OpenStreetMap Improve this map O1 Oscar [STREET_ADDRESS][PERSON_NAME…" at bounding box center [591, 413] width 1182 height 723
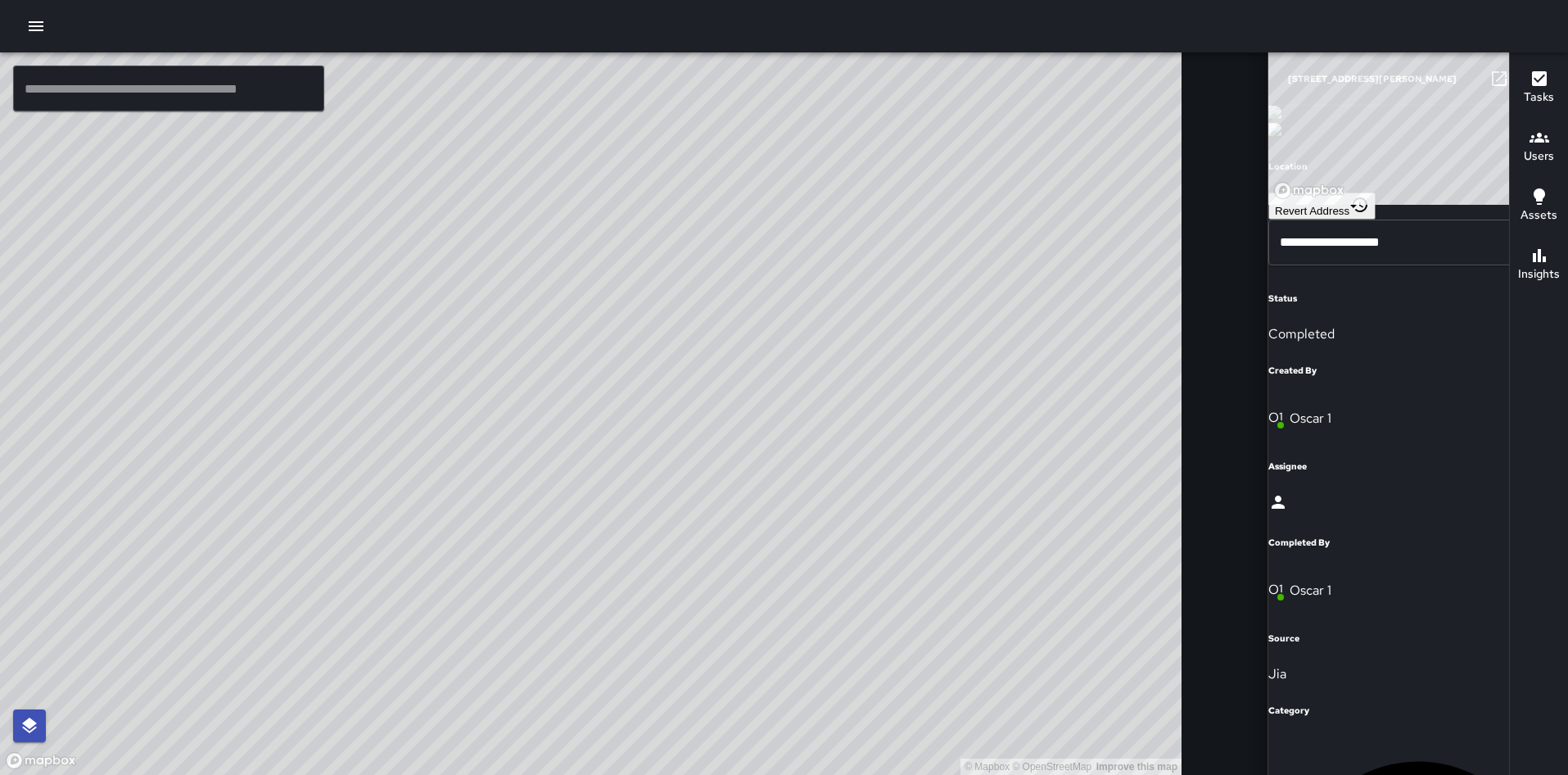
scroll to position [0, 0]
click at [669, 535] on div "© Mapbox © OpenStreetMap Improve this map S2 Sierra 2 [STREET_ADDRESS] Complete…" at bounding box center [591, 413] width 1182 height 723
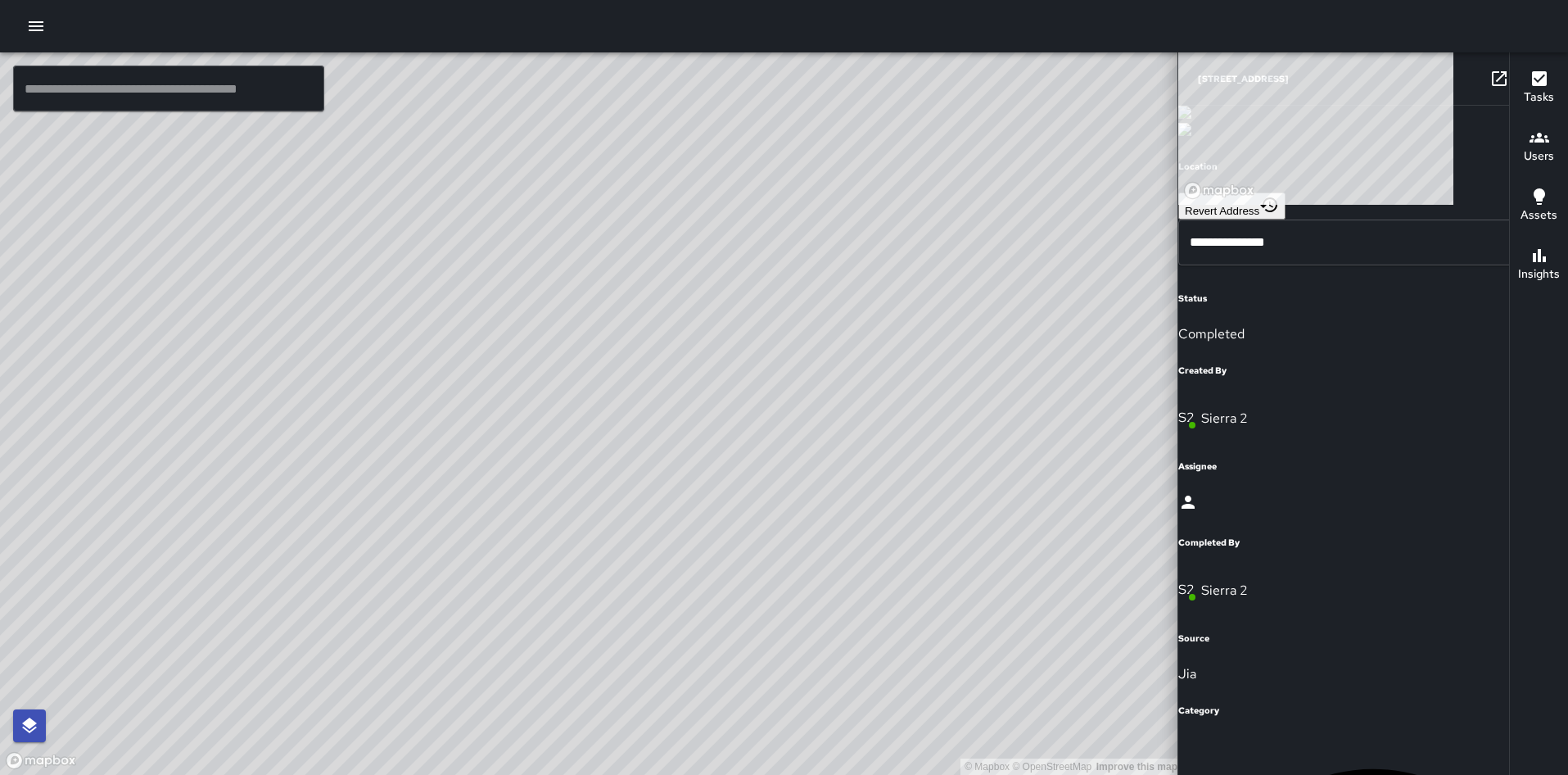
click at [669, 535] on div "© Mapbox © OpenStreetMap Improve this map" at bounding box center [591, 413] width 1182 height 723
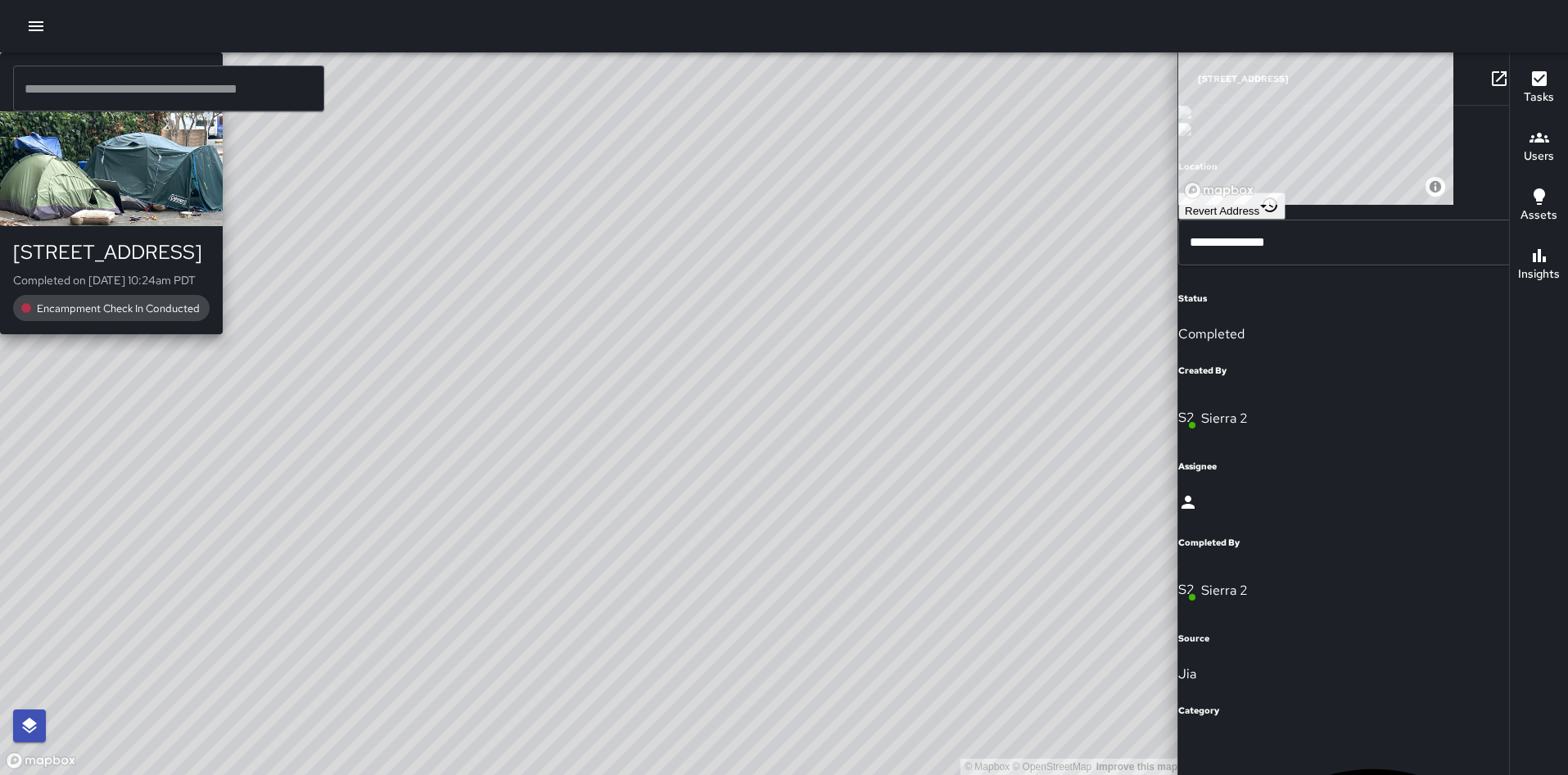
click at [223, 334] on div "O1 Oscar 1 [STREET_ADDRESS] Completed on [DATE] 10:24am PDT Encampment Check In…" at bounding box center [111, 193] width 223 height 282
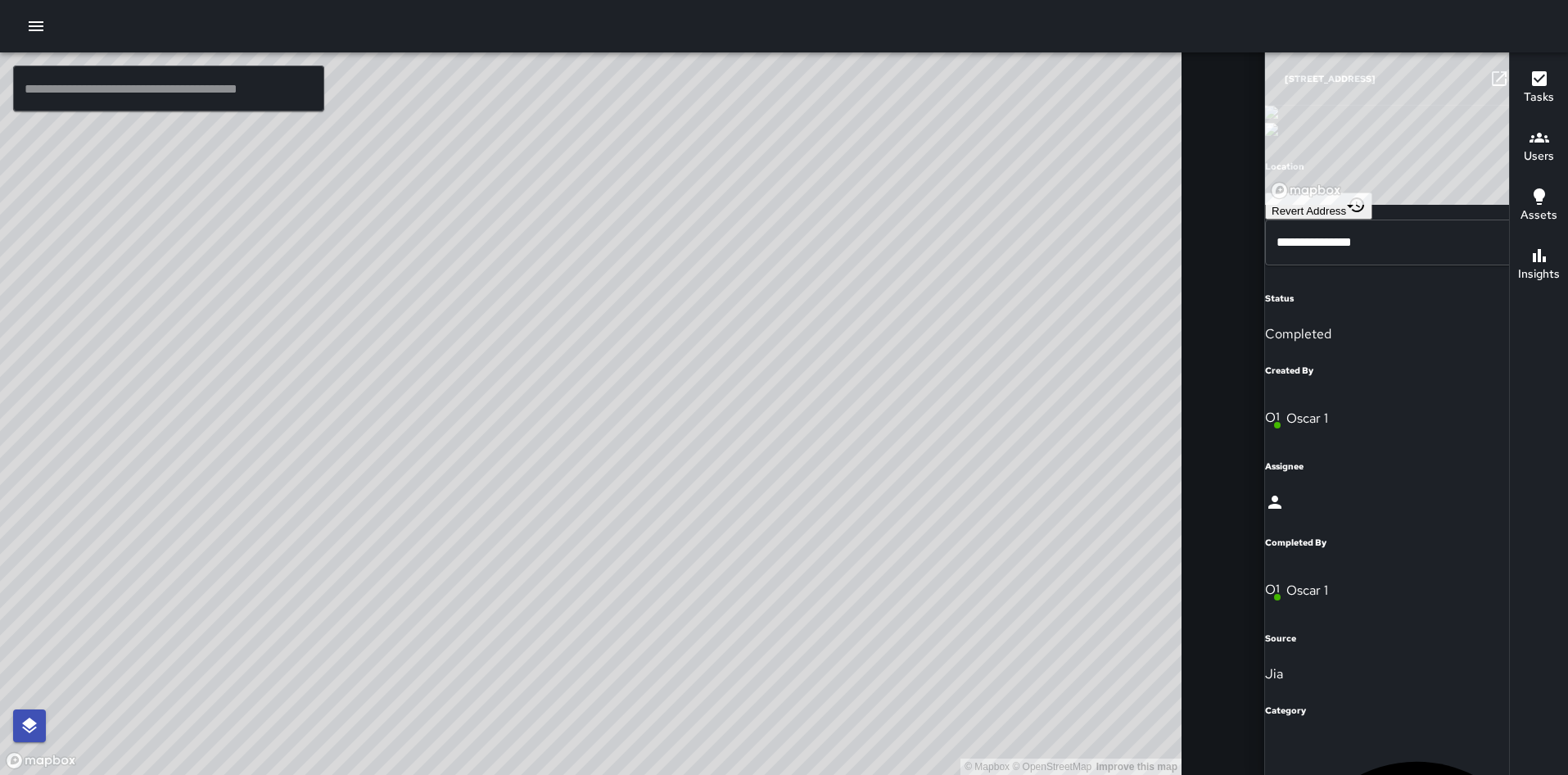
drag, startPoint x: 1026, startPoint y: 322, endPoint x: 958, endPoint y: 449, distance: 144.1
click at [958, 449] on div "© Mapbox © OpenStreetMap Improve this map" at bounding box center [591, 413] width 1182 height 723
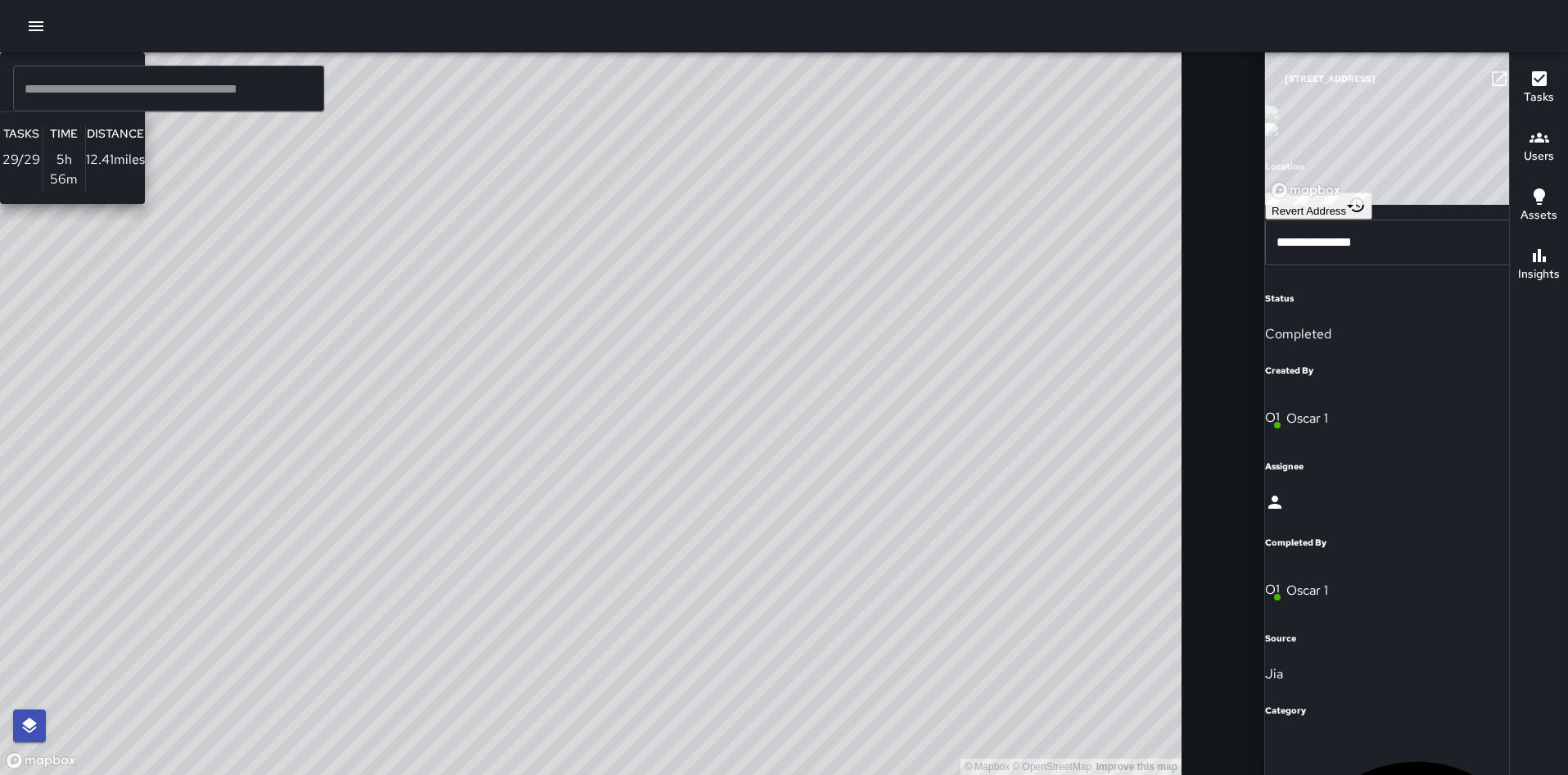
click at [706, 492] on div "© Mapbox © OpenStreetMap Improve this map S6 Sierra 6 Supervisor Tasks 29 / 29 …" at bounding box center [591, 413] width 1182 height 723
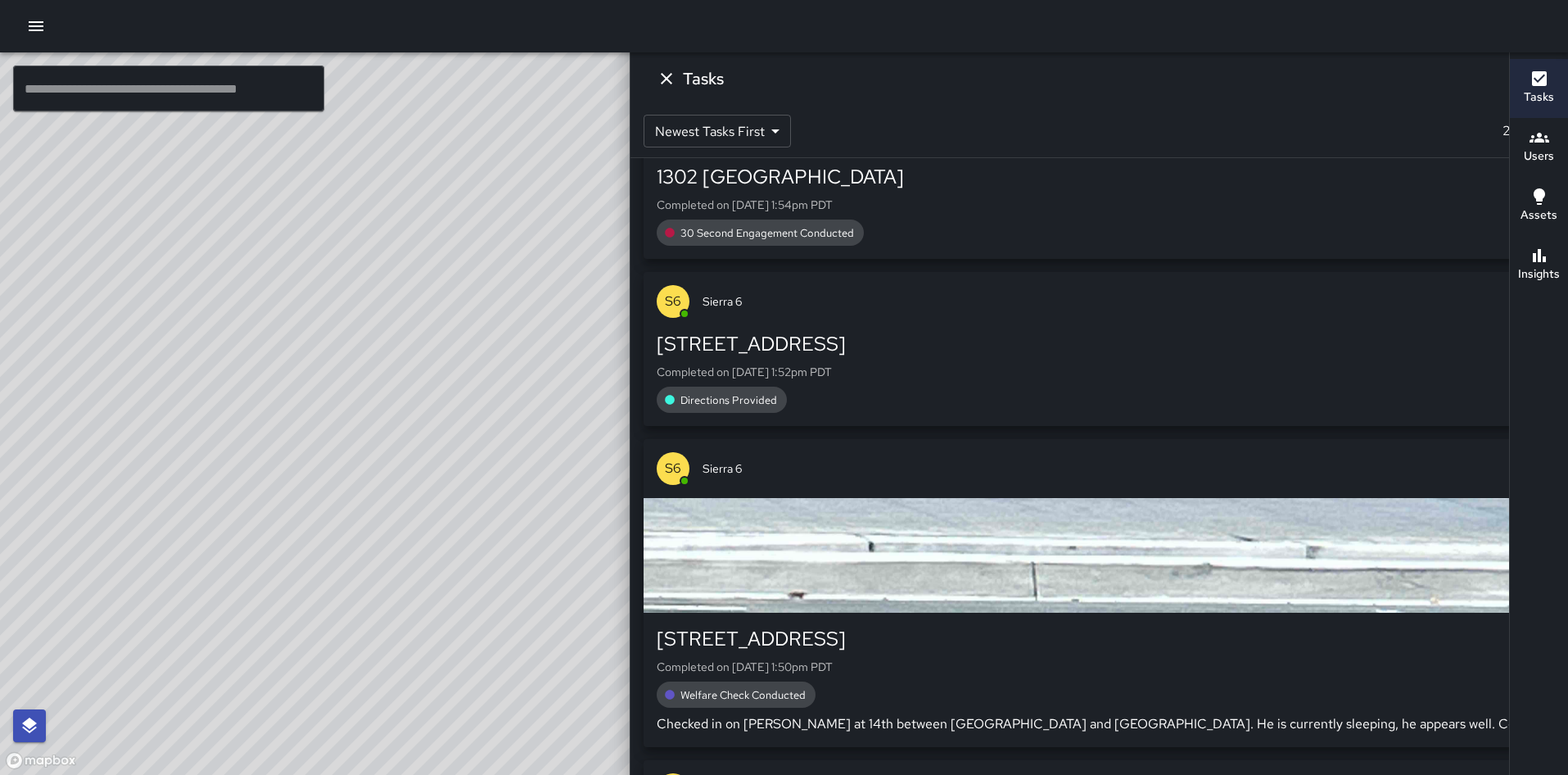
scroll to position [723, 0]
click at [1324, 575] on div "button" at bounding box center [1099, 554] width 911 height 115
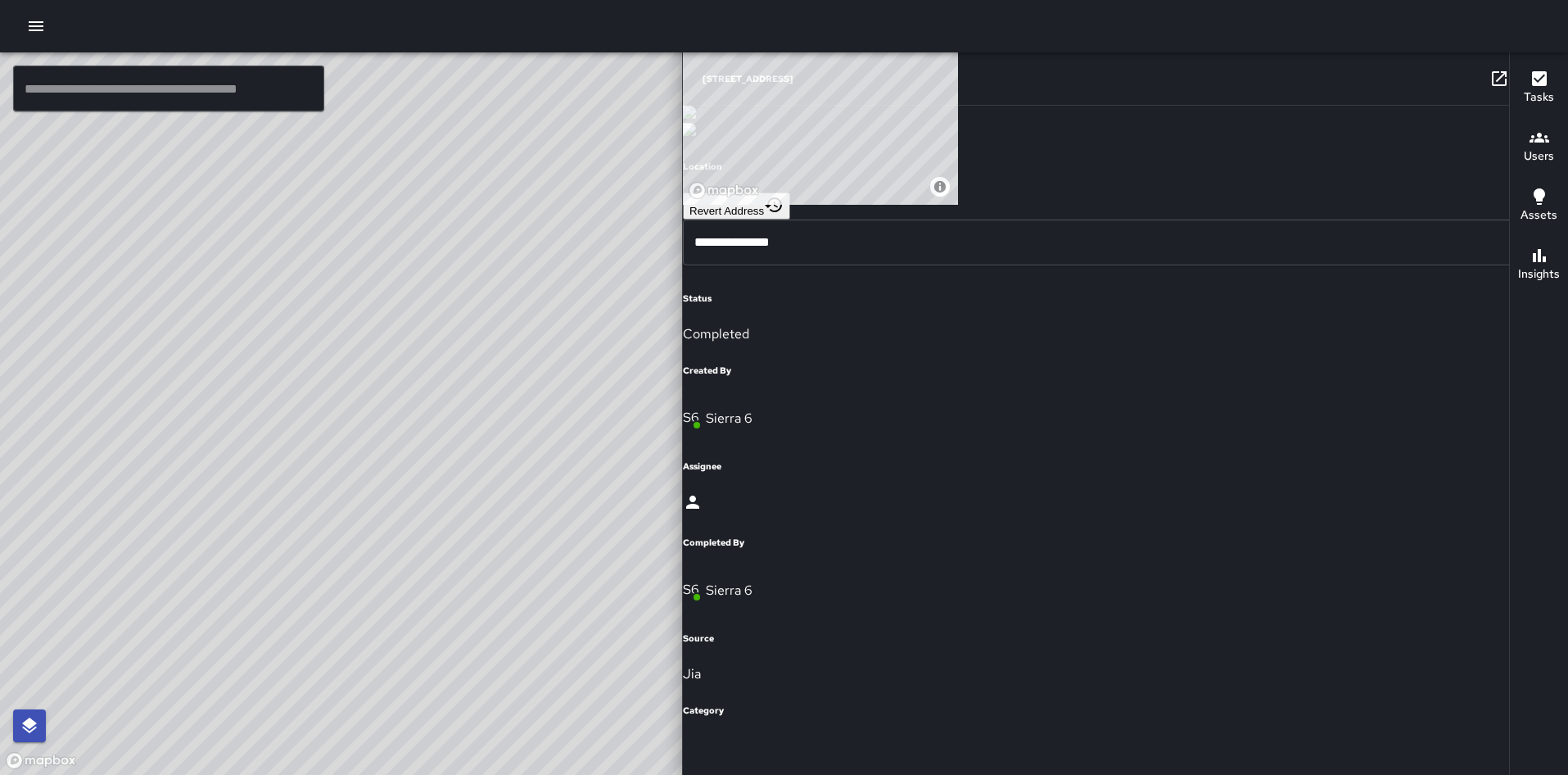
click at [1527, 83] on icon "button" at bounding box center [1532, 78] width 11 height 11
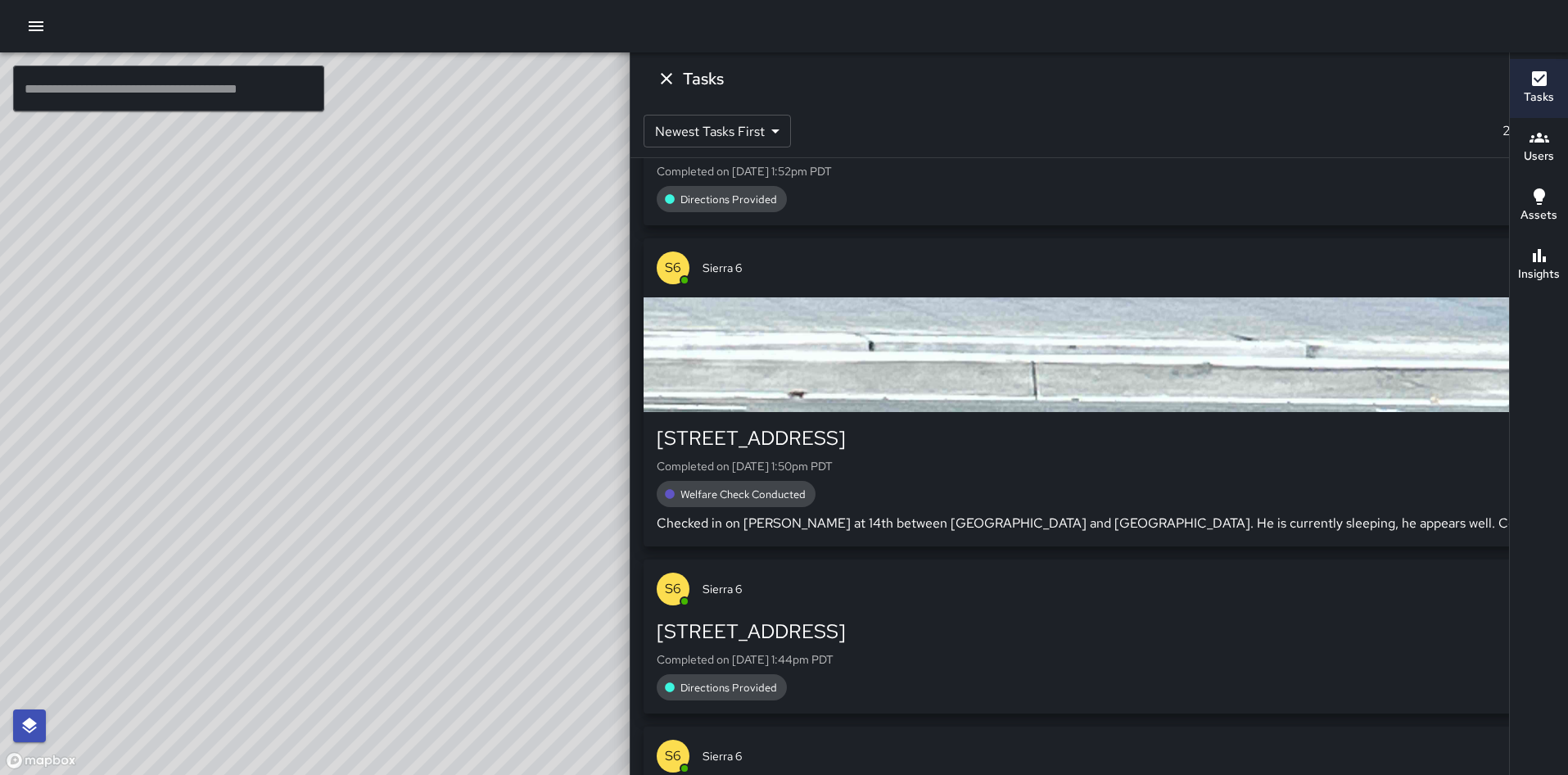
scroll to position [924, 0]
click at [1237, 303] on div "button" at bounding box center [1099, 354] width 911 height 115
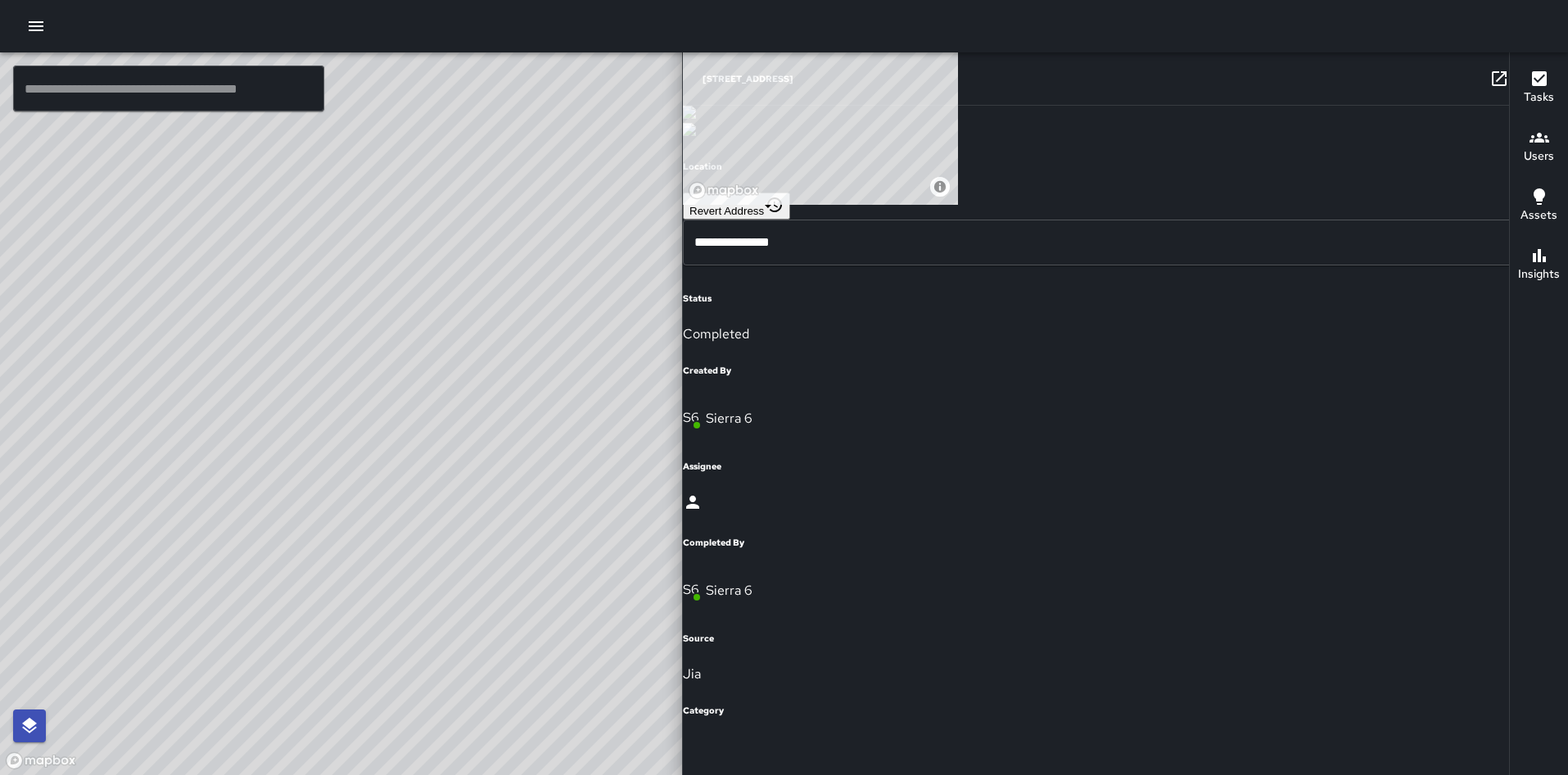
scroll to position [0, 0]
click at [1347, 81] on icon at bounding box center [1355, 80] width 16 height 16
drag, startPoint x: 571, startPoint y: 162, endPoint x: 493, endPoint y: 418, distance: 267.6
click at [493, 418] on div "© Mapbox © OpenStreetMap Improve this map" at bounding box center [591, 413] width 1182 height 723
click at [1523, 83] on icon "button" at bounding box center [1533, 79] width 20 height 20
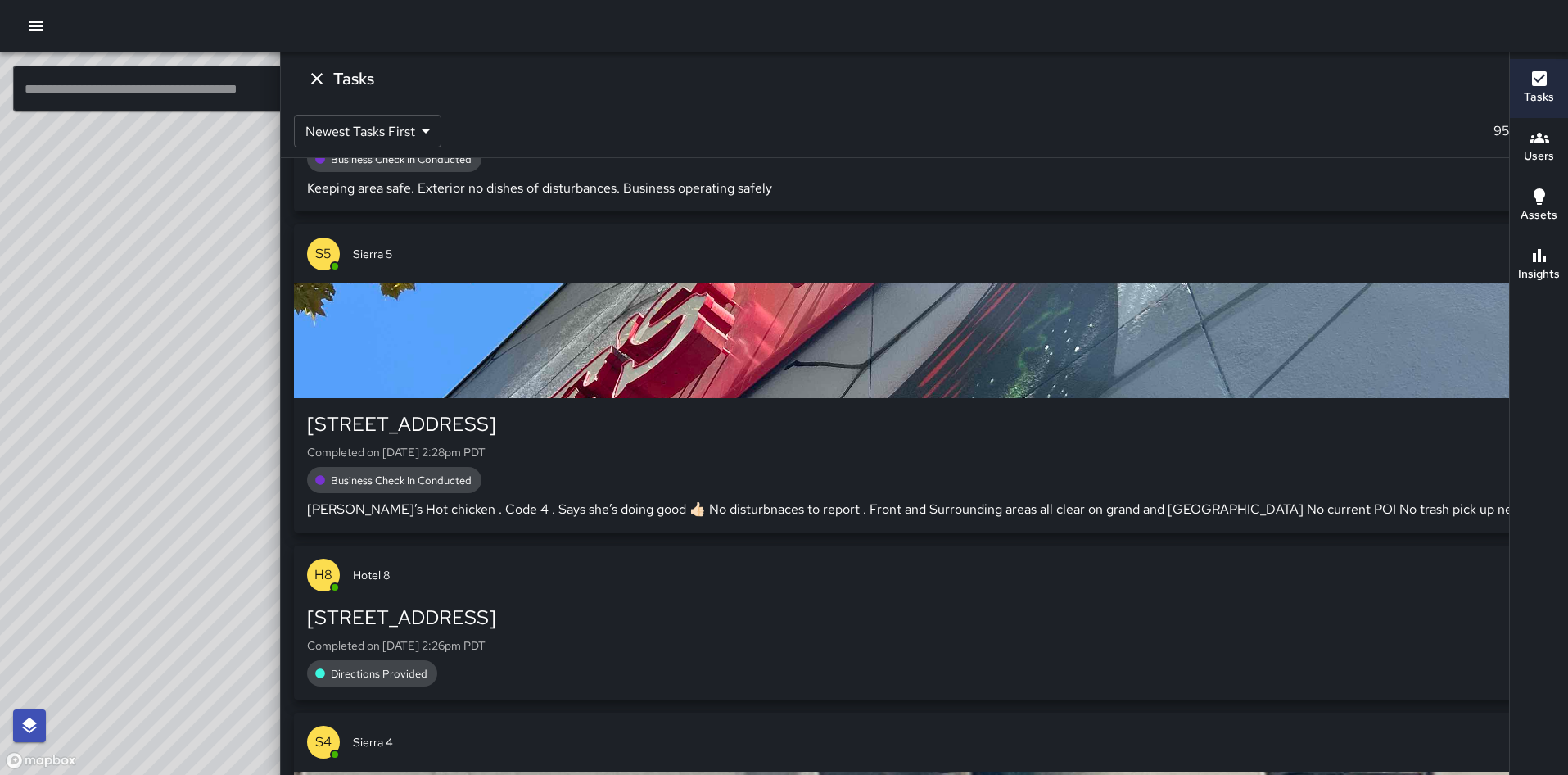
click at [288, 80] on input "text" at bounding box center [168, 89] width 311 height 46
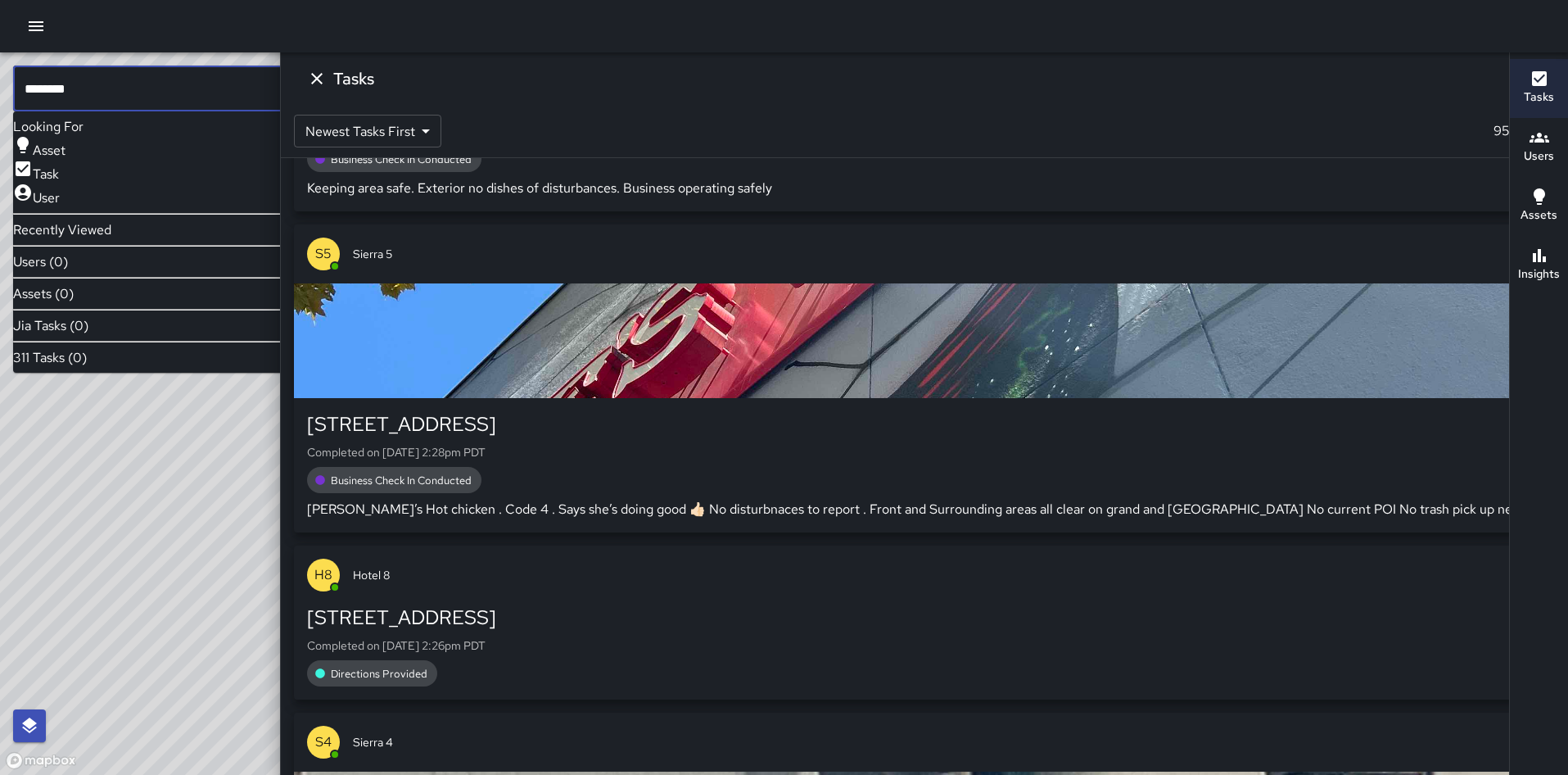
click at [30, 170] on icon at bounding box center [23, 168] width 15 height 15
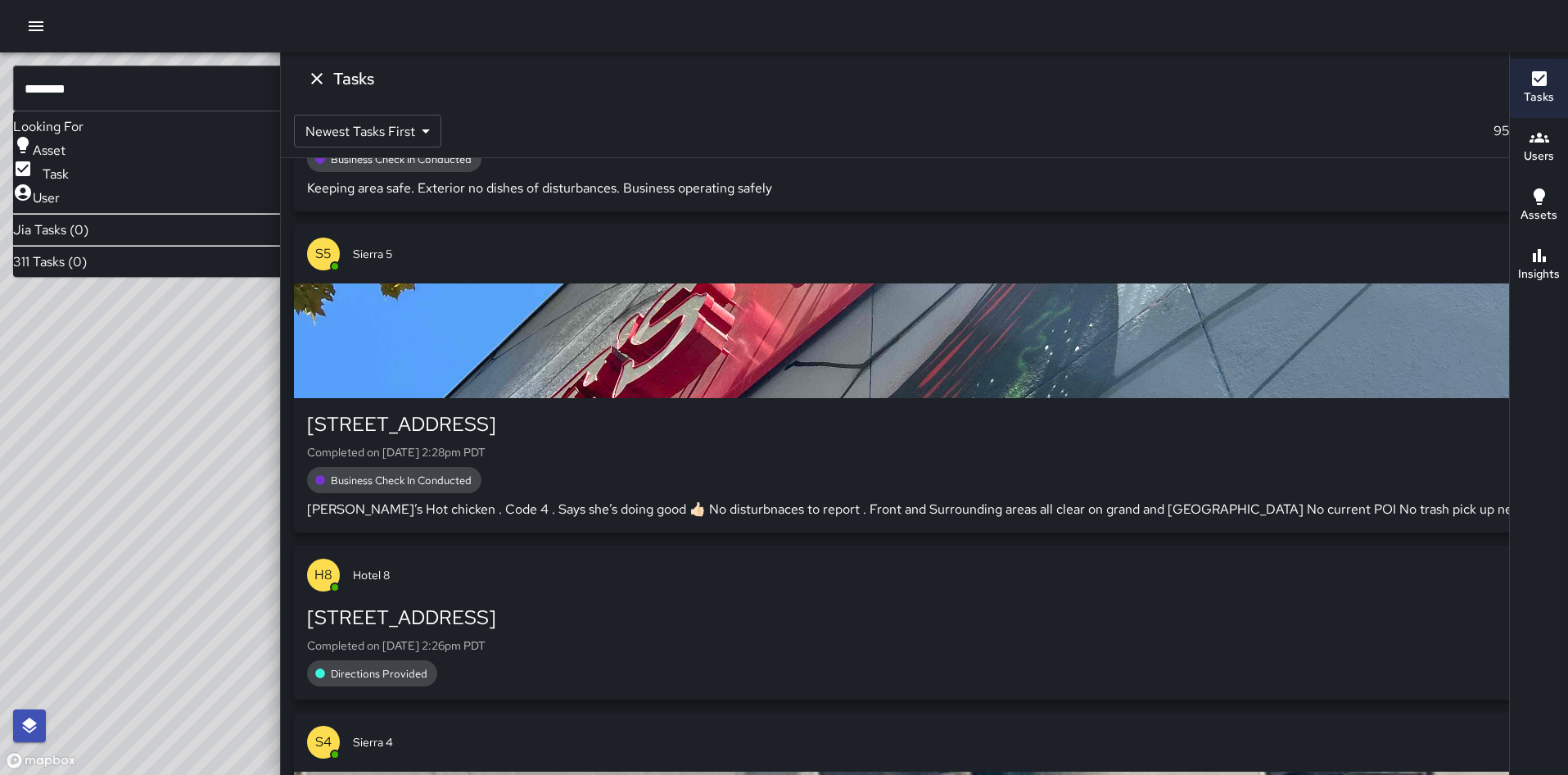
click at [60, 159] on span "Asset" at bounding box center [49, 150] width 33 height 17
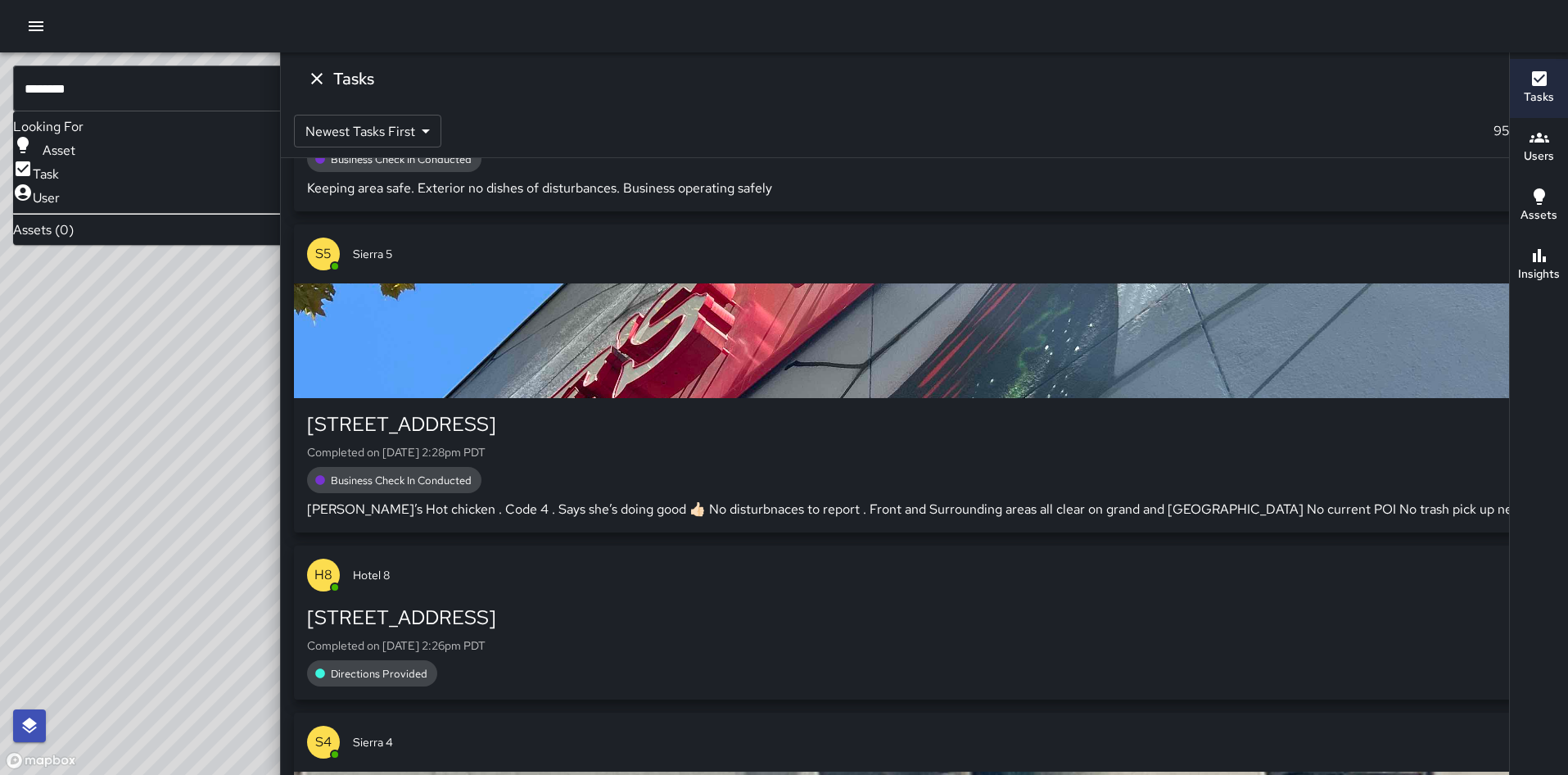
click at [33, 183] on icon at bounding box center [23, 193] width 20 height 20
click at [133, 88] on input "********" at bounding box center [168, 89] width 311 height 46
type input "*"
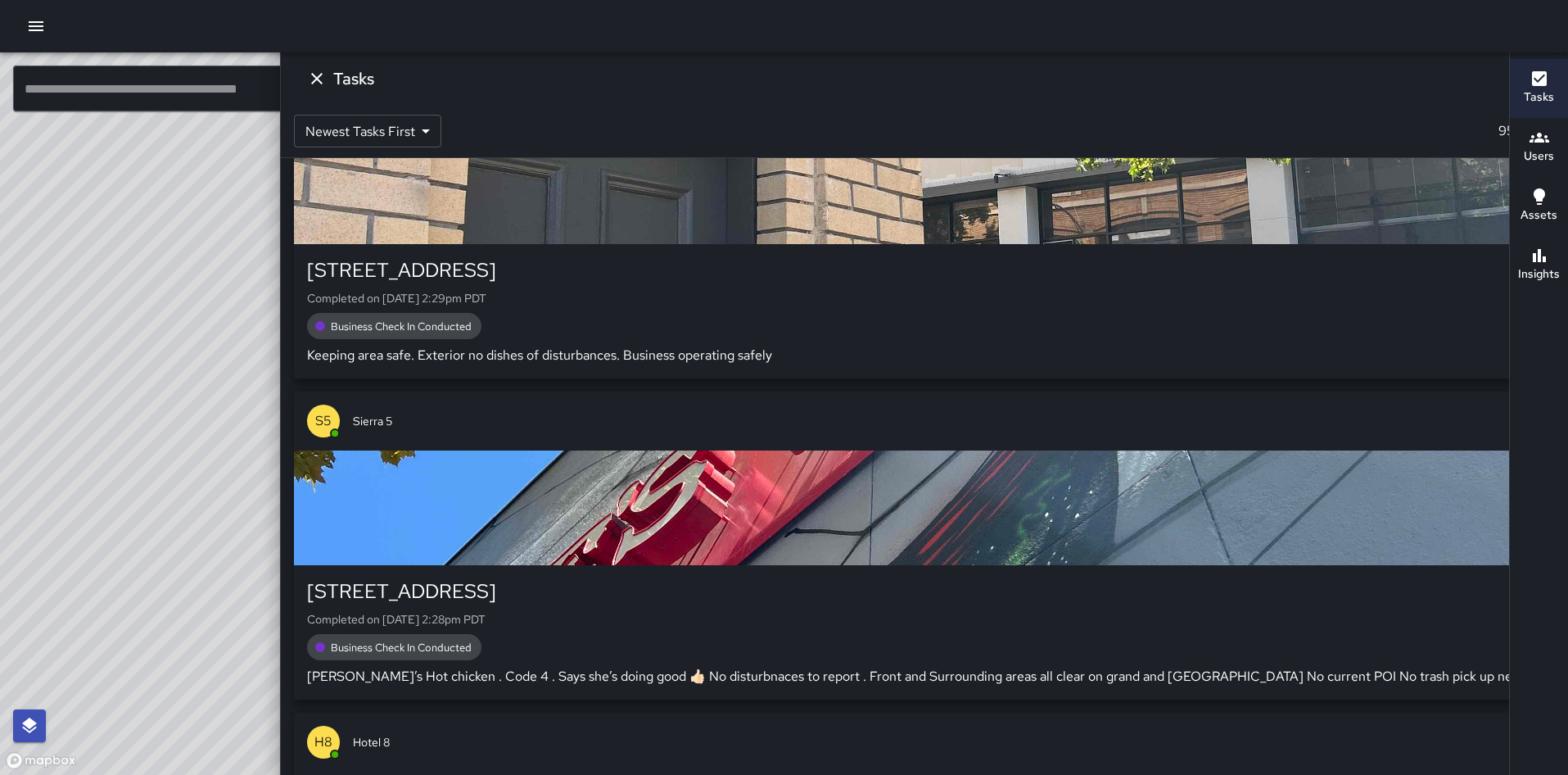
drag, startPoint x: 594, startPoint y: 363, endPoint x: 570, endPoint y: 605, distance: 243.2
click at [570, 605] on div "© Mapbox © OpenStreetMap Improve this map" at bounding box center [591, 413] width 1182 height 723
drag, startPoint x: 574, startPoint y: 434, endPoint x: 591, endPoint y: 521, distance: 88.6
click at [591, 521] on div "© Mapbox © OpenStreetMap Improve this map" at bounding box center [591, 413] width 1182 height 723
click at [323, 82] on icon "Dismiss" at bounding box center [316, 78] width 11 height 11
